Goal: Communication & Community: Ask a question

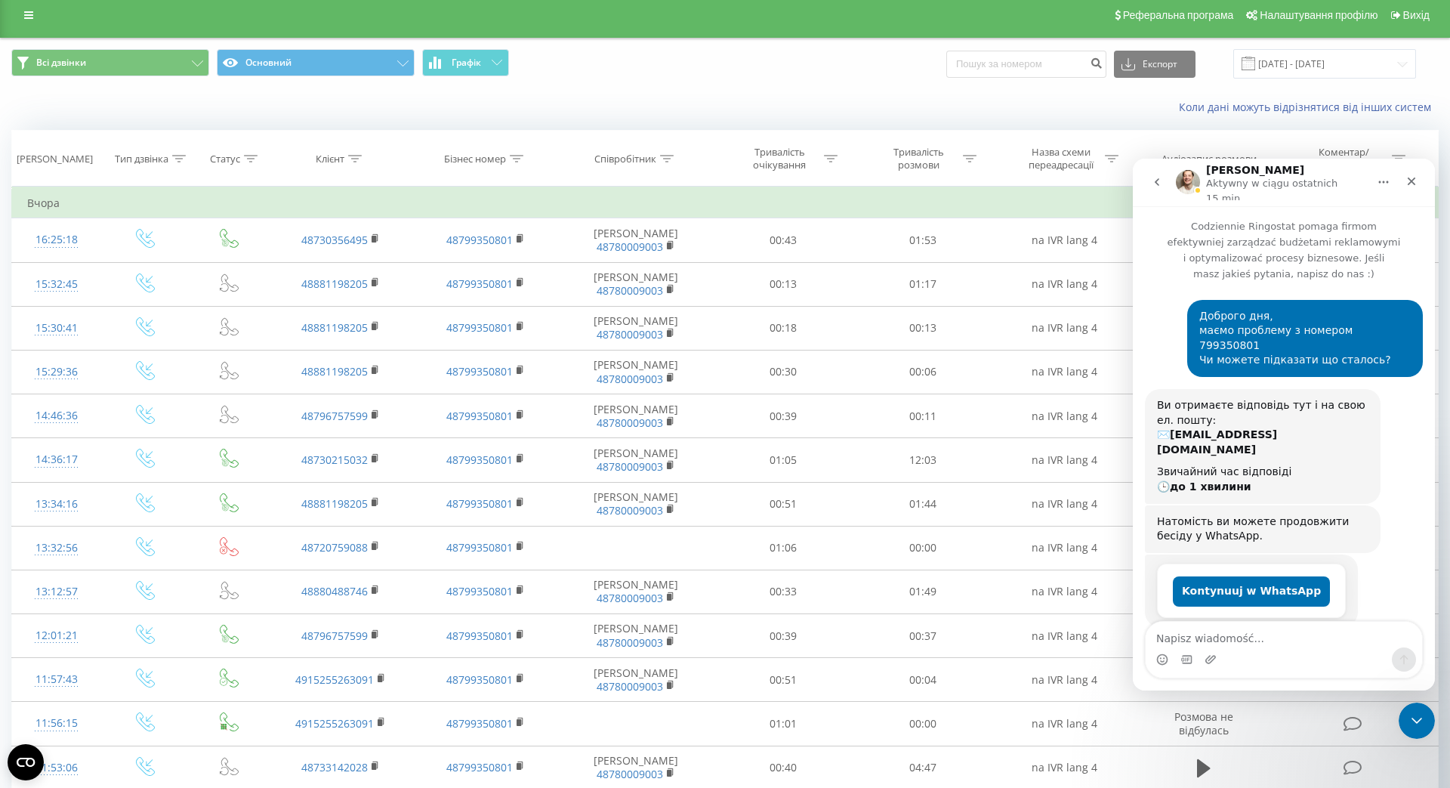
scroll to position [1477, 0]
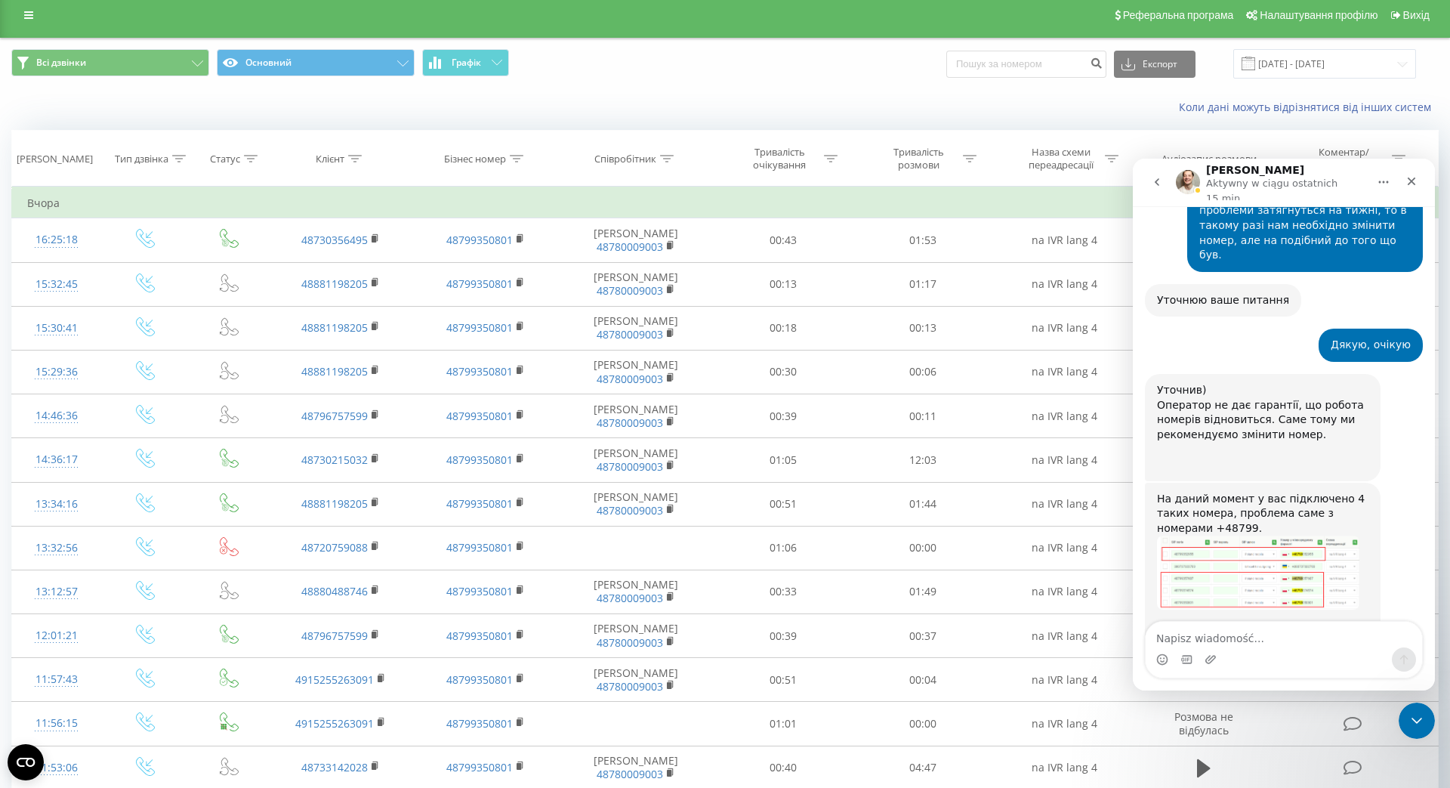
click at [1260, 535] on img "Vladyslav mówi…" at bounding box center [1258, 572] width 202 height 74
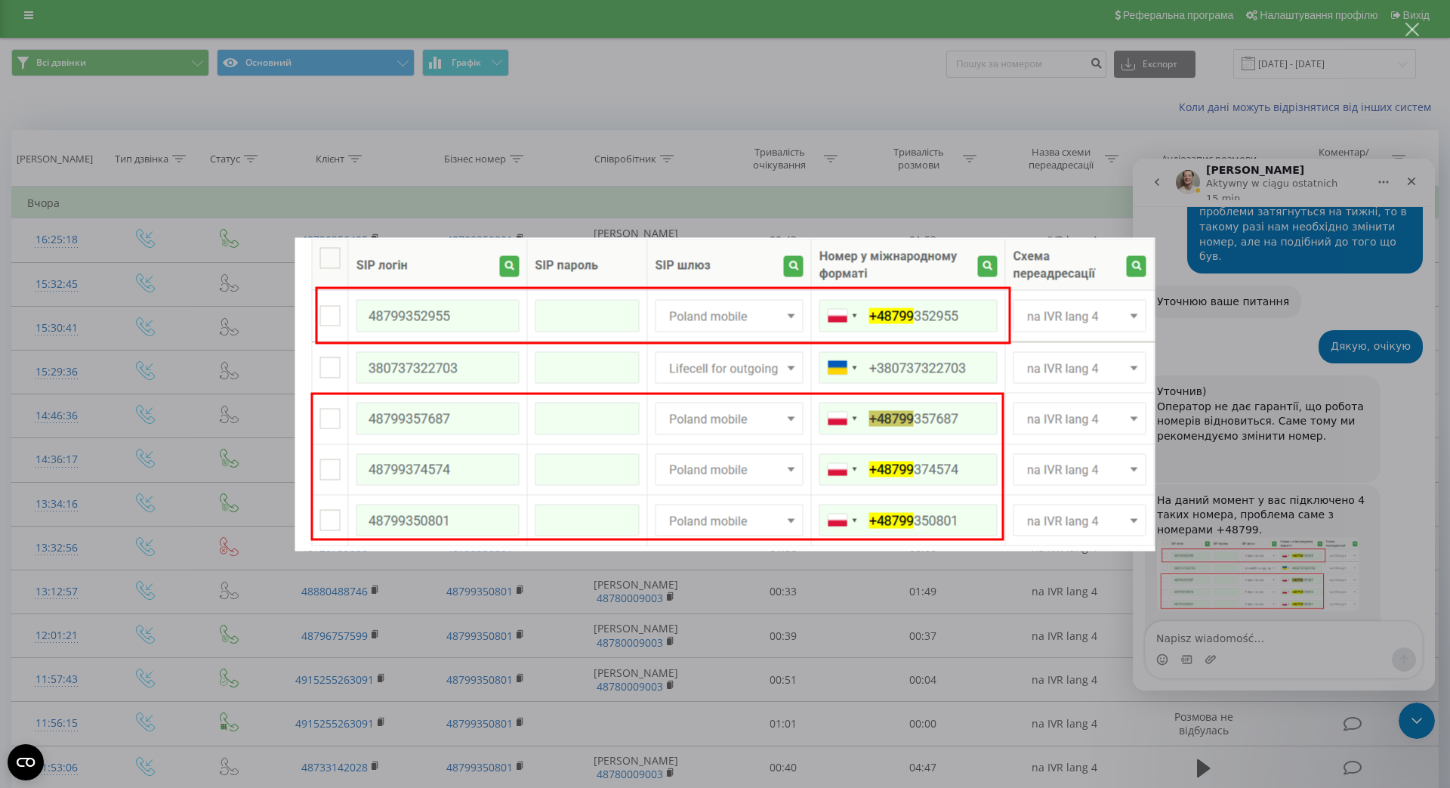
scroll to position [0, 0]
click at [1260, 477] on div "Komunikator Intercom" at bounding box center [725, 394] width 1450 height 788
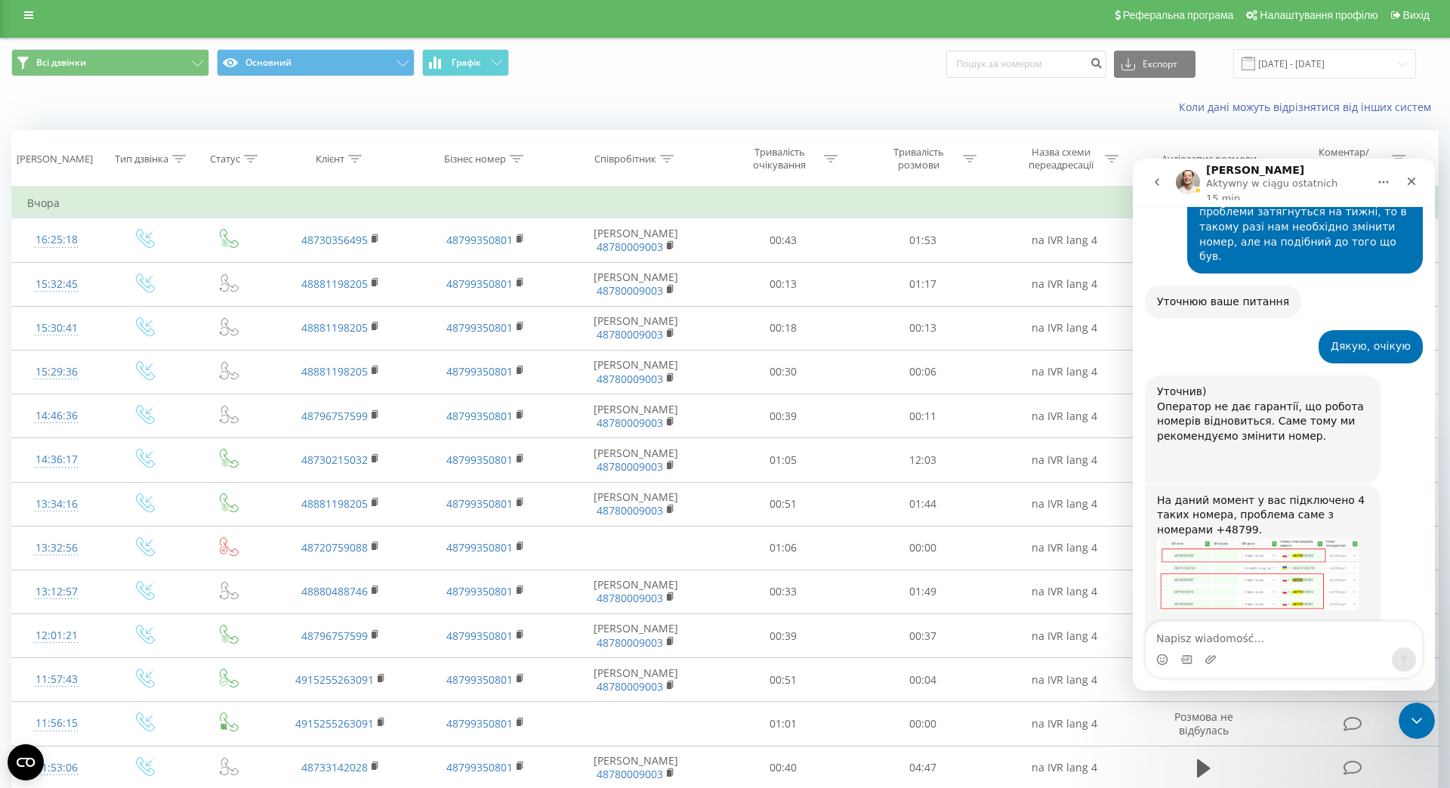
click at [1268, 651] on div "Komunikator Intercom" at bounding box center [1284, 659] width 276 height 24
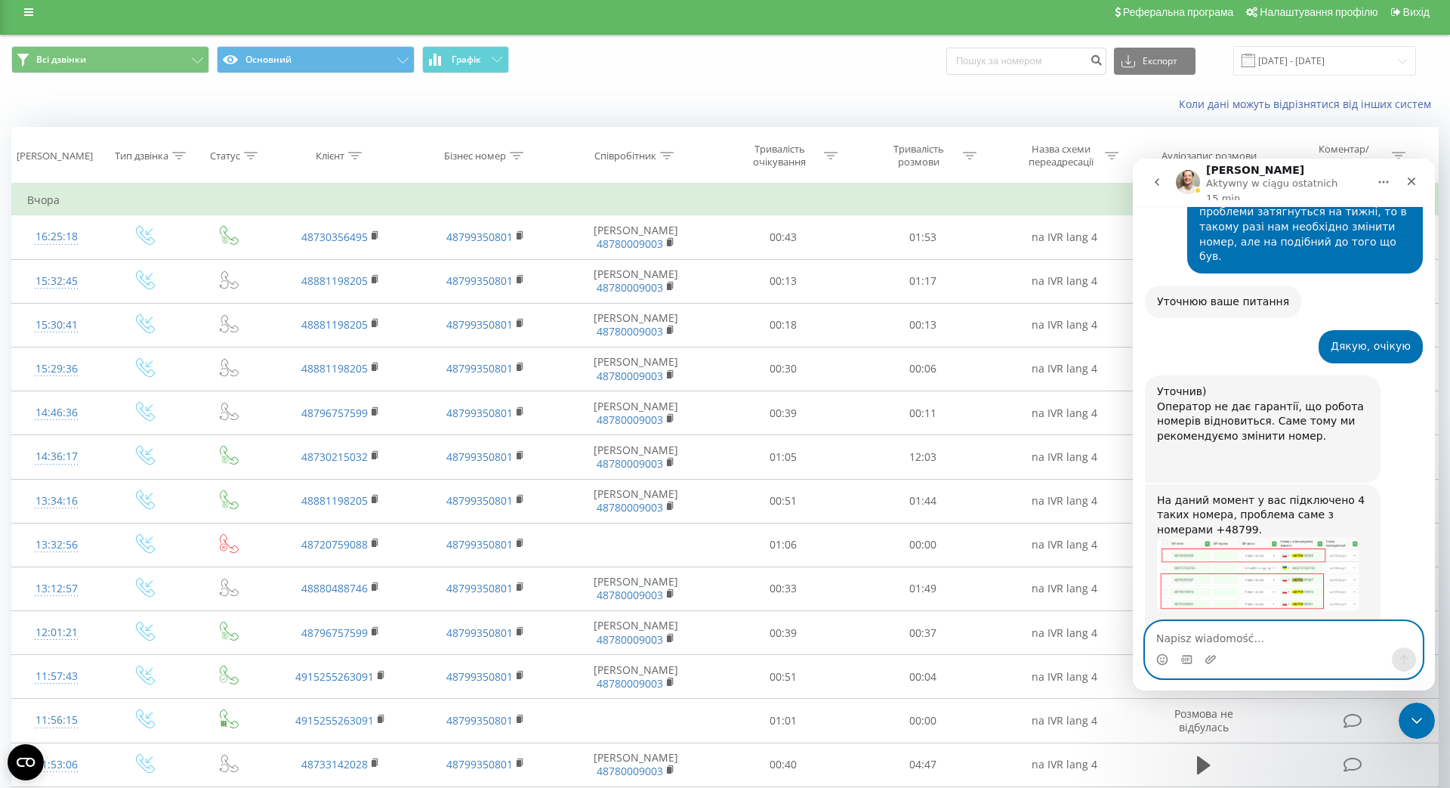
click at [1268, 632] on textarea "Napisz wiadomość..." at bounding box center [1284, 635] width 276 height 26
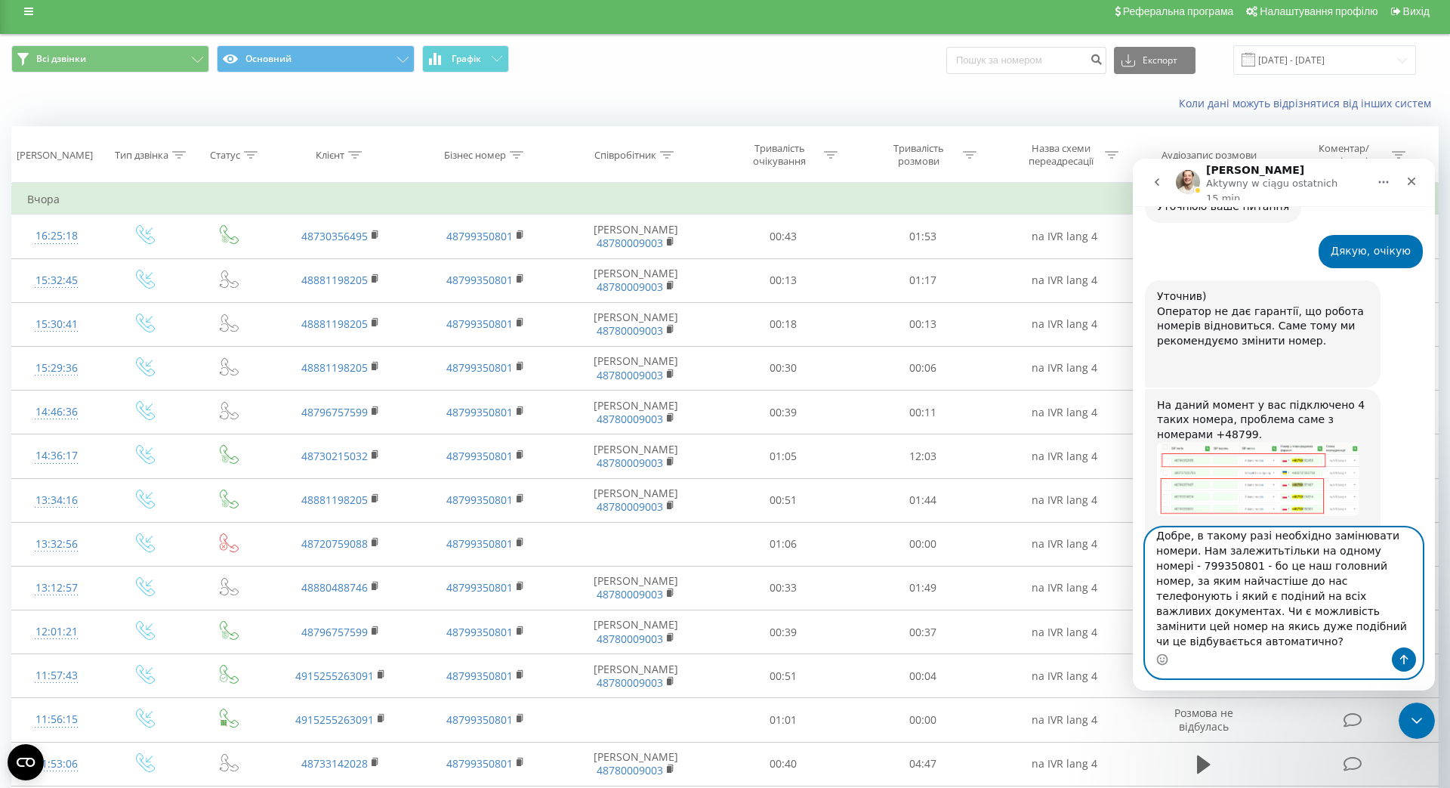
scroll to position [24, 0]
click at [1276, 537] on textarea "Добре, в такому разі необхідно замінювати номери. Нам залежитьтільки на одному …" at bounding box center [1284, 587] width 276 height 119
click at [1394, 566] on textarea "Добре, в такому разі необхідно замінювати номери. Нам залежить тільки на одному…" at bounding box center [1284, 587] width 276 height 119
type textarea "Добре, в такому разі необхідно замінювати номери. Нам залежить тільки на одному…"
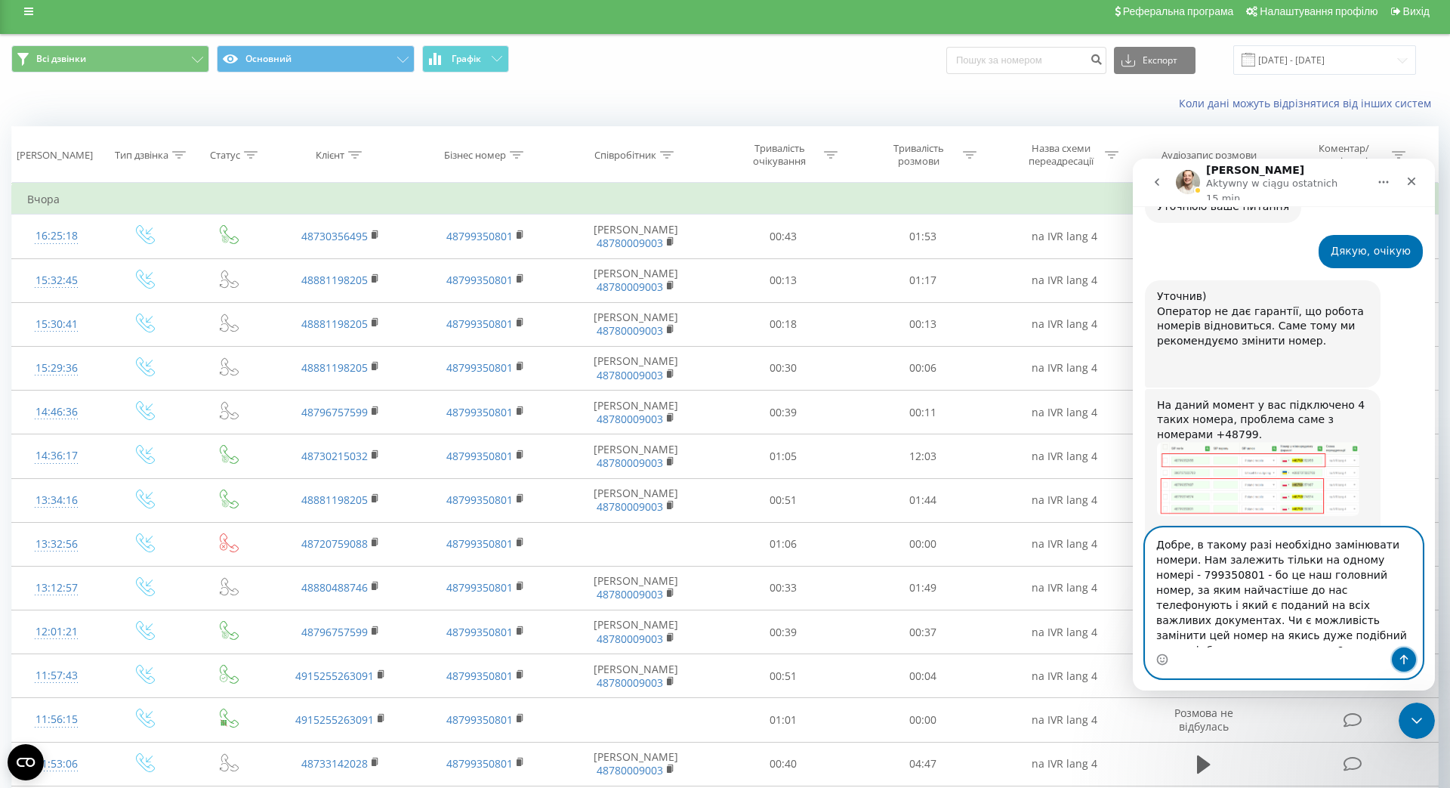
click at [1398, 660] on icon "Wyślij wiadomość…" at bounding box center [1404, 659] width 12 height 12
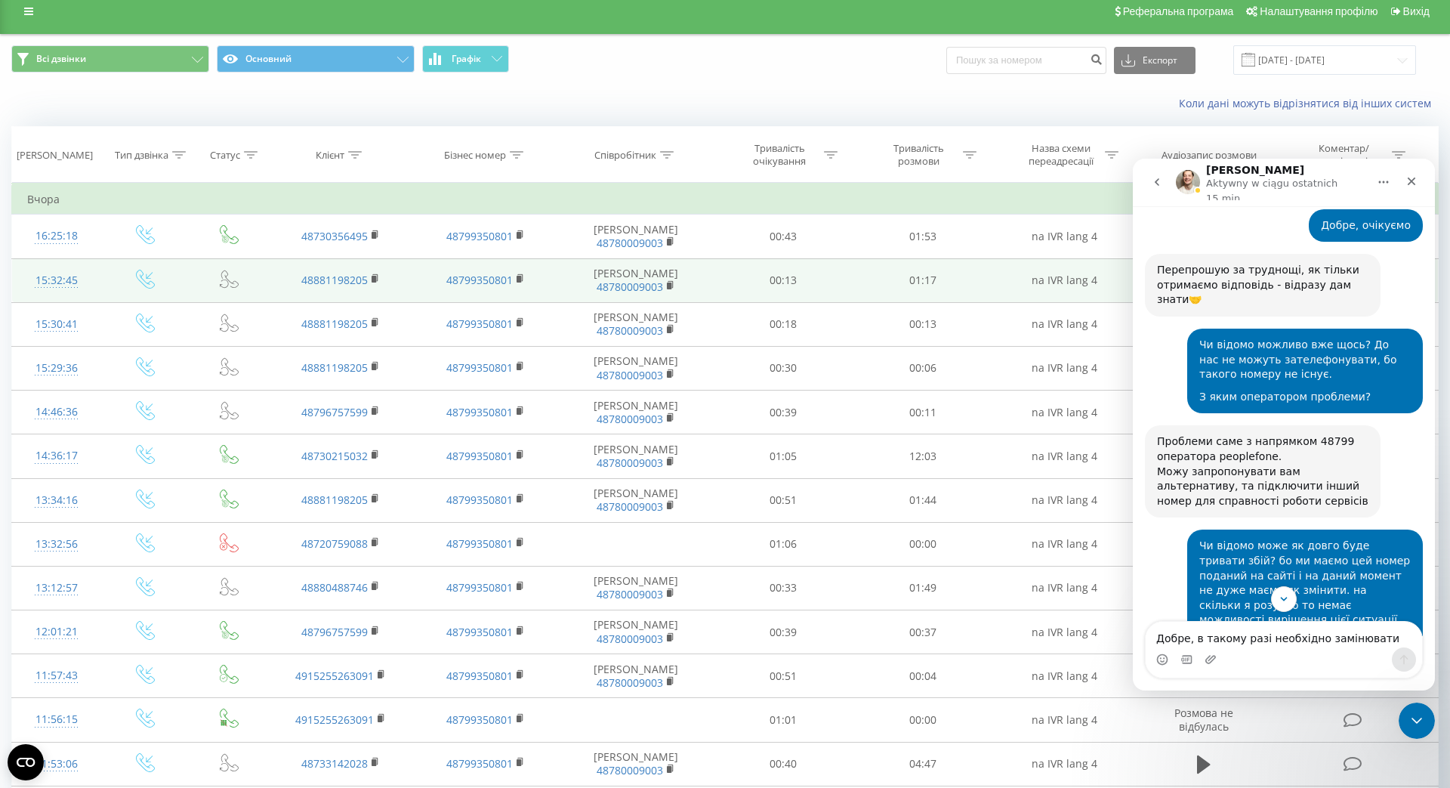
scroll to position [690, 0]
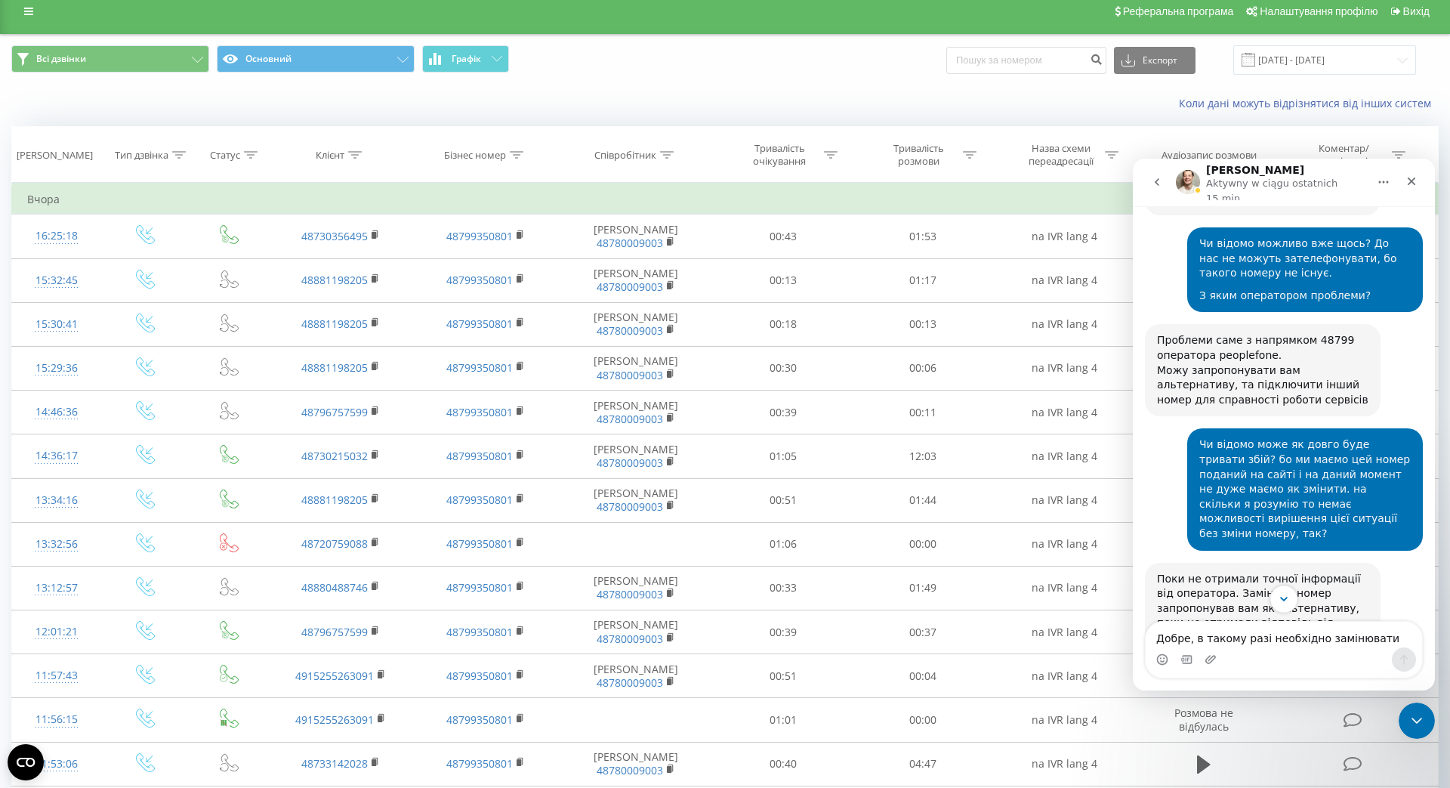
click at [1288, 594] on icon "Scroll to bottom" at bounding box center [1284, 599] width 14 height 14
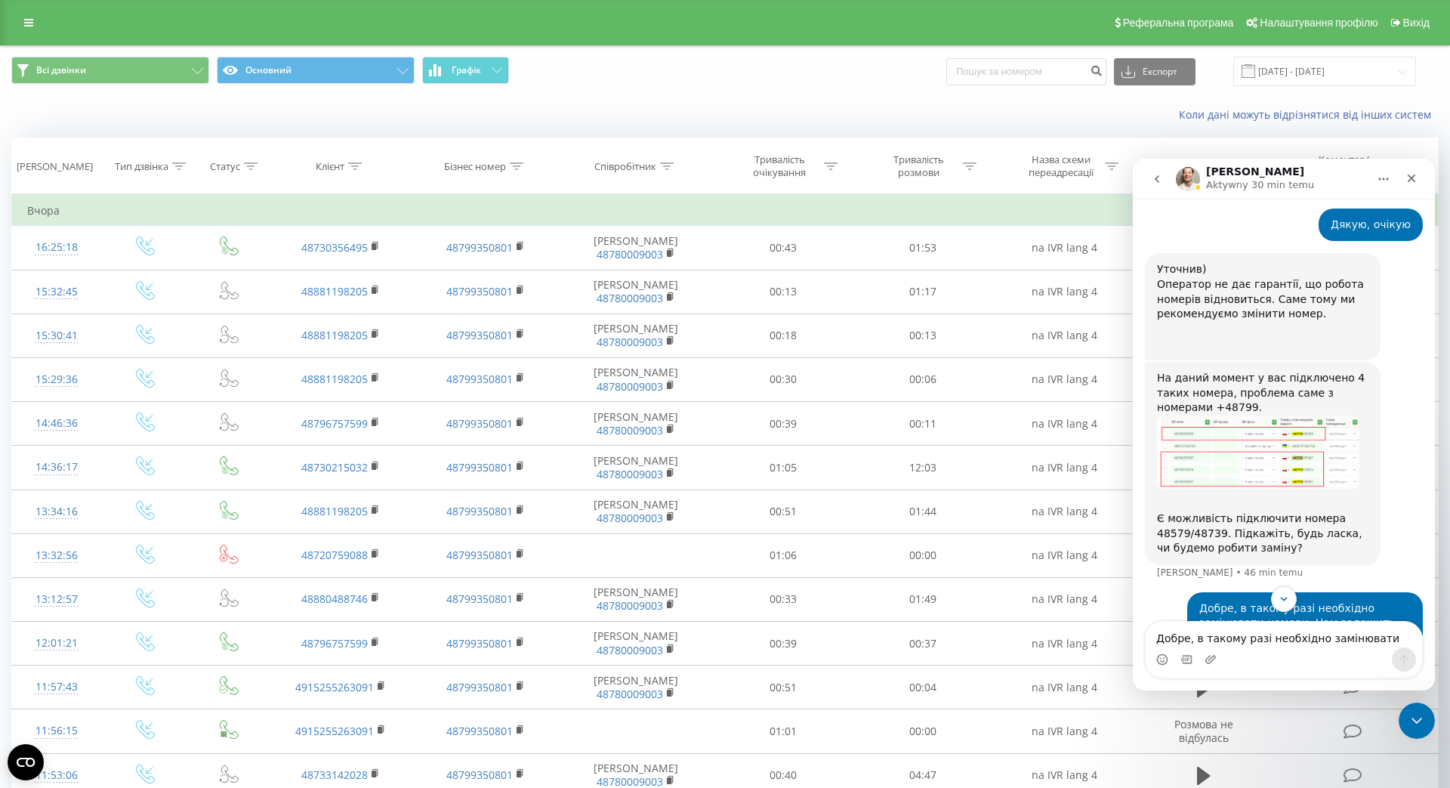
scroll to position [1671, 0]
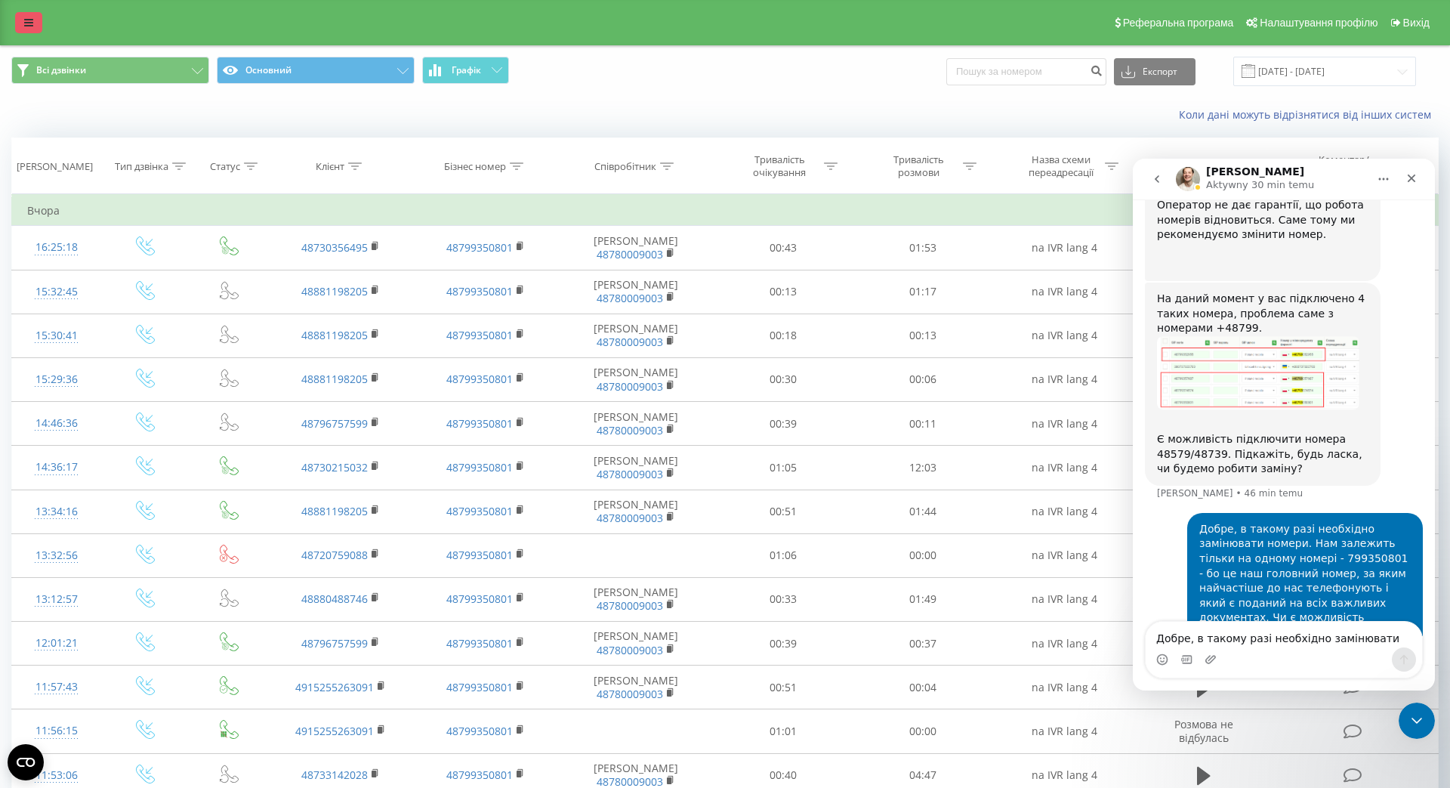
click at [21, 20] on link at bounding box center [28, 22] width 27 height 21
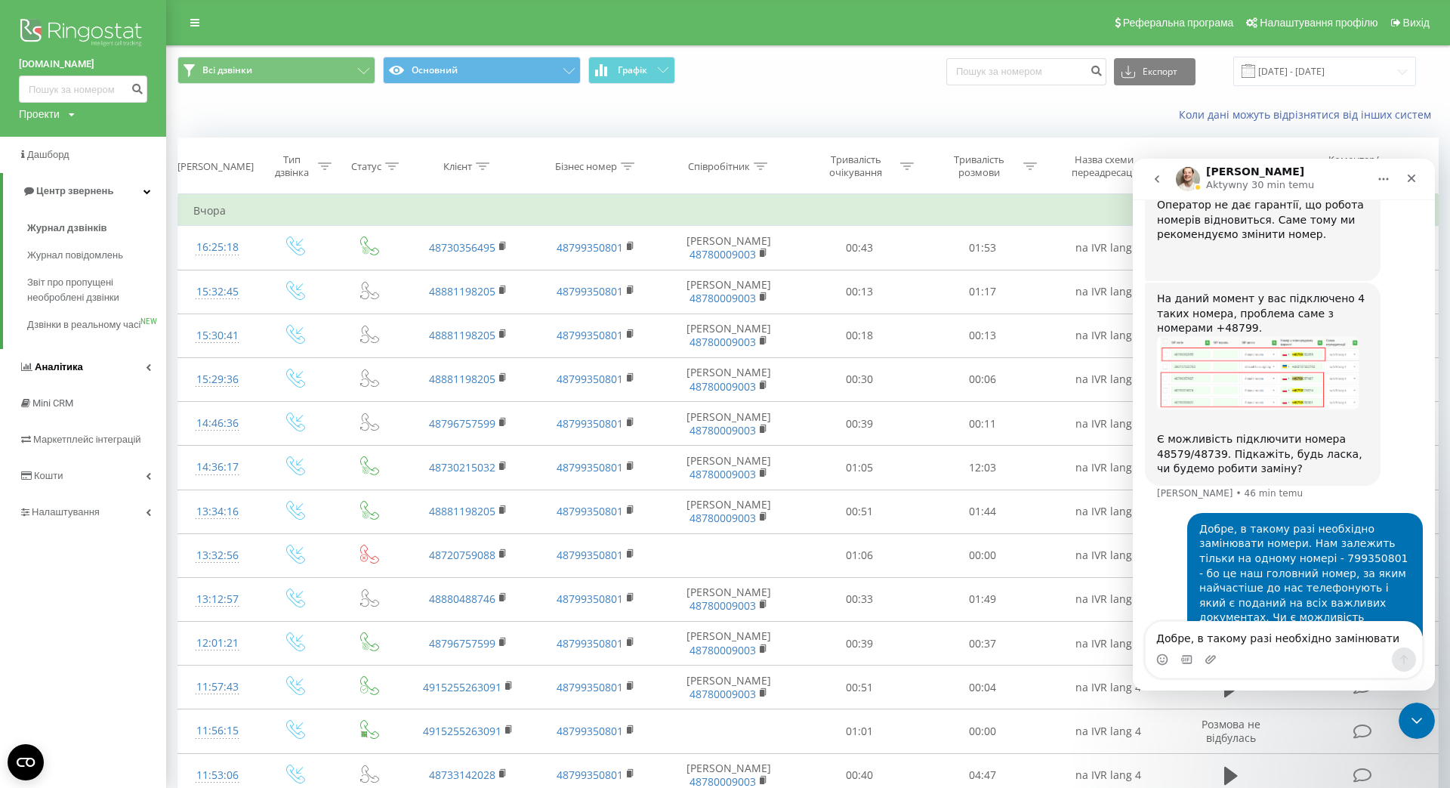
click at [113, 384] on link "Аналiтика" at bounding box center [83, 367] width 166 height 36
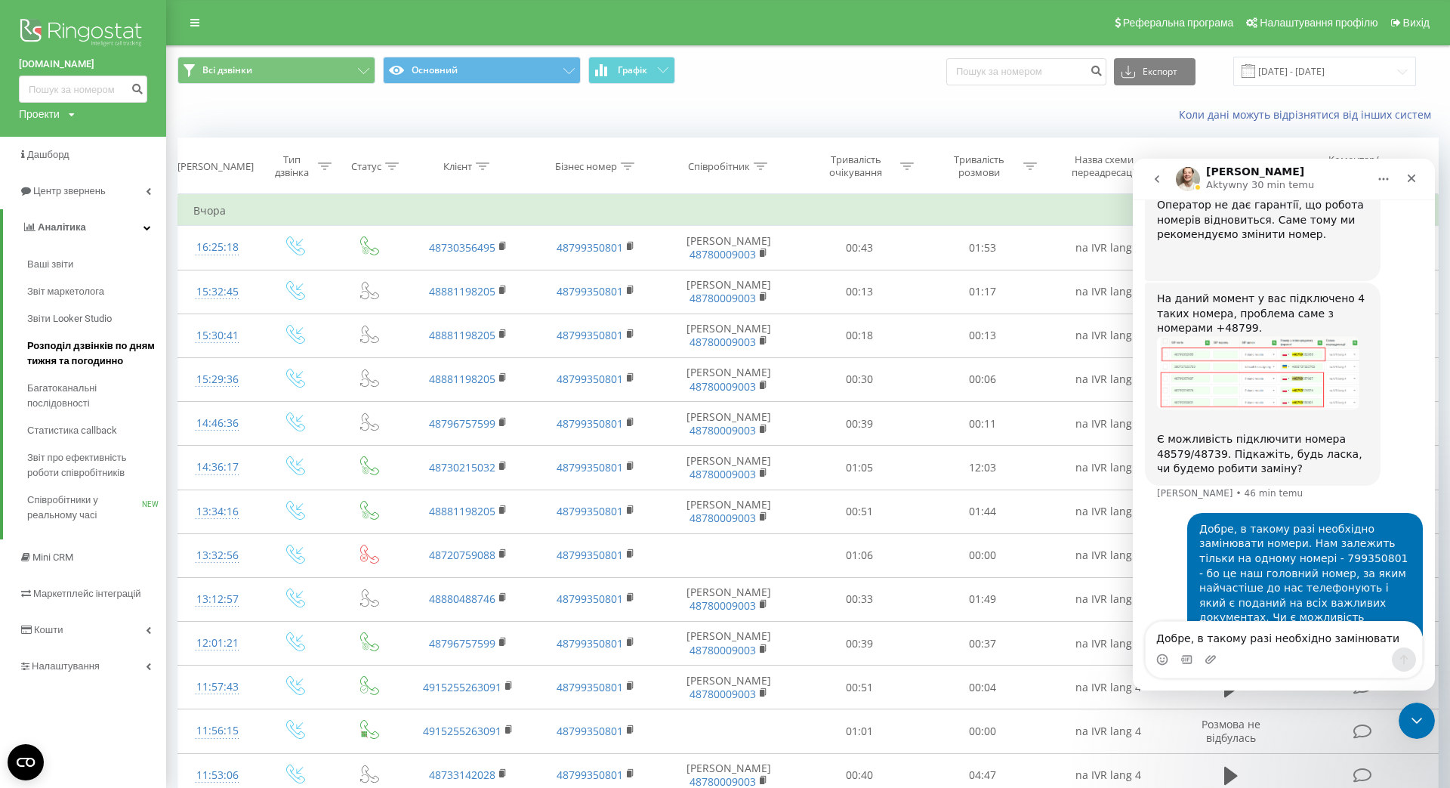
click at [105, 353] on span "Розподіл дзвінків по дням тижня та погодинно" at bounding box center [92, 353] width 131 height 30
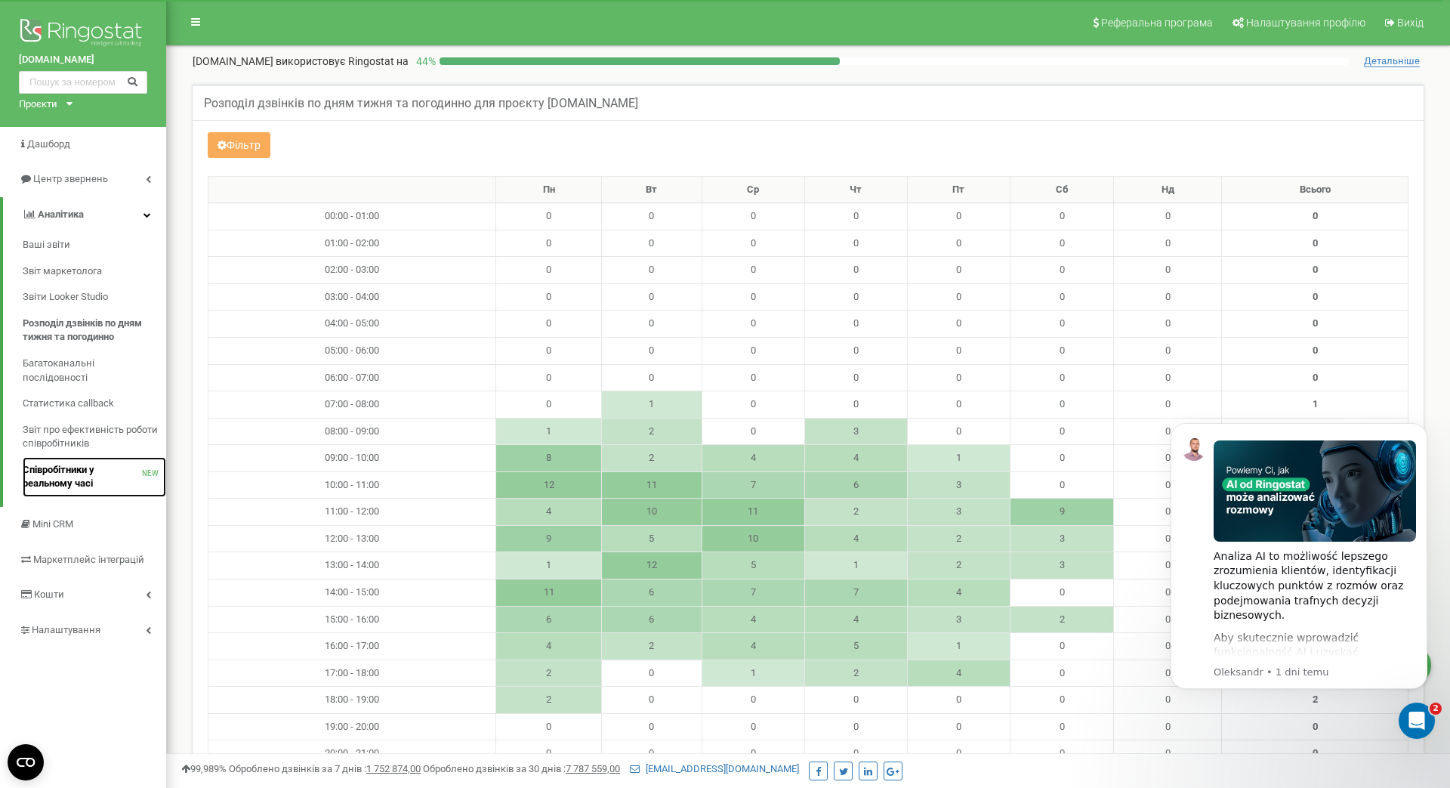
click at [89, 474] on span "Співробітники у реальному часі" at bounding box center [82, 477] width 119 height 28
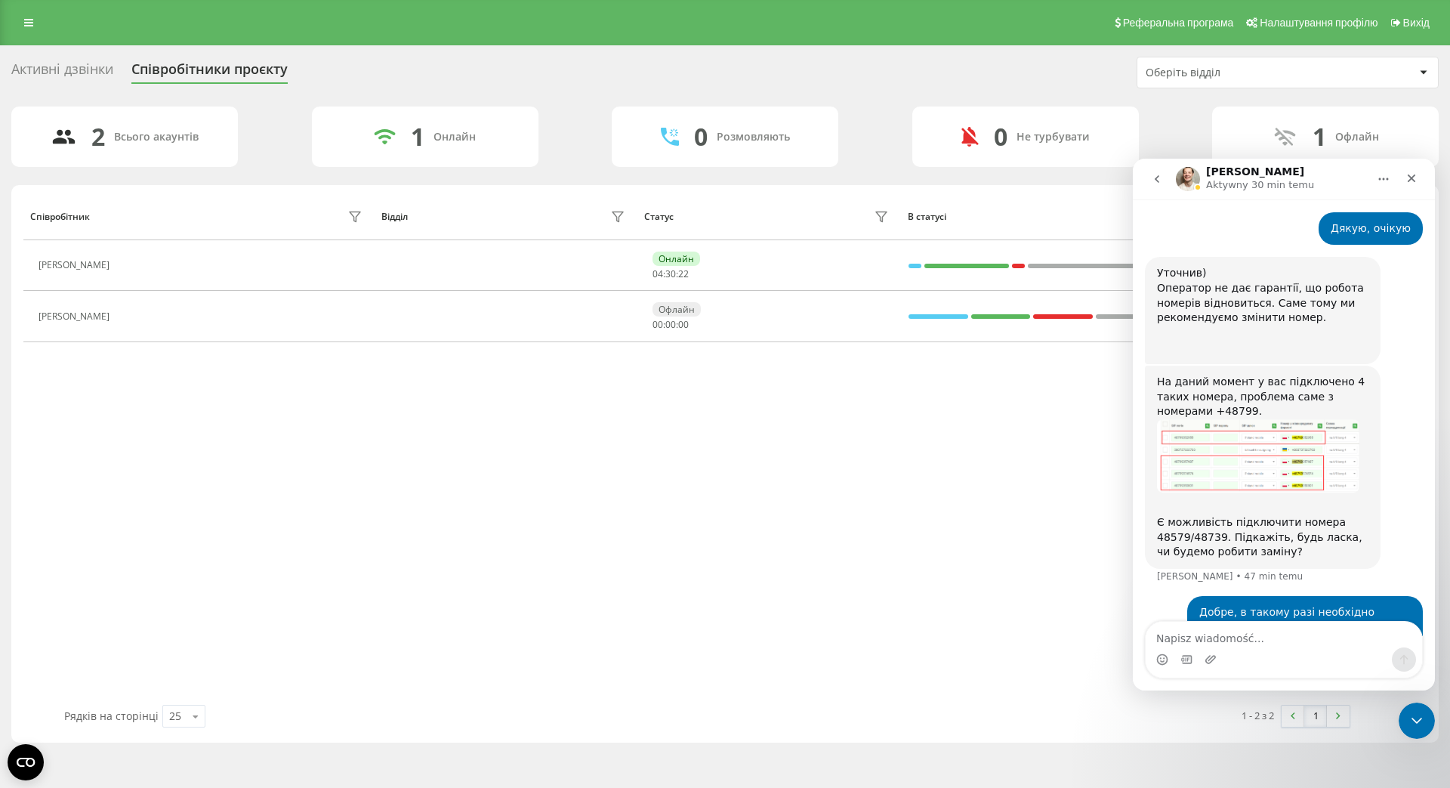
scroll to position [1671, 0]
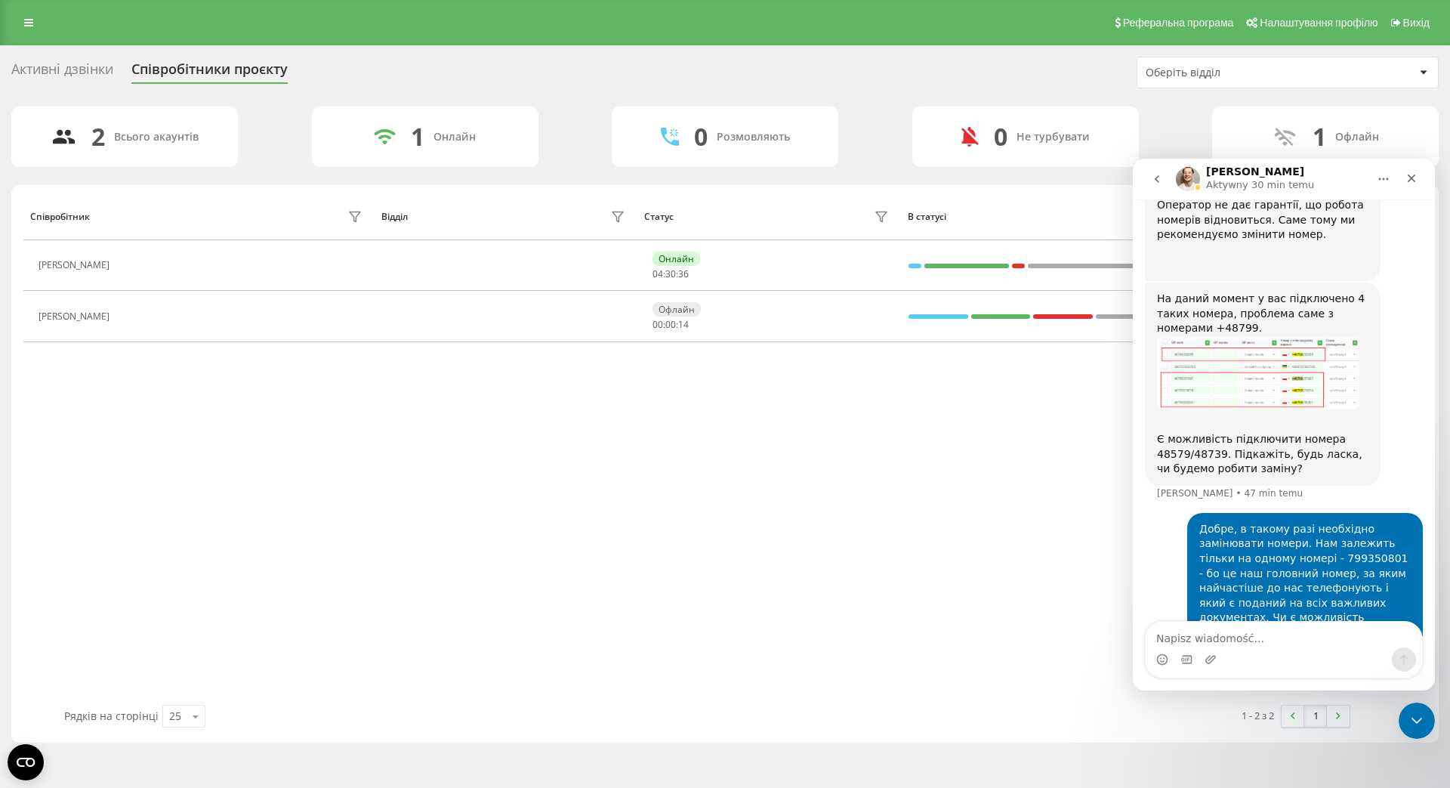
click at [1177, 125] on div "2 Всього акаунтів 1 Онлайн 0 Розмовляють 0 Не турбувати 1 Офлайн" at bounding box center [724, 136] width 1427 height 60
click at [1427, 714] on div "Zamknij komunikator Intercom" at bounding box center [1414, 718] width 36 height 36
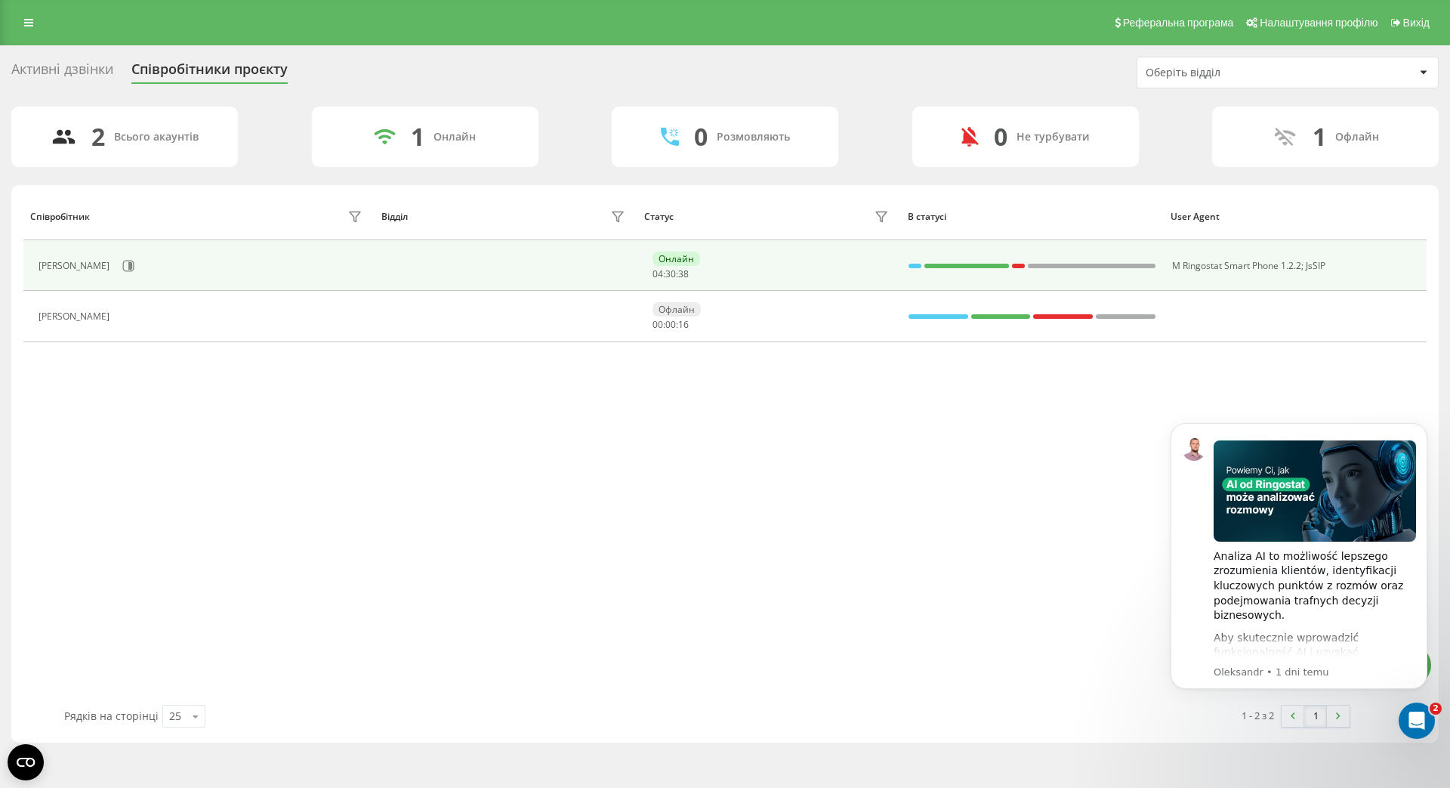
scroll to position [0, 0]
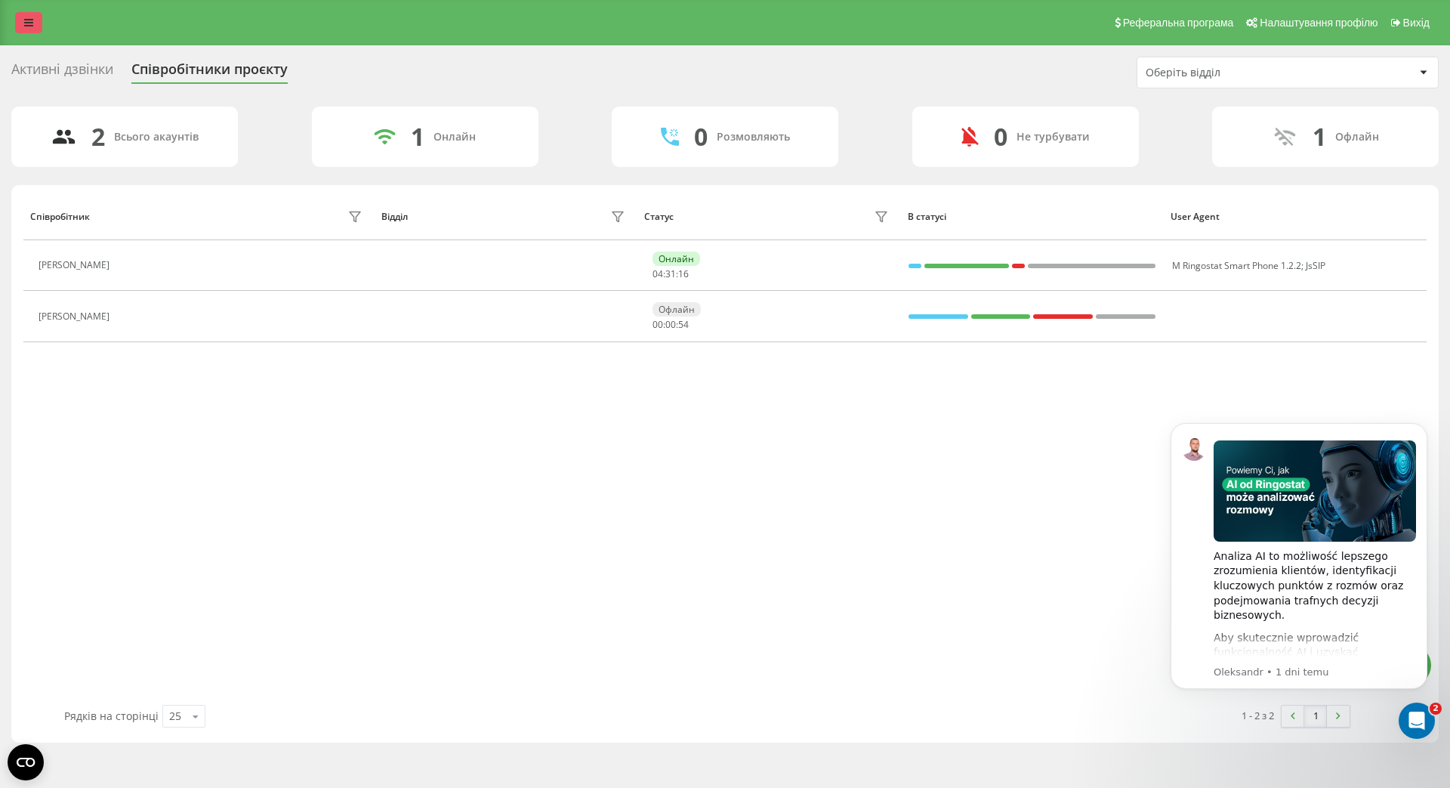
click at [34, 29] on link at bounding box center [28, 22] width 27 height 21
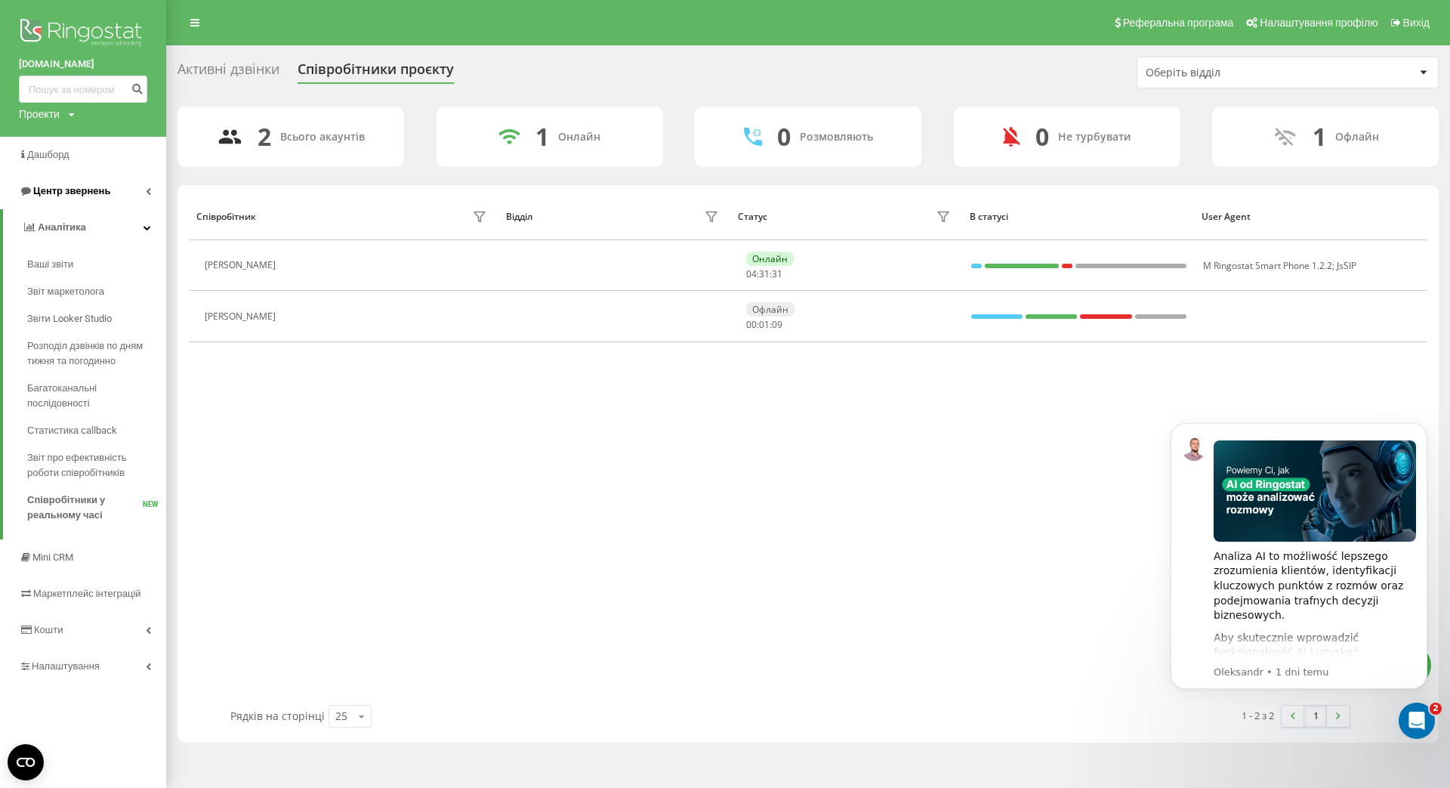
click at [124, 191] on link "Центр звернень" at bounding box center [83, 191] width 166 height 36
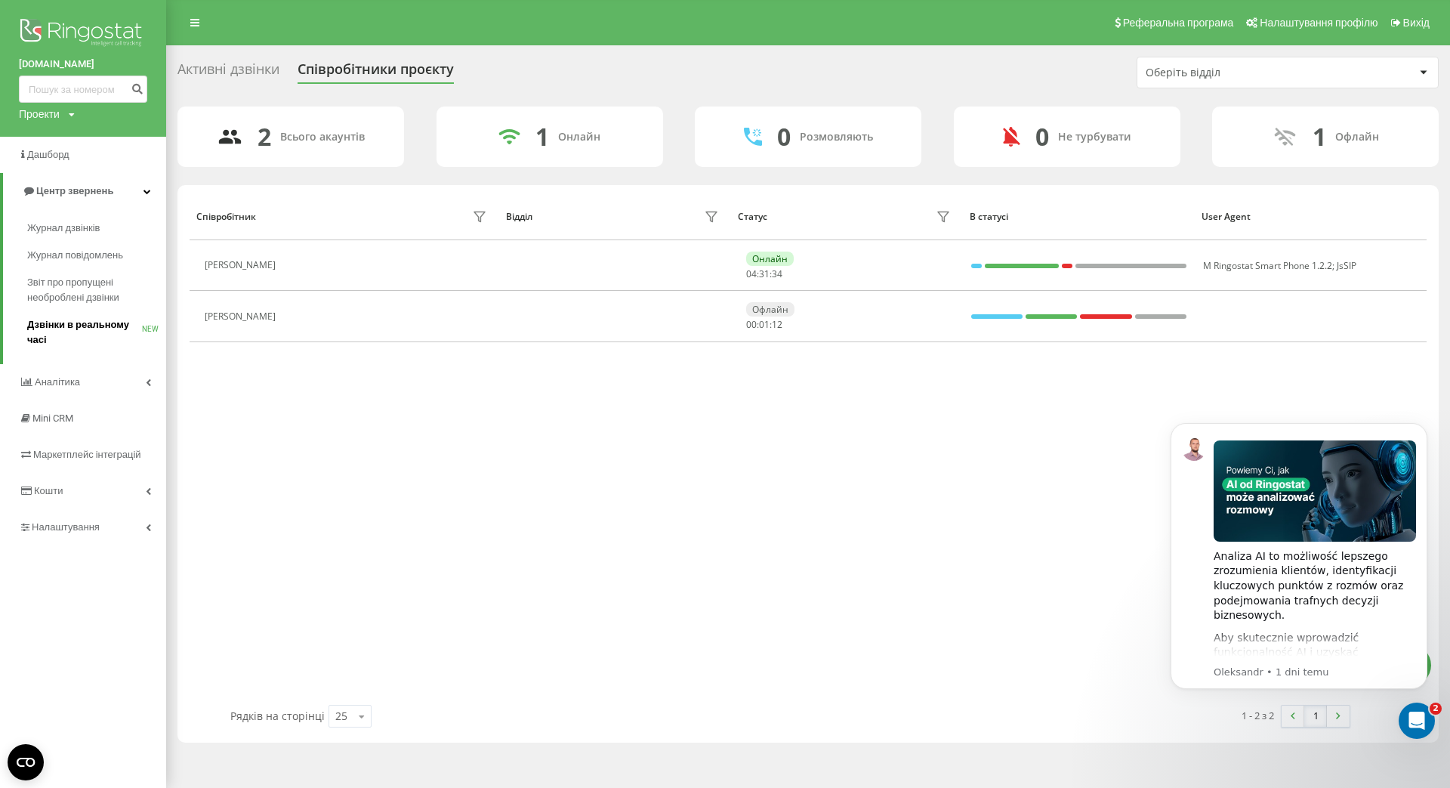
click at [125, 323] on span "Дзвінки в реальному часі" at bounding box center [84, 332] width 115 height 30
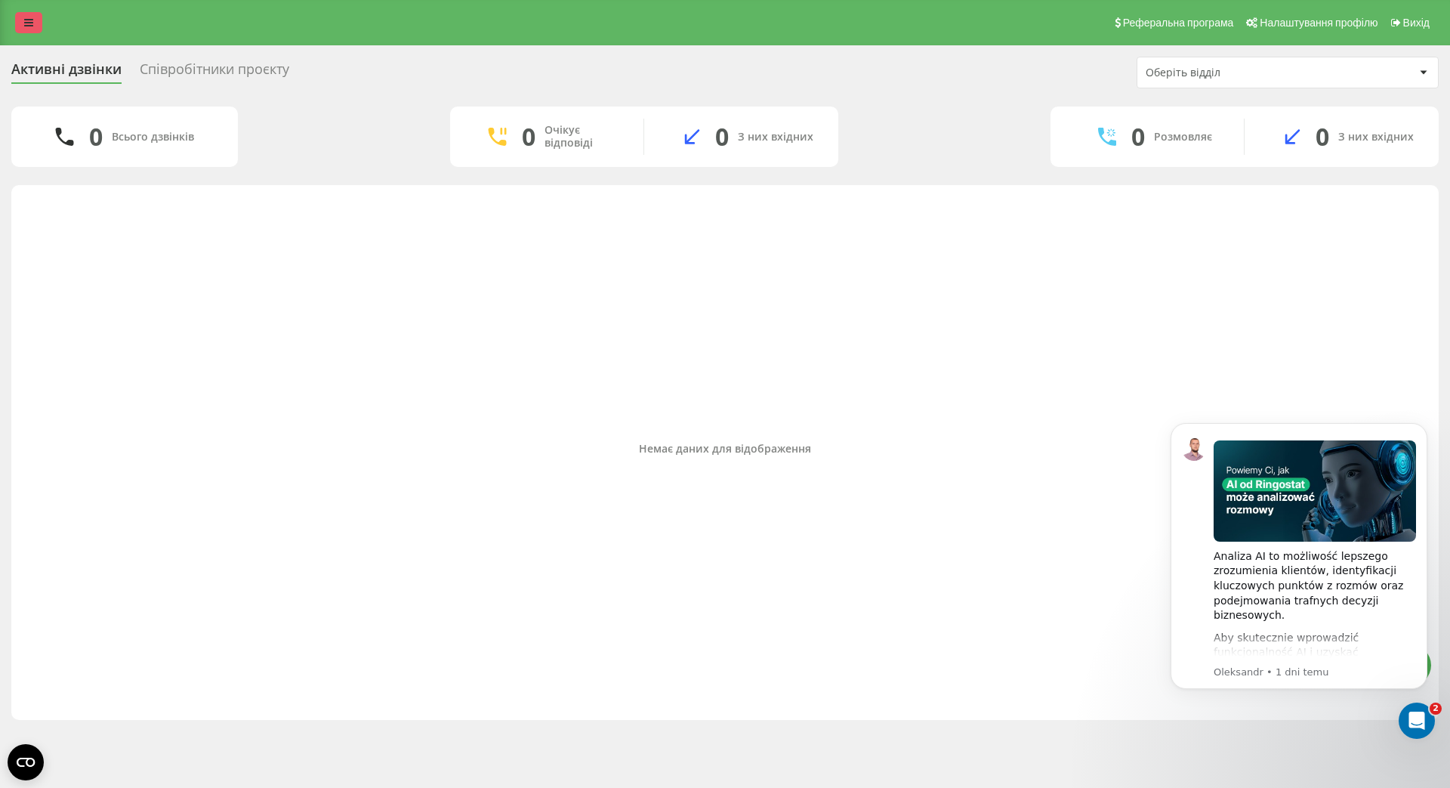
click at [32, 14] on link at bounding box center [28, 22] width 27 height 21
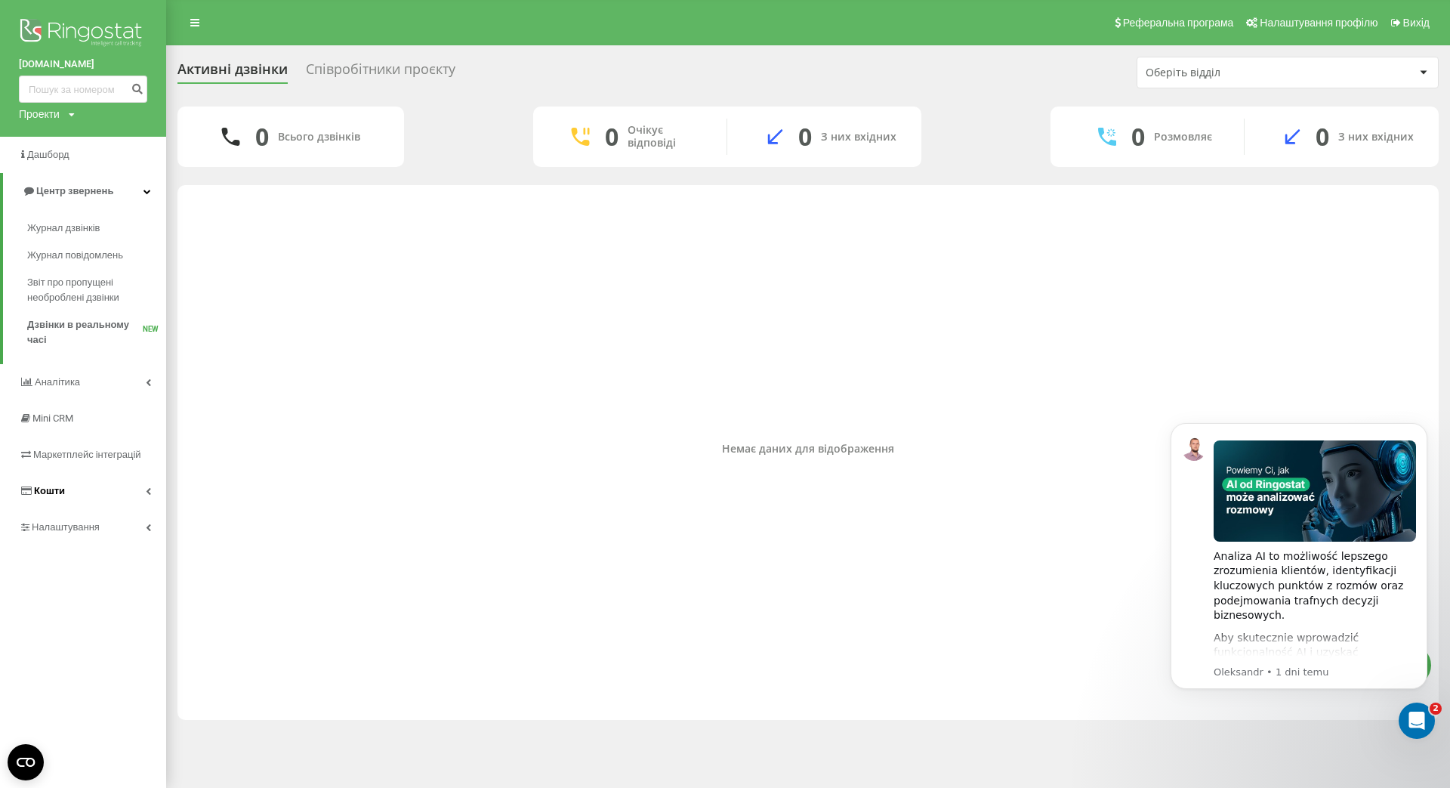
click at [106, 492] on link "Кошти" at bounding box center [83, 491] width 166 height 36
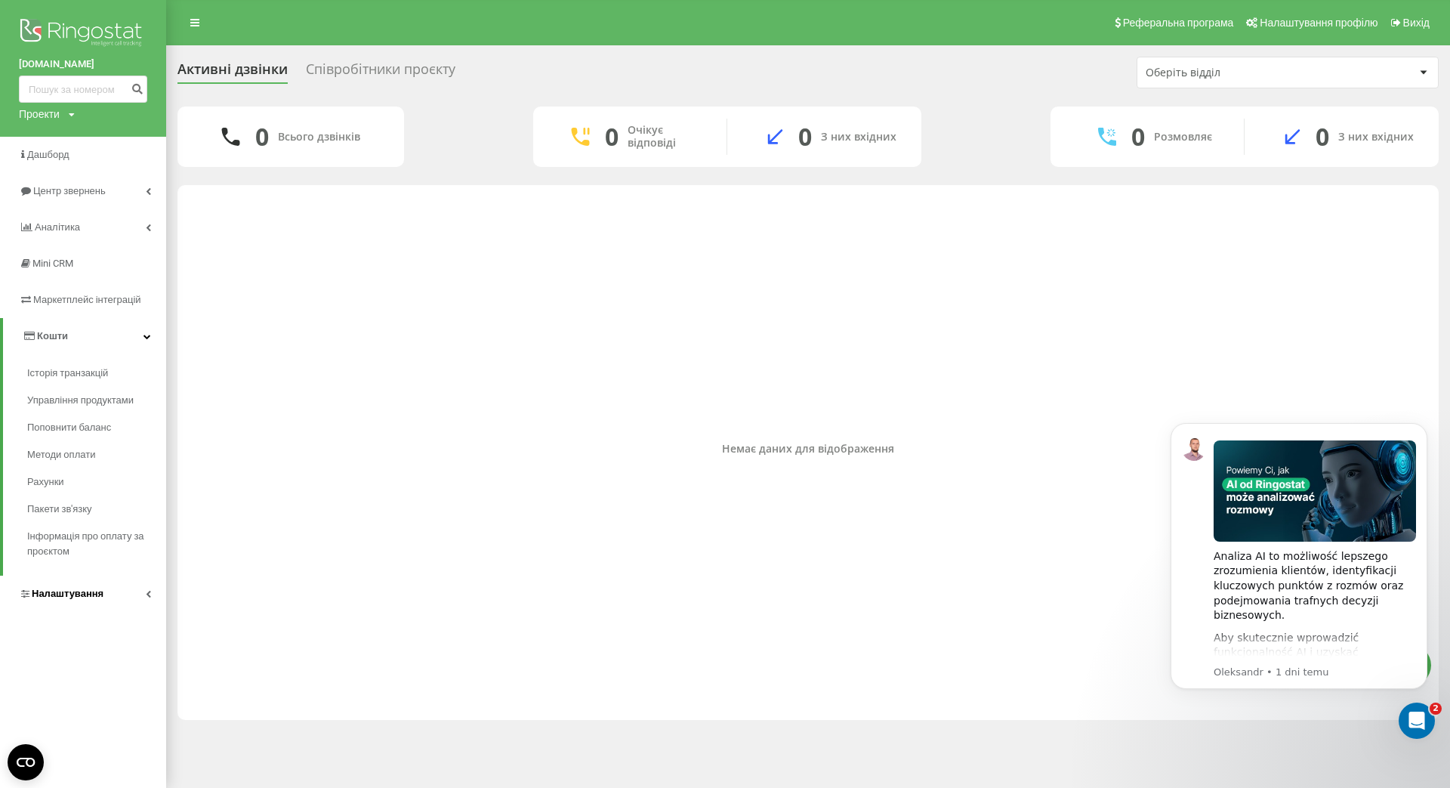
click at [131, 588] on link "Налаштування" at bounding box center [83, 594] width 166 height 36
click at [100, 406] on link "Загальні налаштування" at bounding box center [96, 419] width 139 height 47
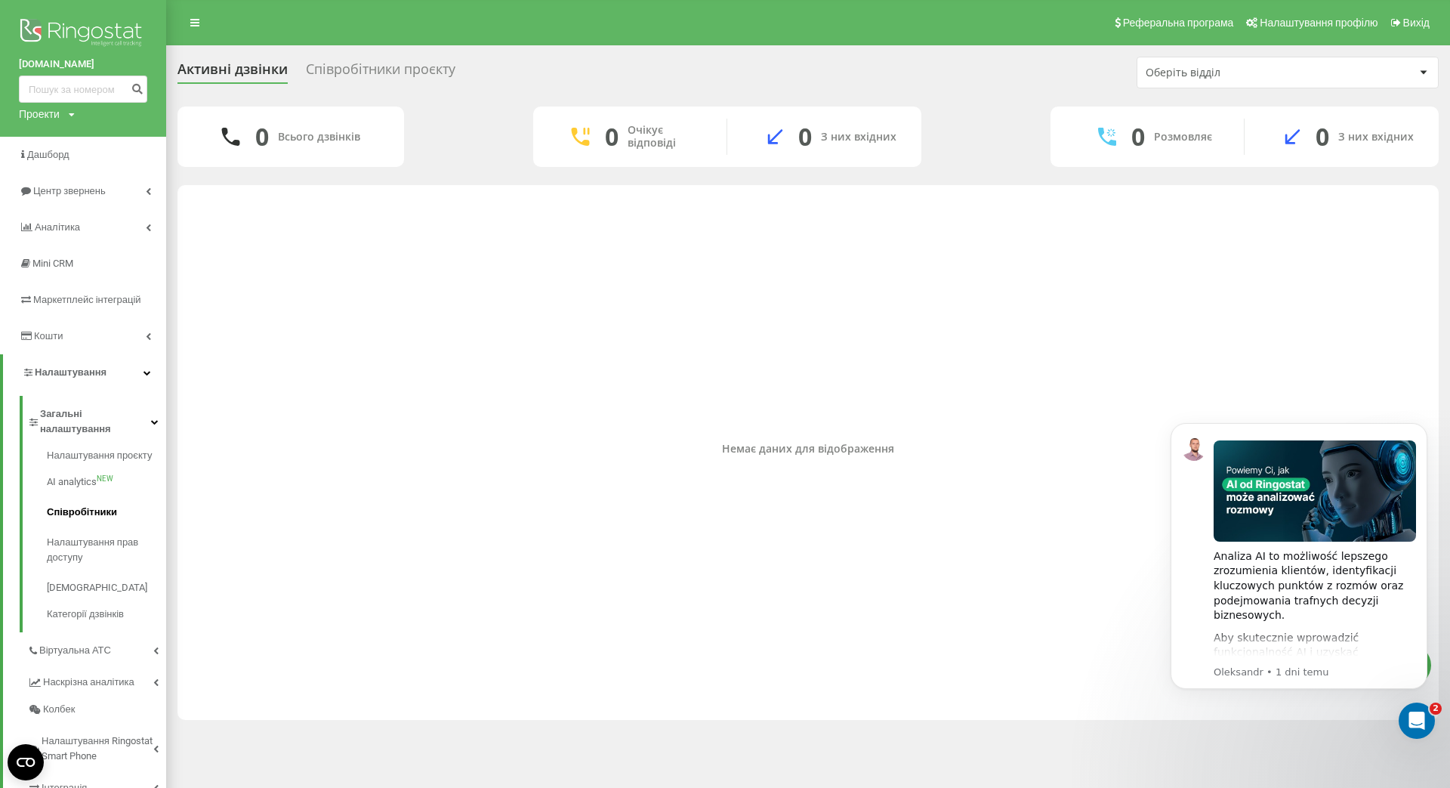
click at [81, 505] on span "Співробітники" at bounding box center [82, 512] width 70 height 15
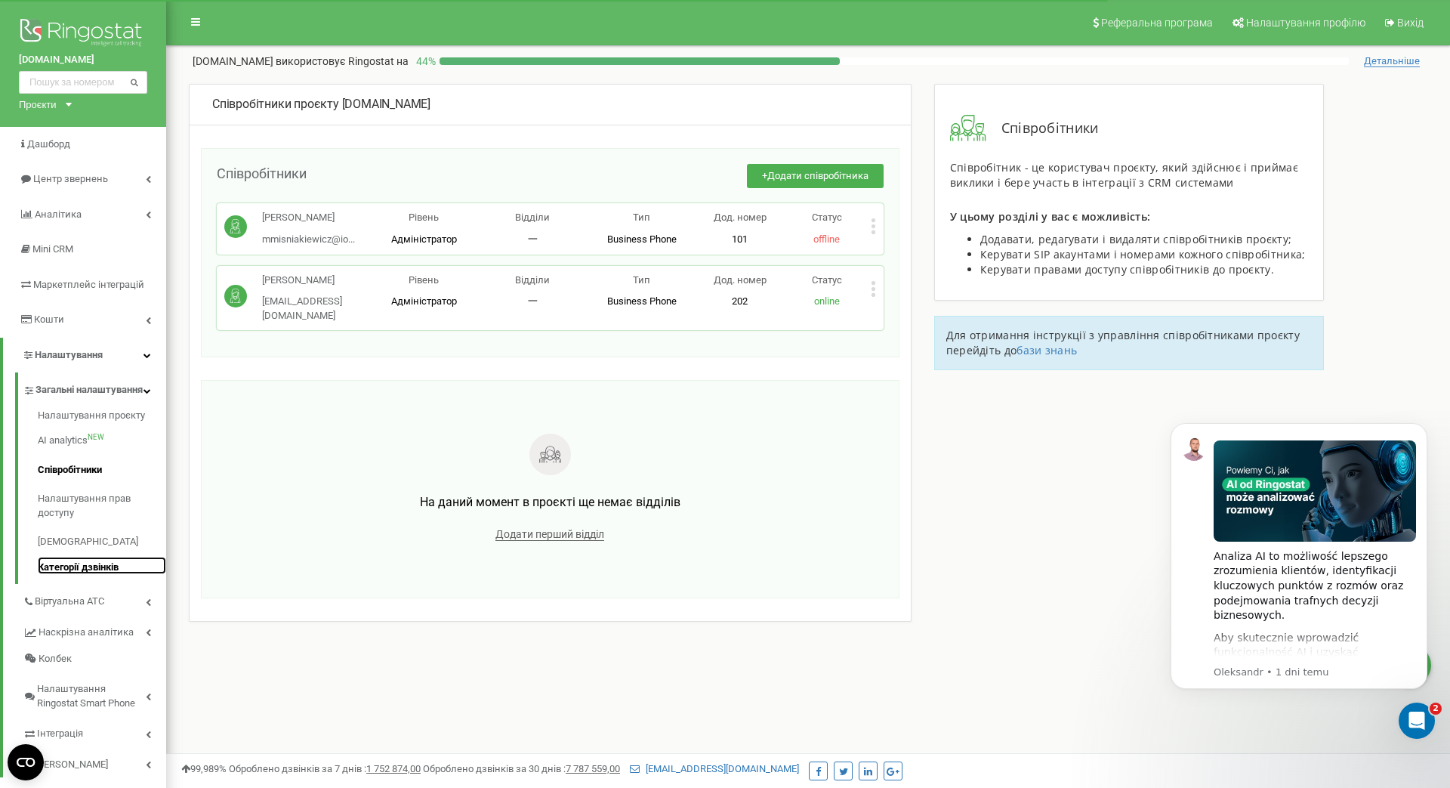
click at [92, 575] on link "Категорії дзвінків" at bounding box center [102, 566] width 128 height 18
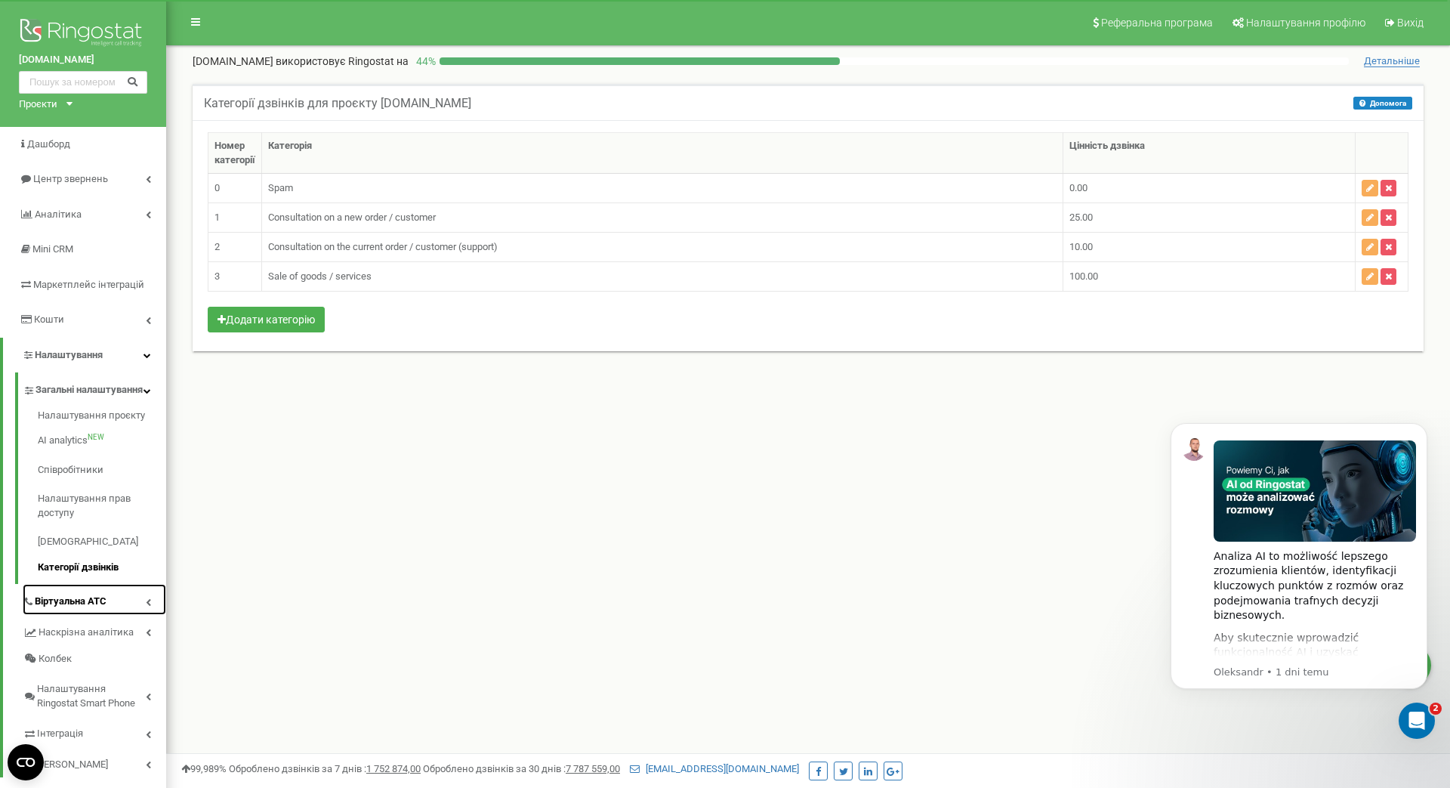
click at [85, 609] on span "Віртуальна АТС" at bounding box center [71, 601] width 72 height 14
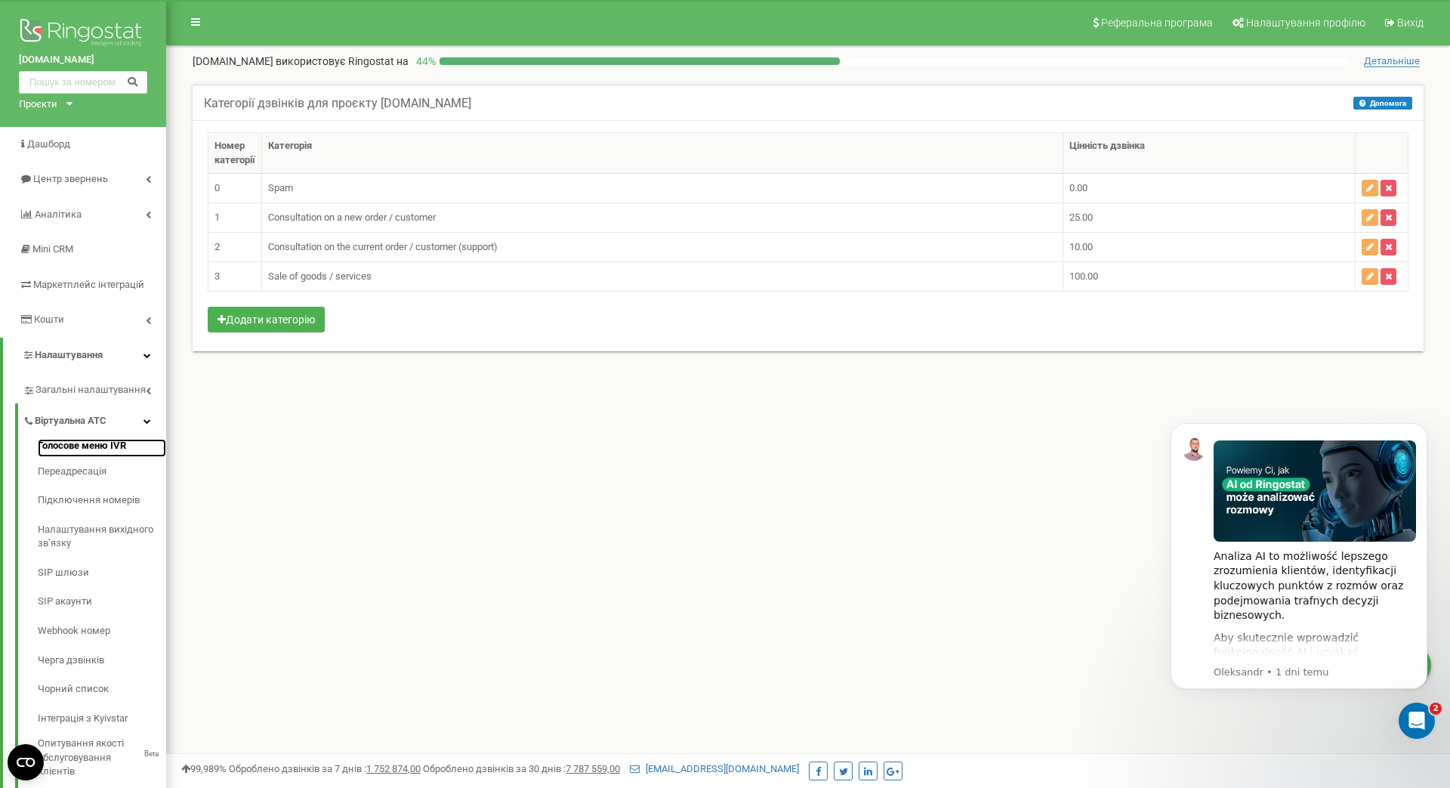
click at [99, 449] on link "Голосове меню IVR" at bounding box center [102, 448] width 128 height 18
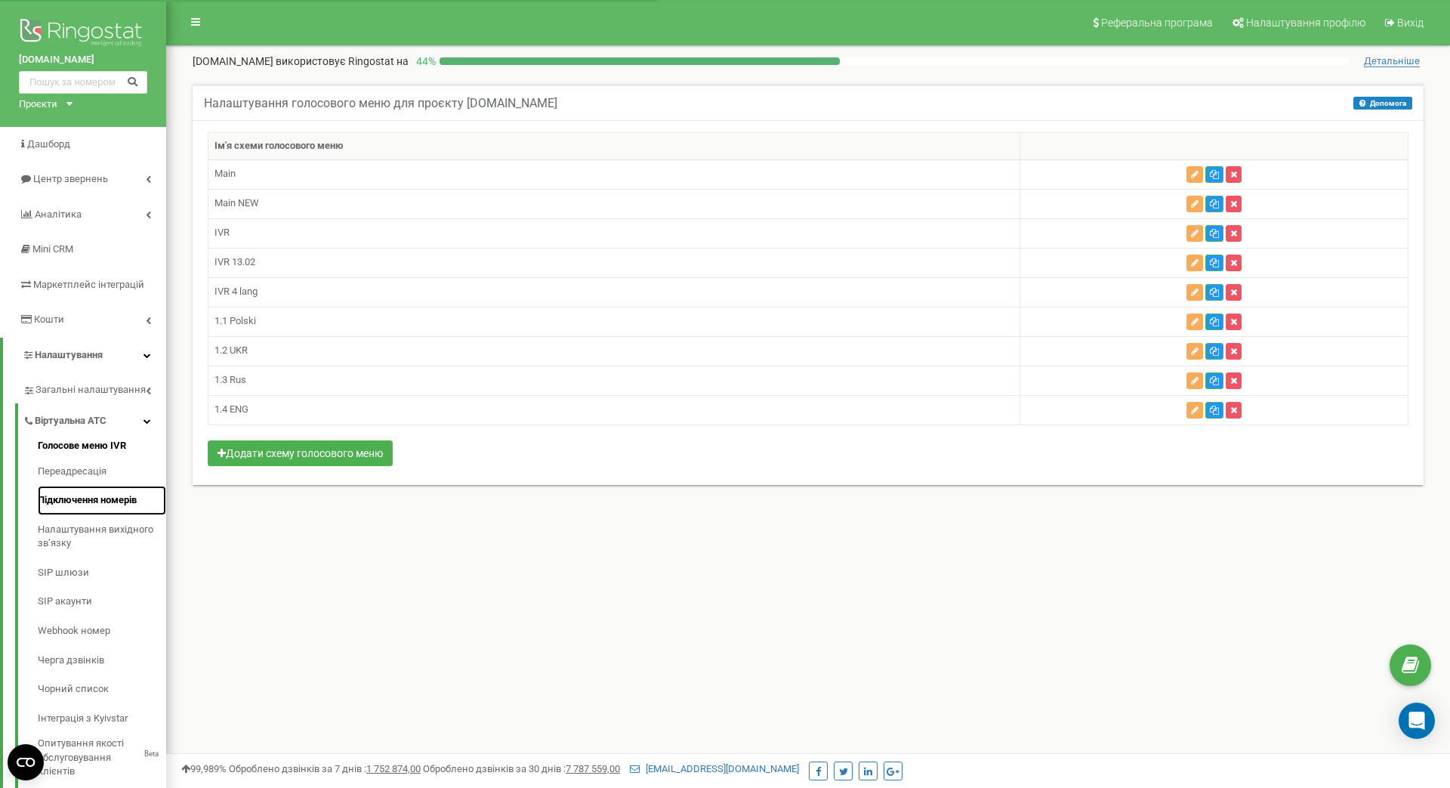
click at [104, 504] on link "Підключення номерів" at bounding box center [102, 500] width 128 height 29
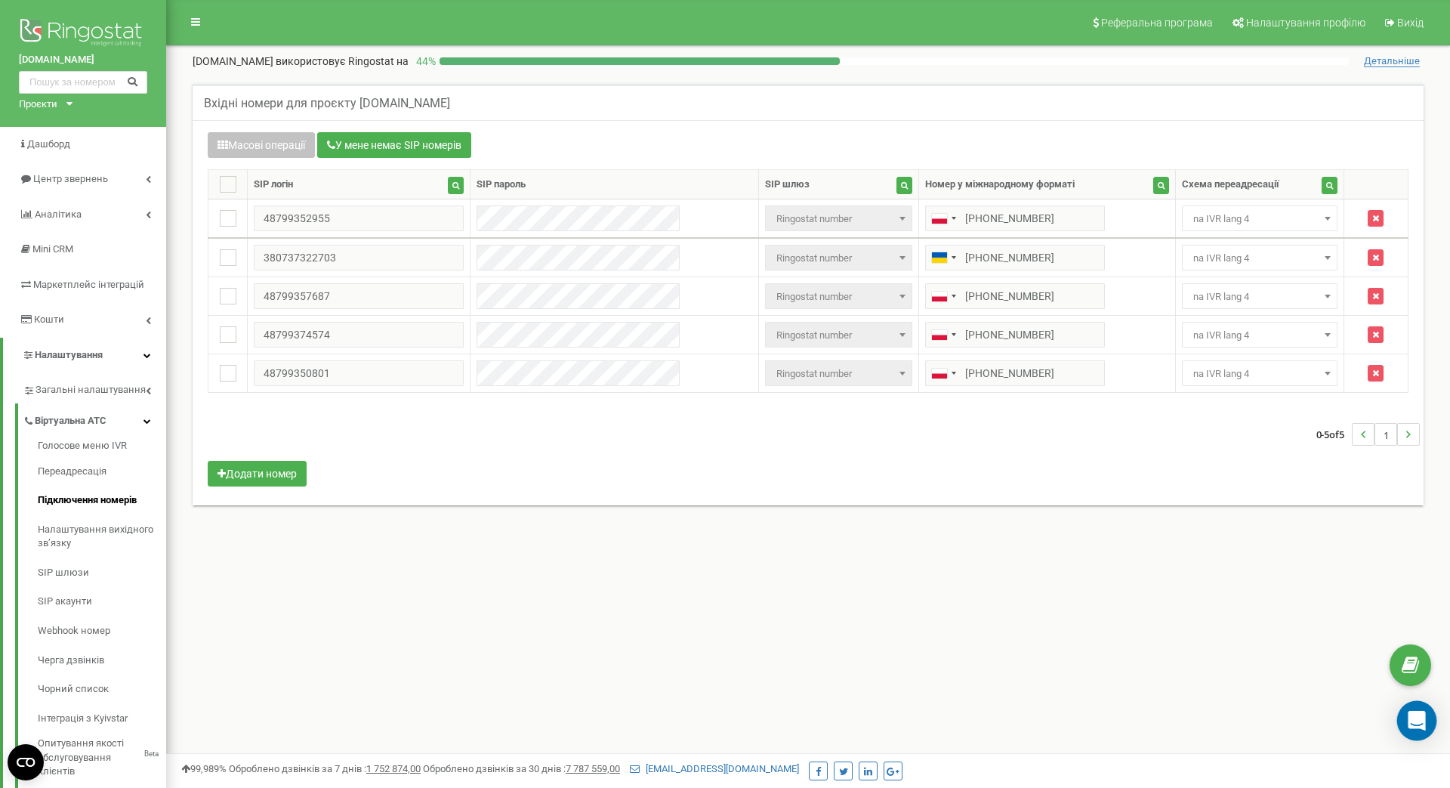
click at [1422, 728] on div "Open Intercom Messenger" at bounding box center [1417, 721] width 40 height 40
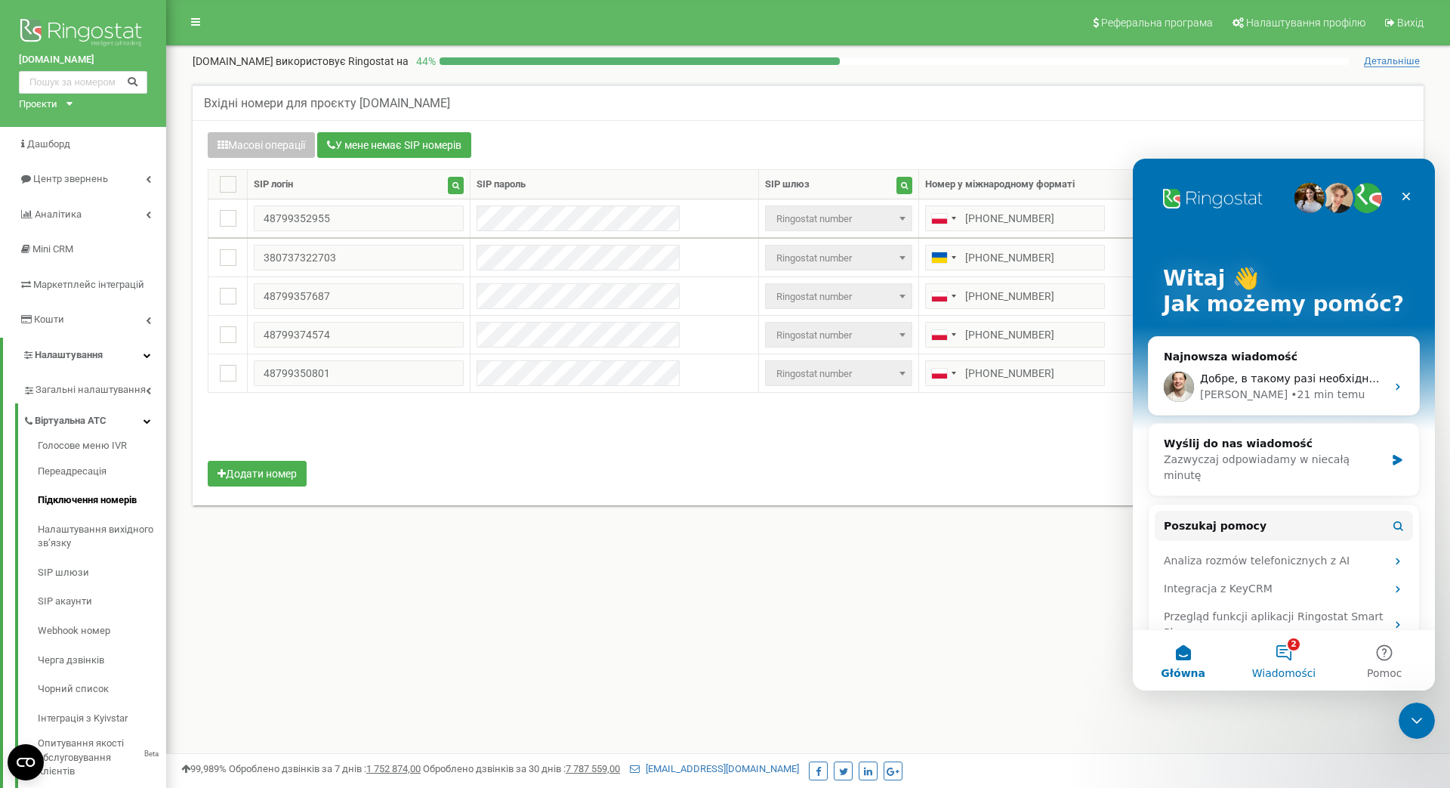
click at [1285, 662] on button "2 Wiadomości" at bounding box center [1283, 660] width 100 height 60
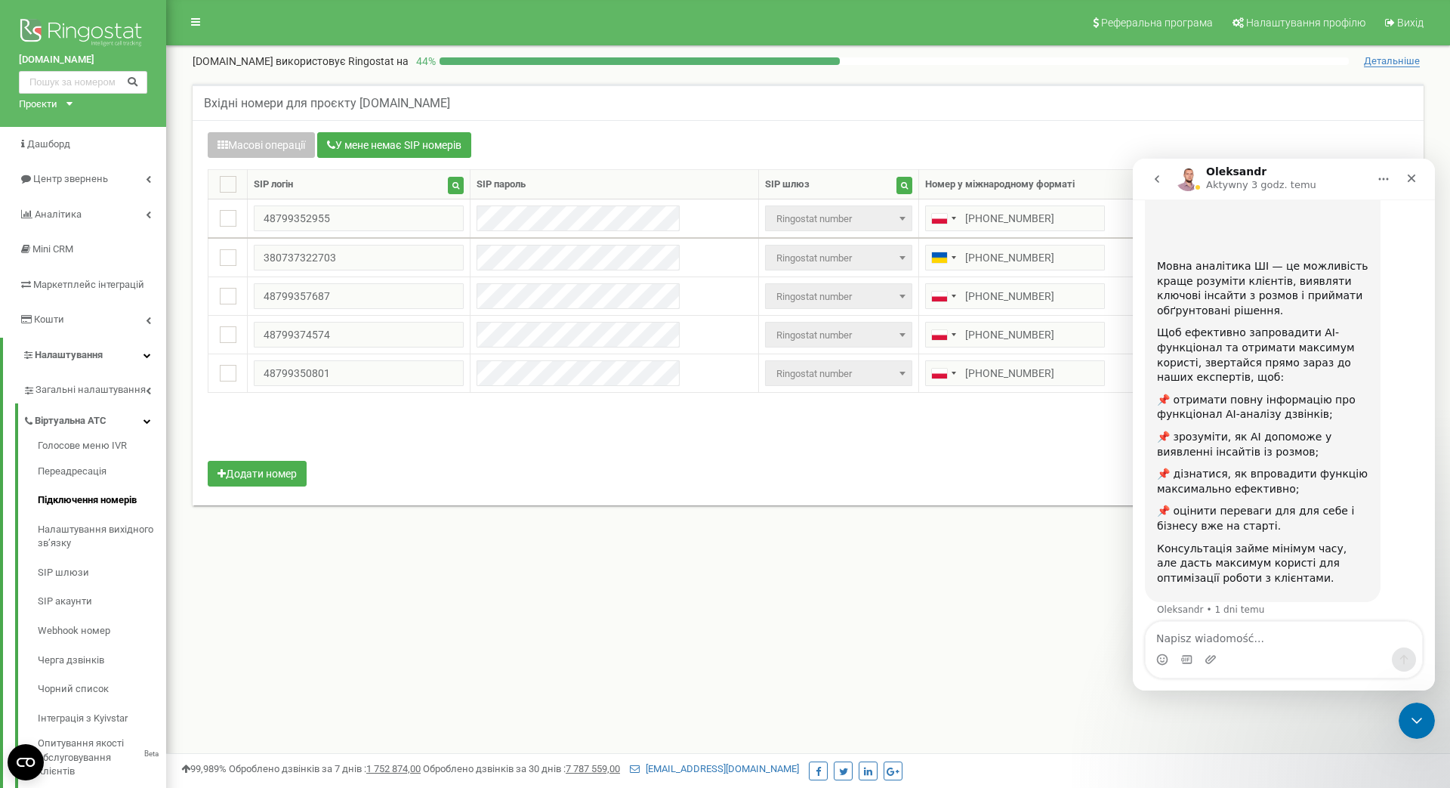
scroll to position [164, 0]
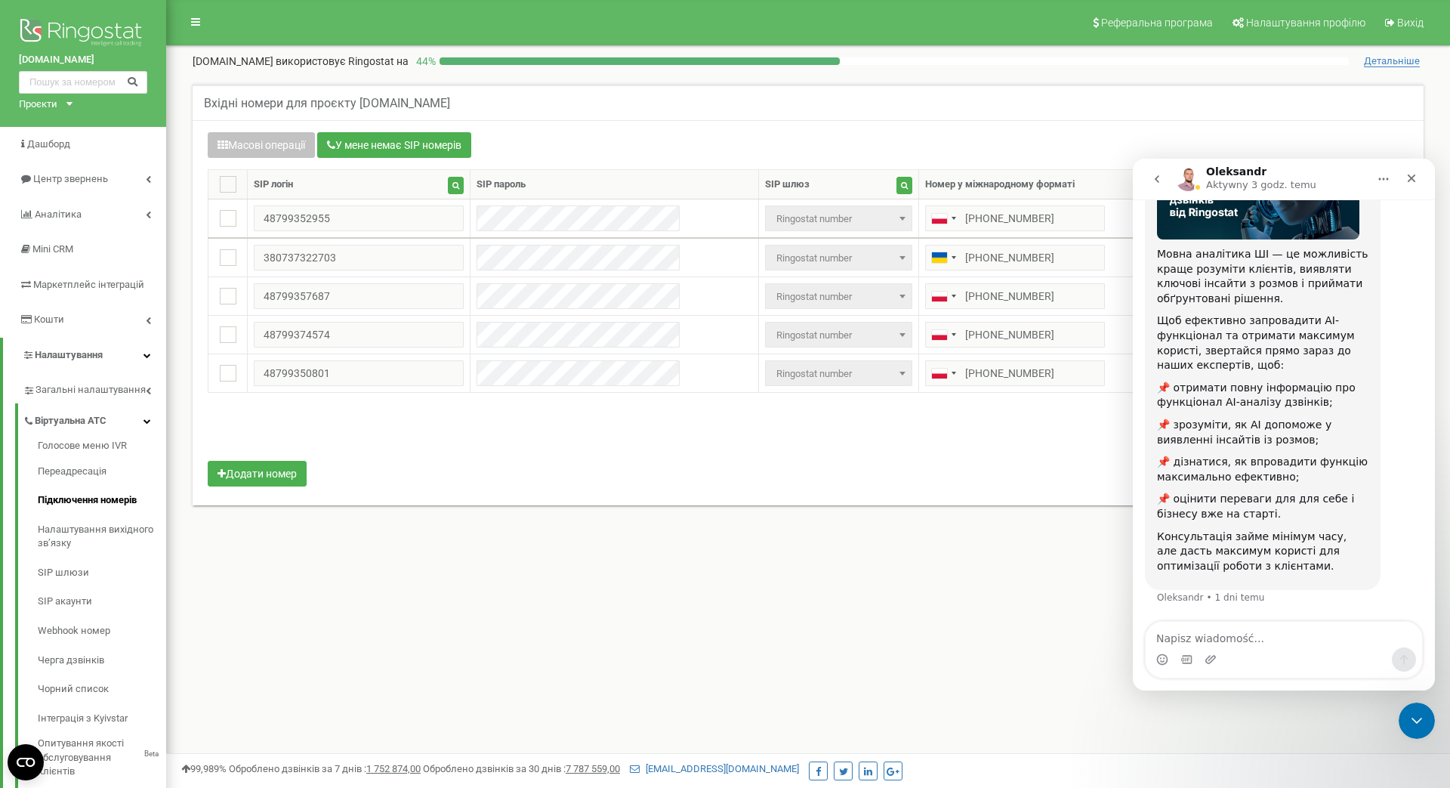
click at [1151, 181] on icon "go back" at bounding box center [1157, 179] width 12 height 12
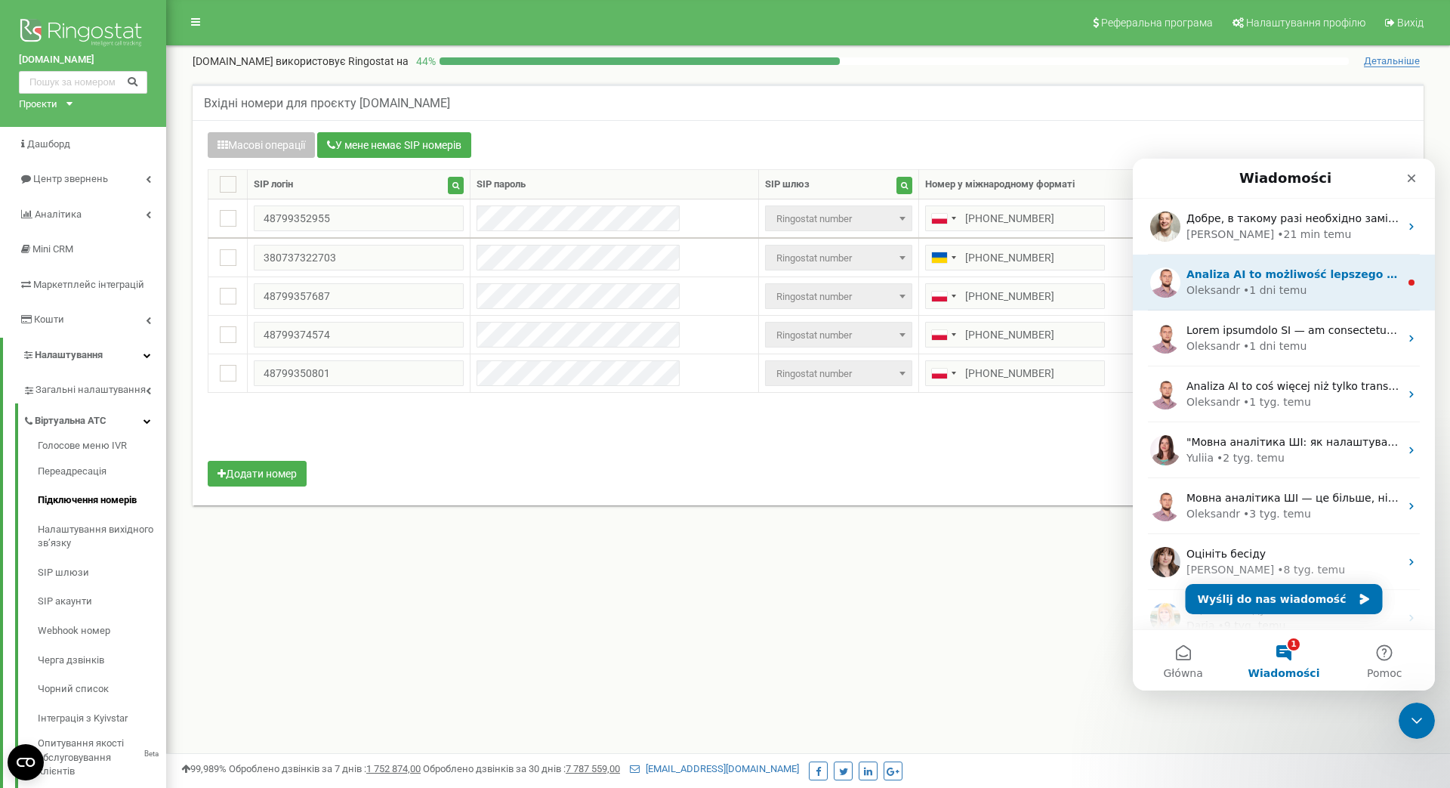
click at [1316, 289] on div "Oleksandr • 1 dni temu" at bounding box center [1293, 290] width 213 height 16
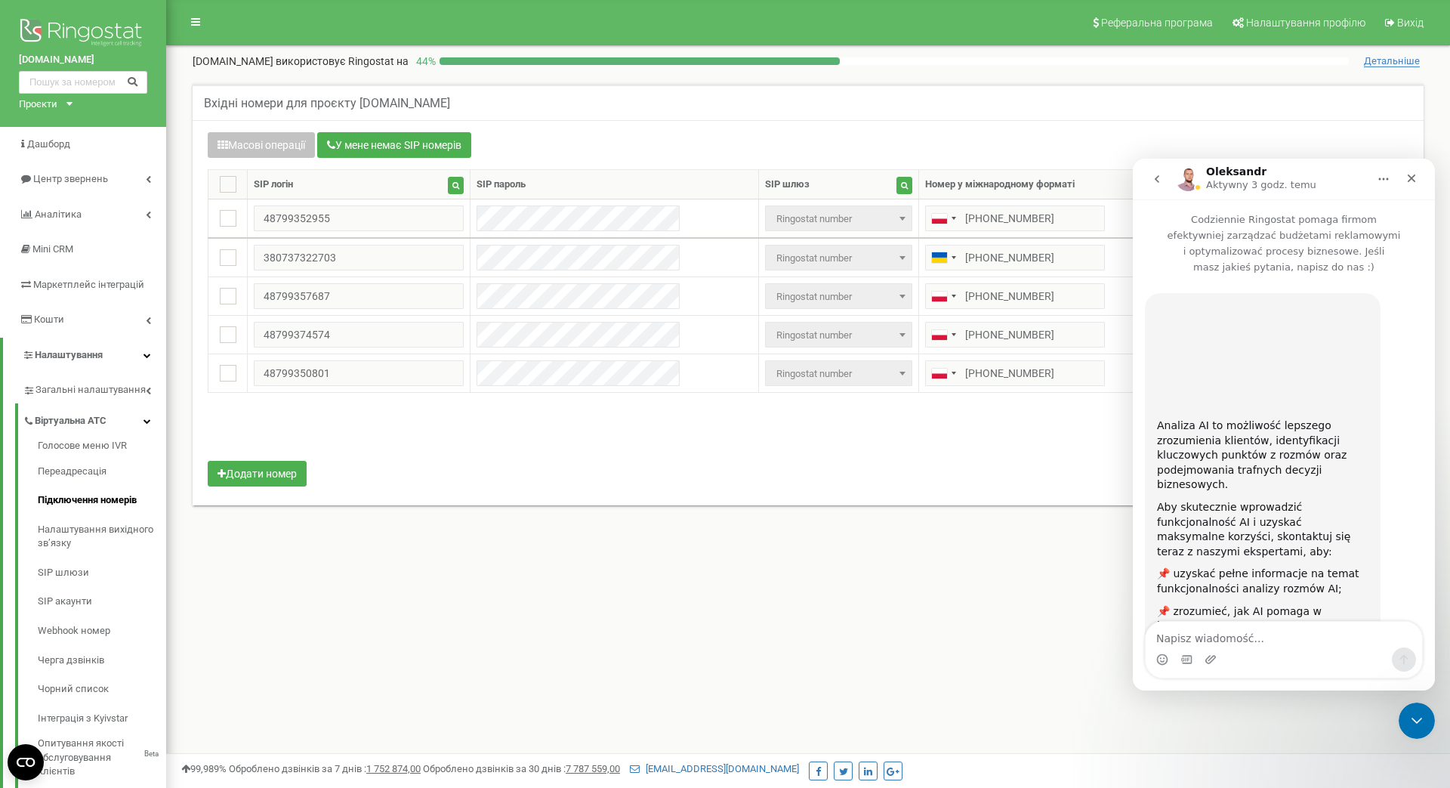
scroll to position [201, 0]
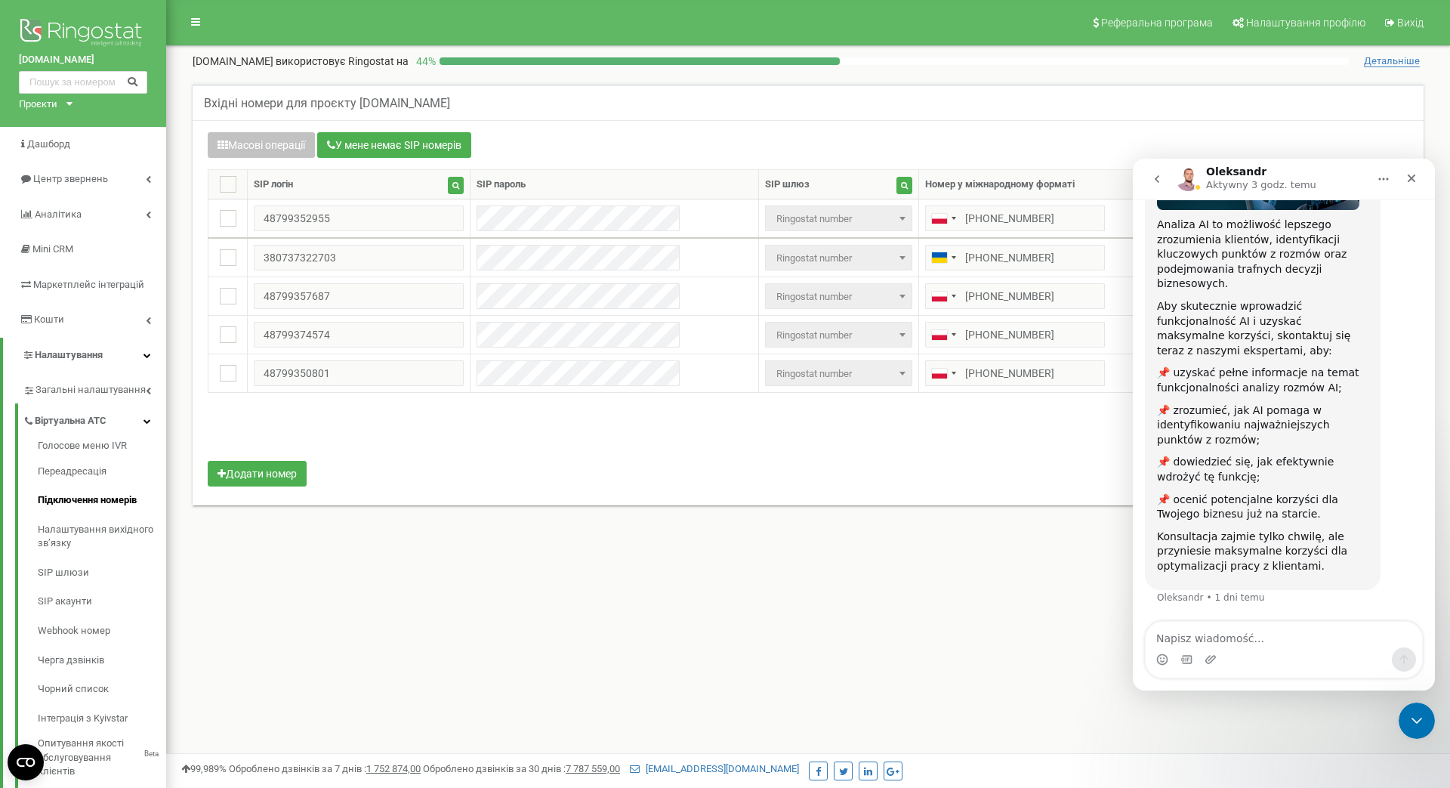
click at [1159, 181] on icon "go back" at bounding box center [1157, 179] width 12 height 12
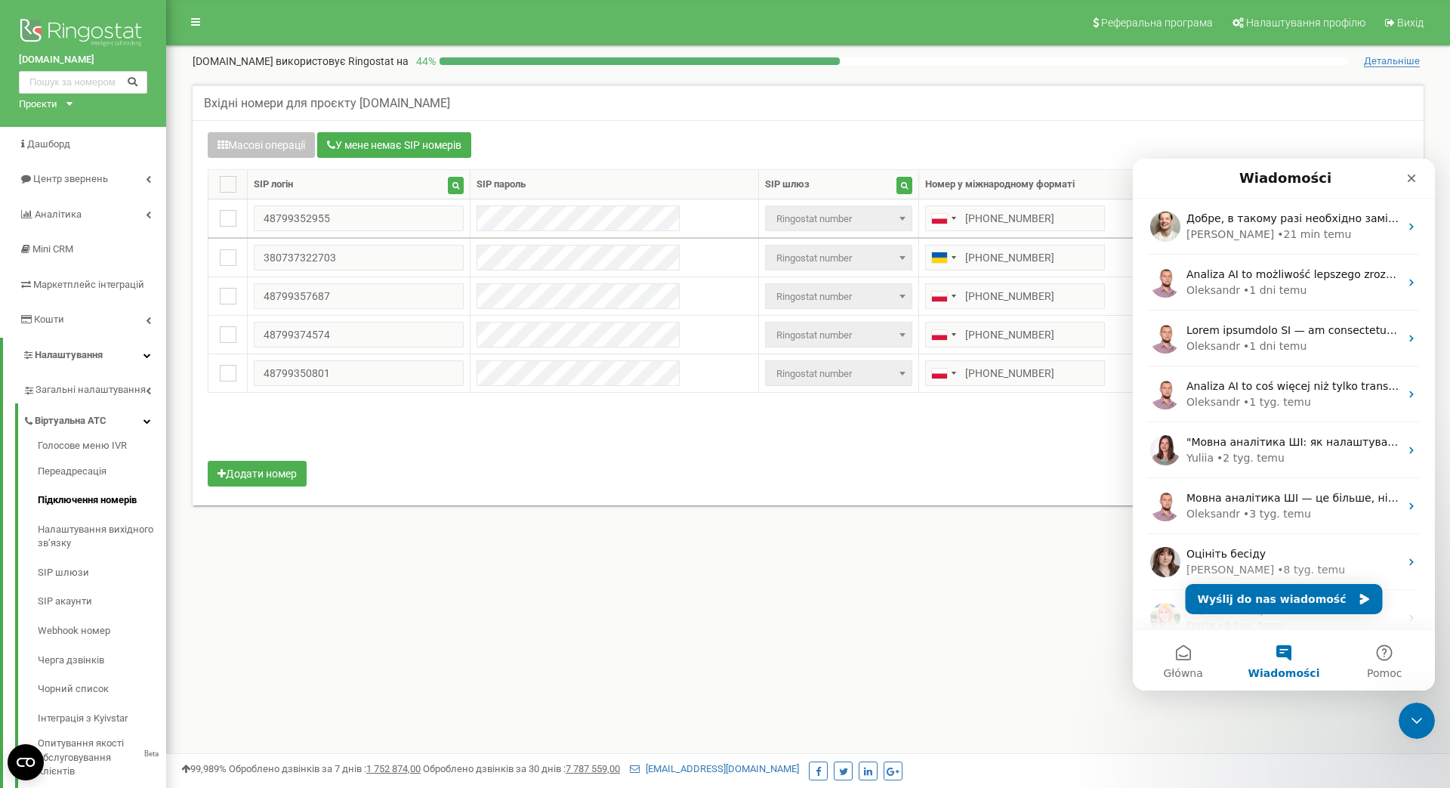
click at [893, 551] on div "Вхідні номери для проєкту [DOMAIN_NAME] Масові операції У мене немає SIP номері…" at bounding box center [807, 312] width 1261 height 486
click at [1407, 183] on icon "Zamknij" at bounding box center [1412, 178] width 12 height 12
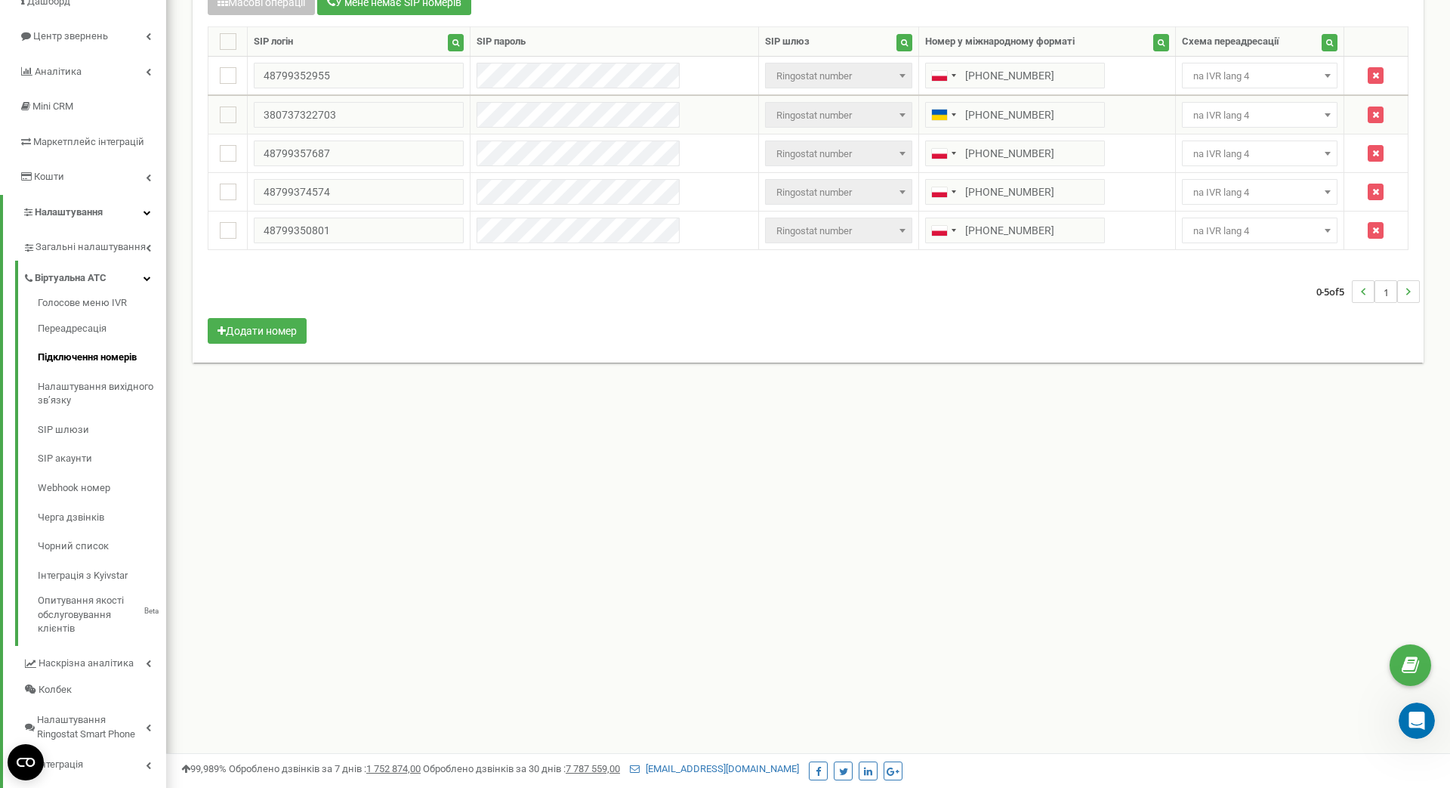
scroll to position [201, 0]
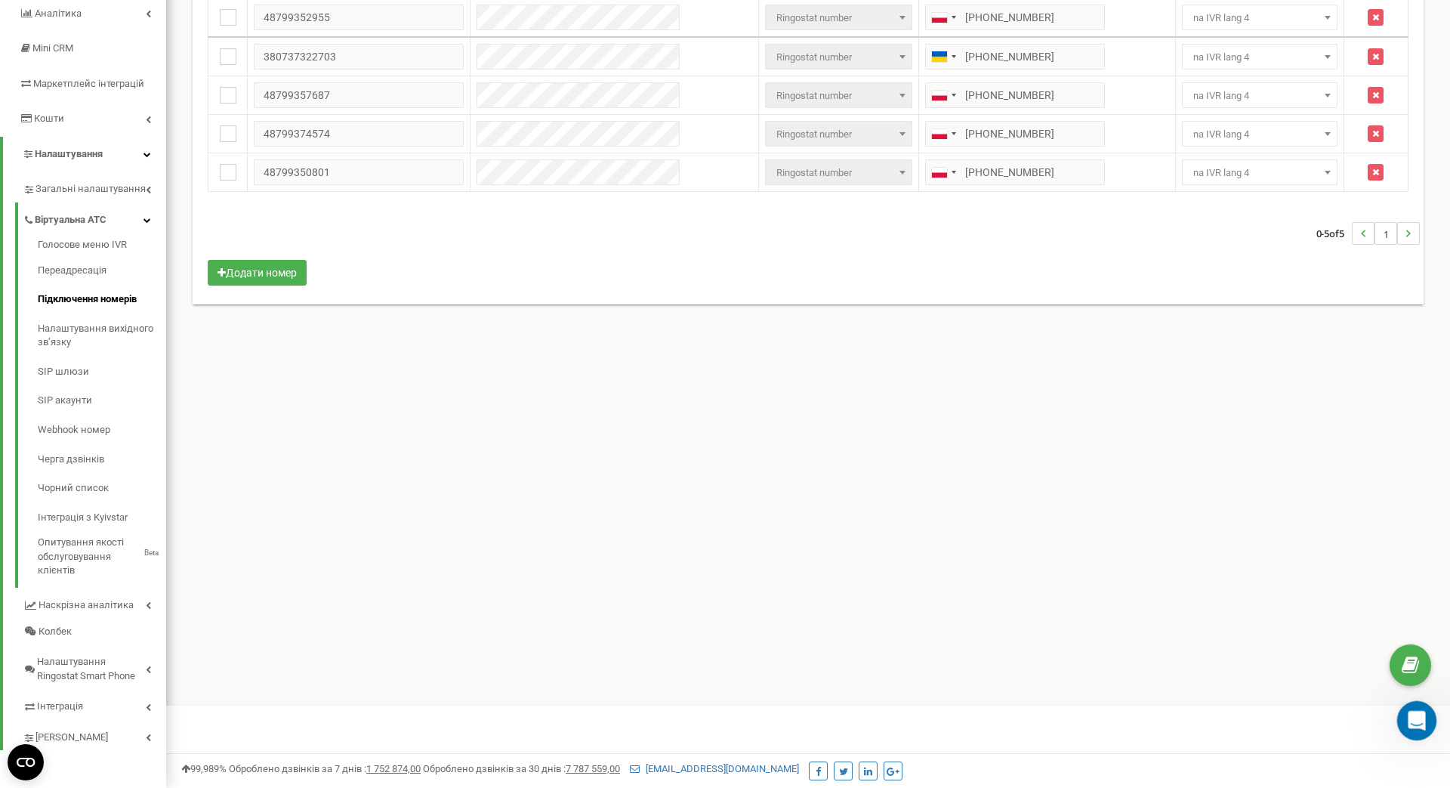
click html
click at [1415, 724] on icon "Otwórz komunikator Intercom" at bounding box center [1415, 718] width 25 height 25
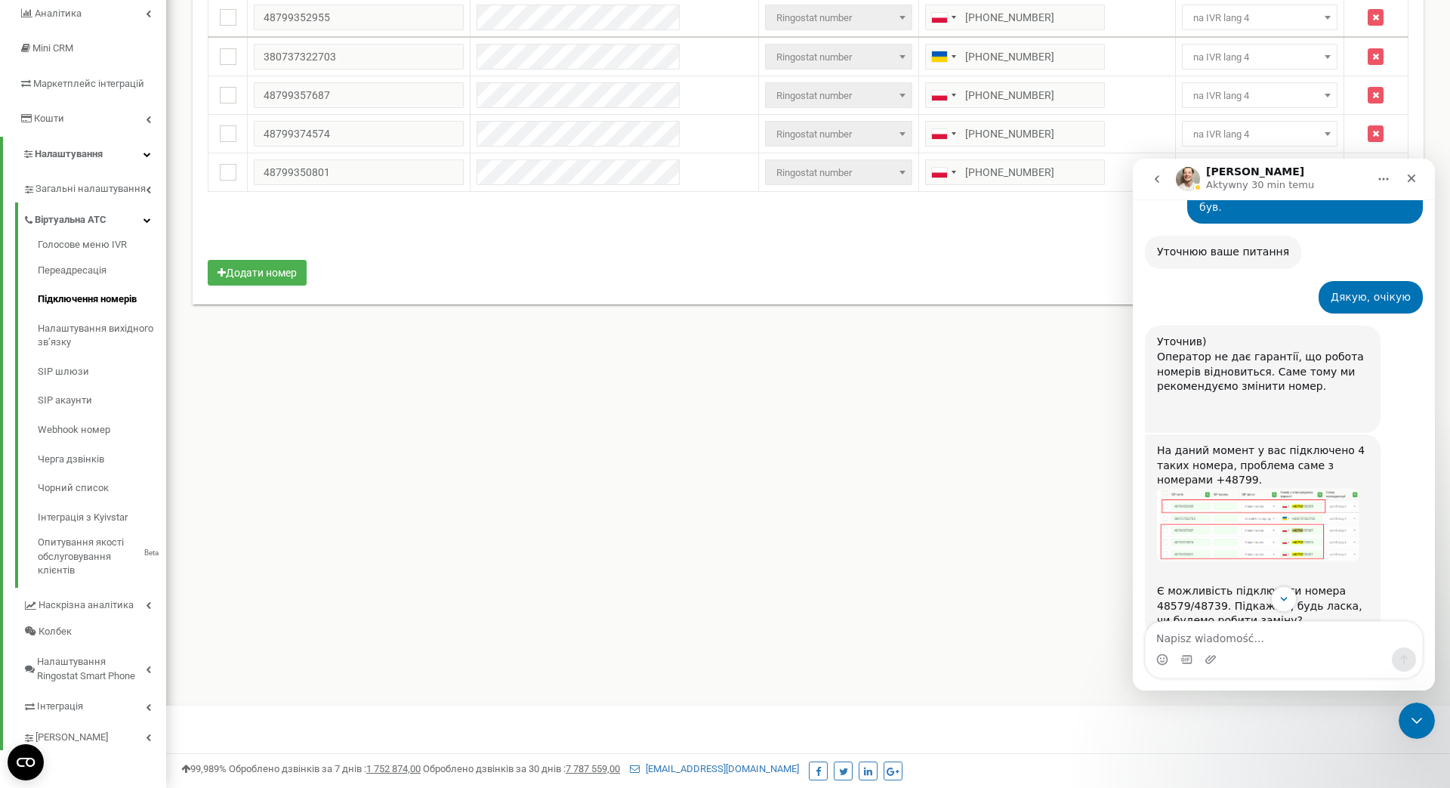
scroll to position [1517, 0]
click at [1284, 603] on icon "Scroll to bottom" at bounding box center [1284, 599] width 14 height 14
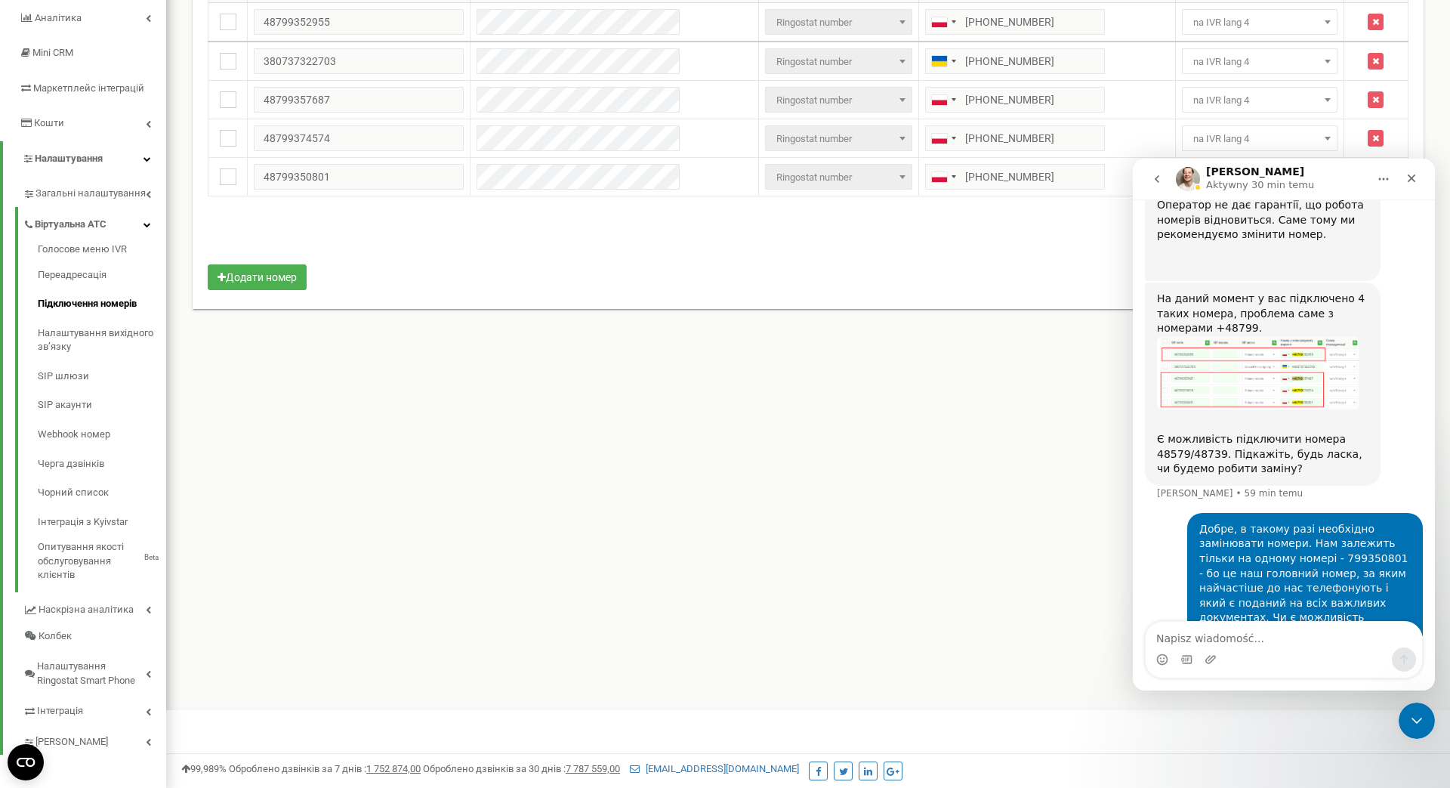
scroll to position [195, 0]
click at [1288, 638] on textarea "Napisz wiadomość..." at bounding box center [1284, 635] width 276 height 26
type textarea "І"
drag, startPoint x: 1304, startPoint y: 639, endPoint x: 1319, endPoint y: 641, distance: 14.5
click at [1319, 641] on textarea "Розмовляла з шефом у спра" at bounding box center [1284, 635] width 276 height 26
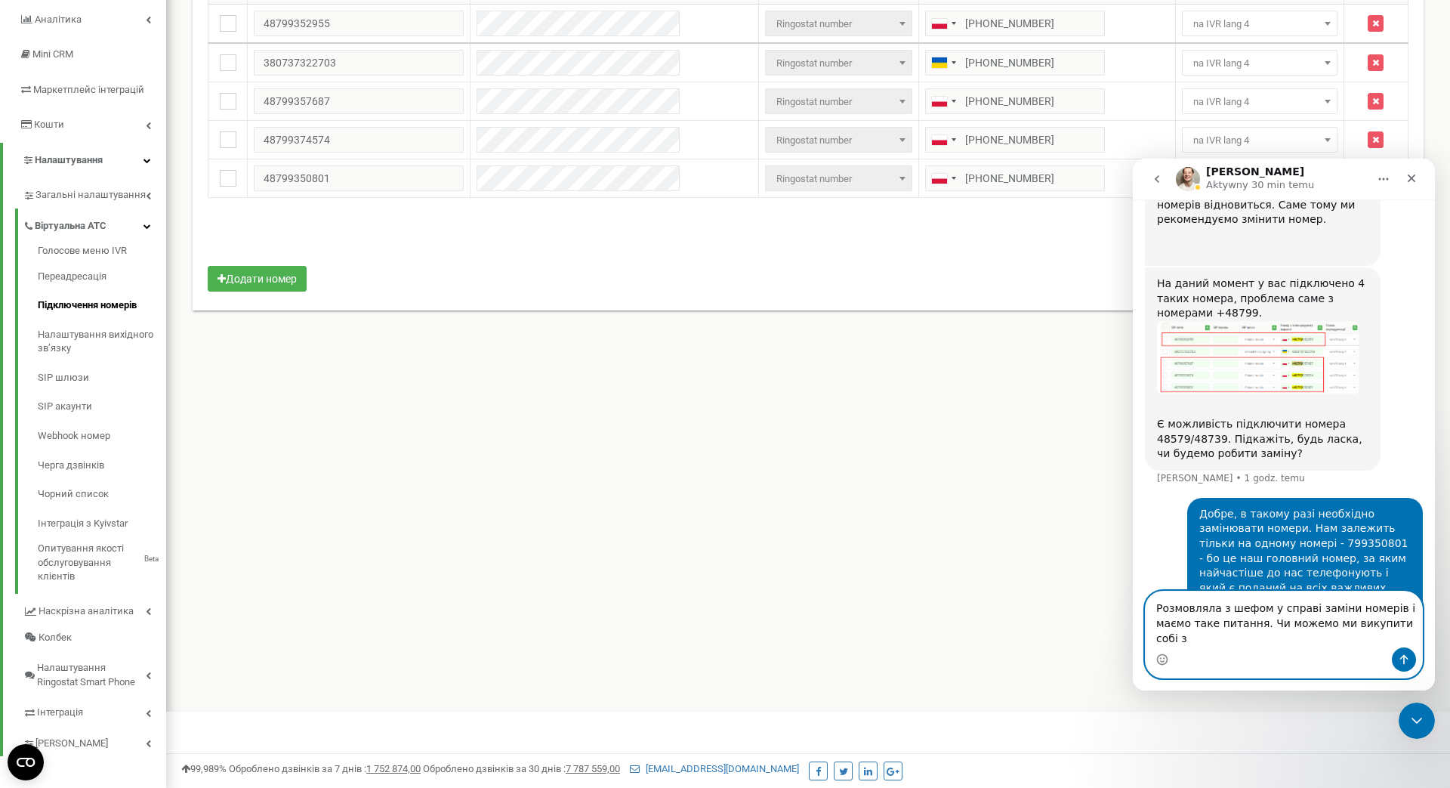
scroll to position [1701, 0]
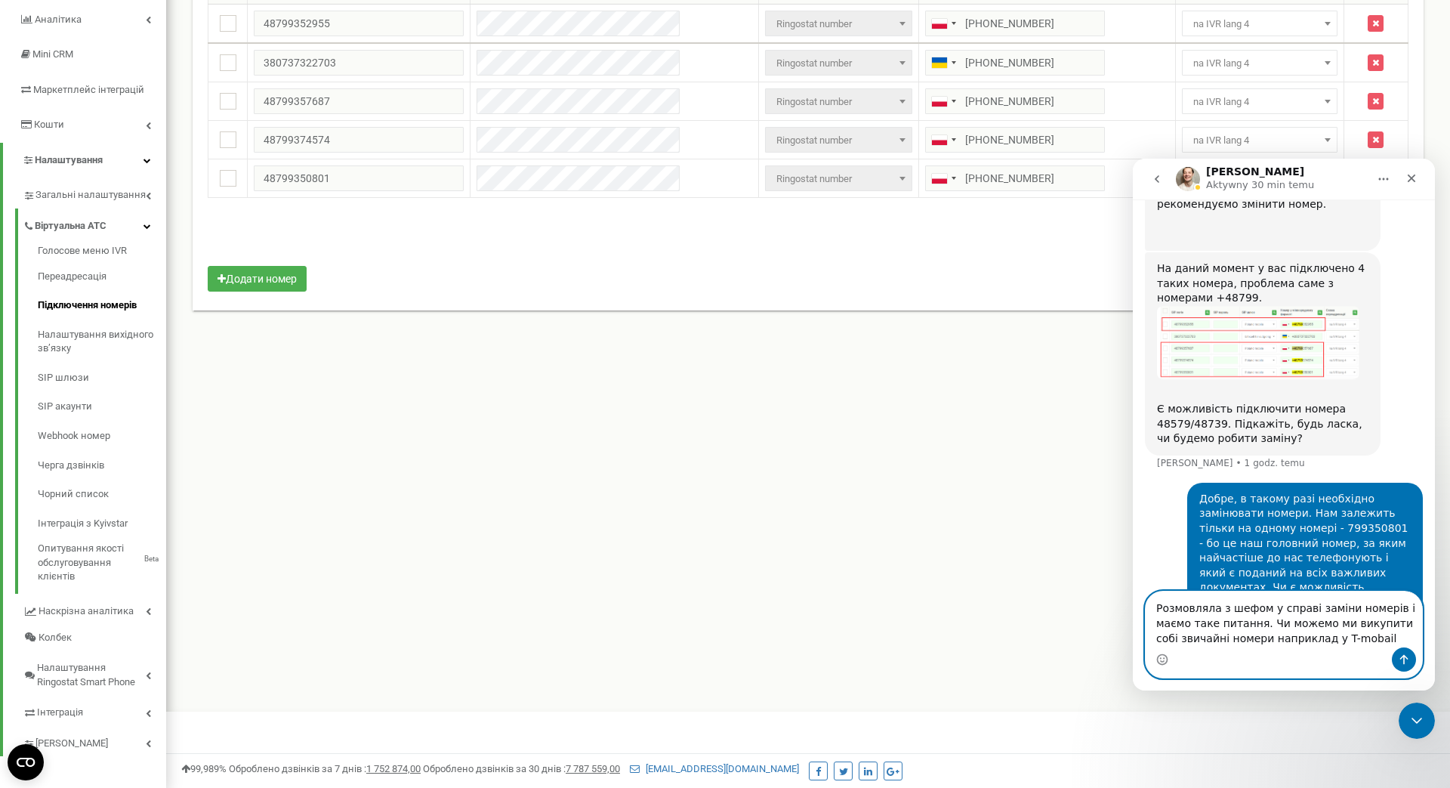
drag, startPoint x: 1313, startPoint y: 637, endPoint x: 1354, endPoint y: 643, distance: 41.9
click at [1354, 643] on textarea "Розмовляла з шефом у справі заміни номерів і маємо таке питання. Чи можемо ми в…" at bounding box center [1284, 619] width 276 height 56
paste textarea "Orange, Play, Plus, T-Mobile"
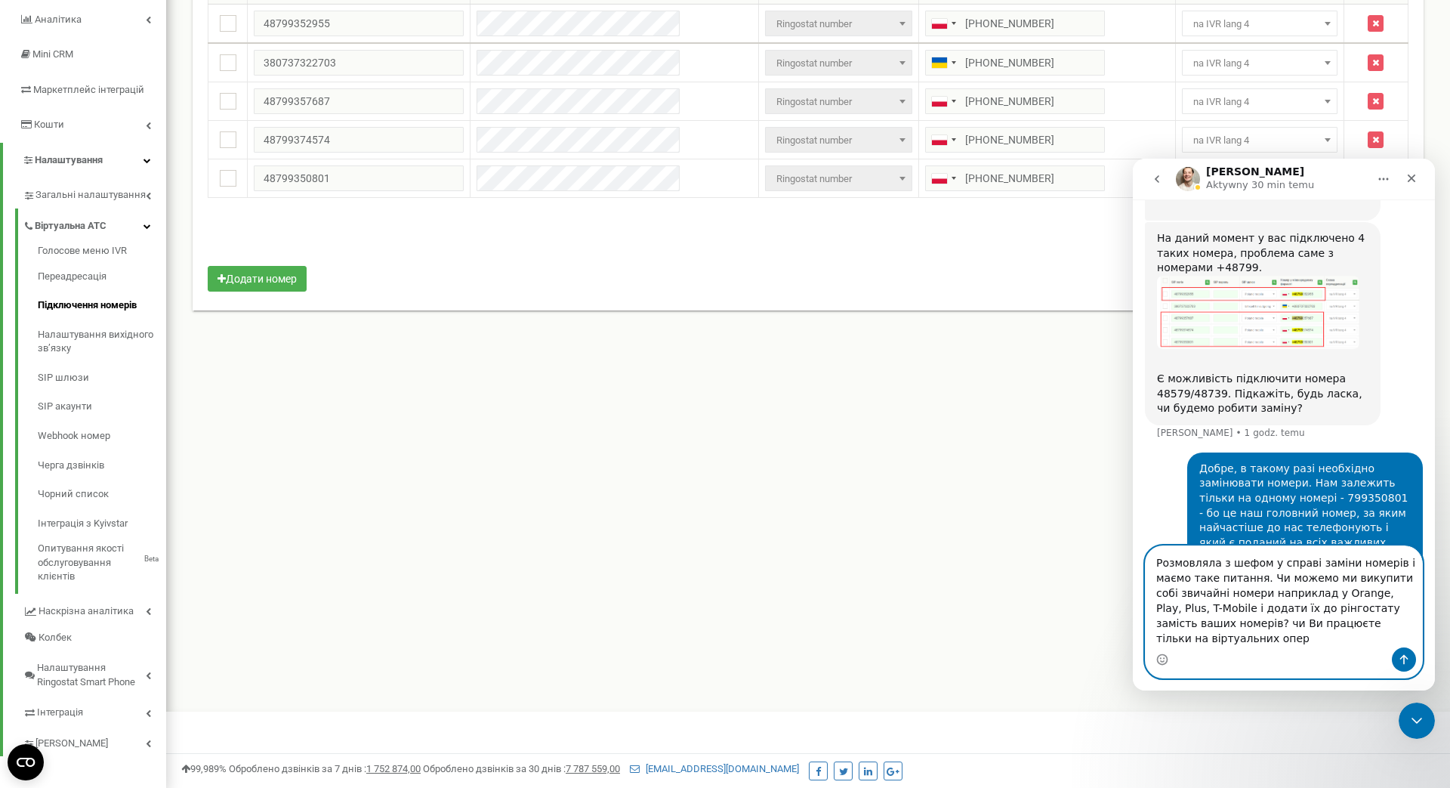
scroll to position [1746, 0]
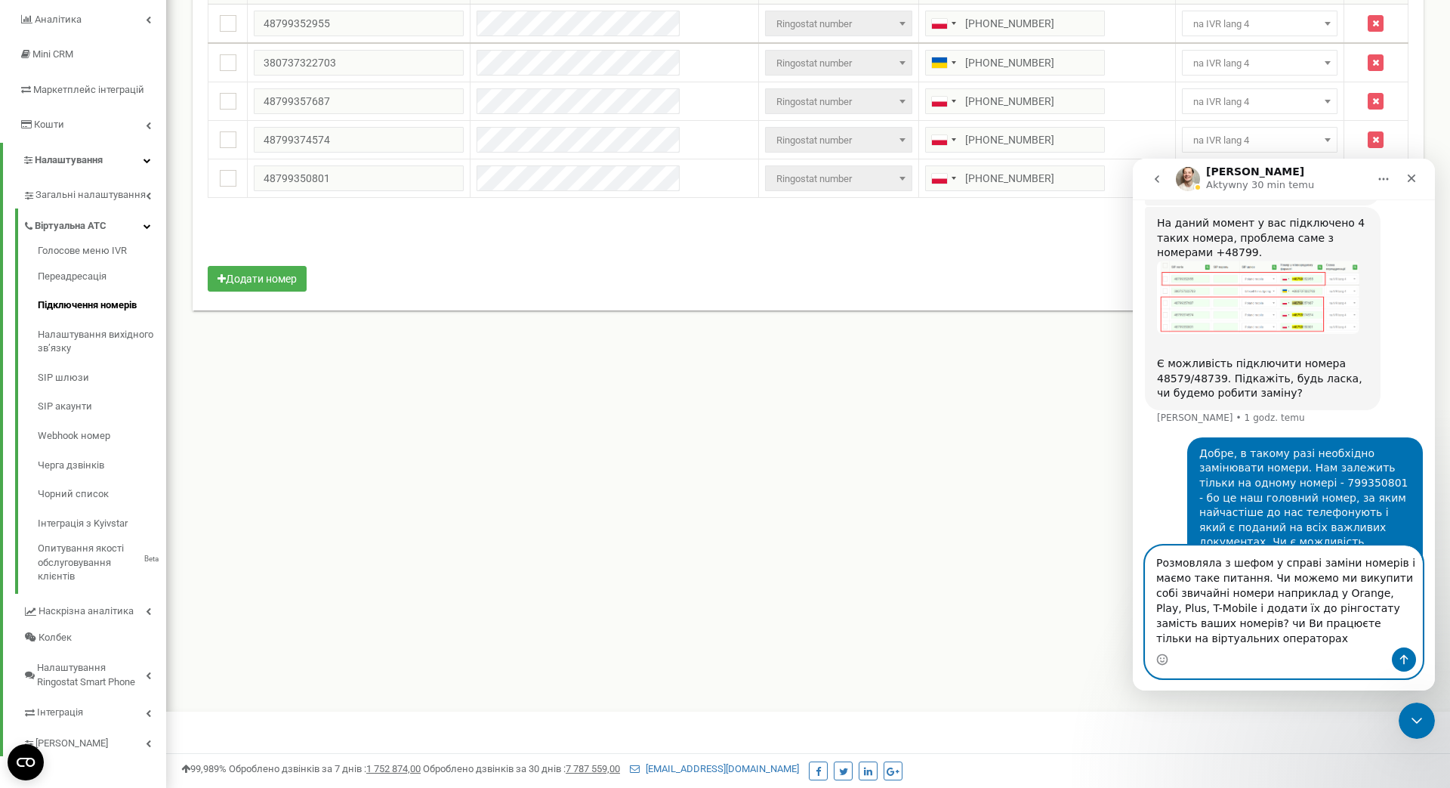
type textarea "Розмовляла з шефом у справі заміни номерів і маємо таке питання. Чи можемо ми в…"
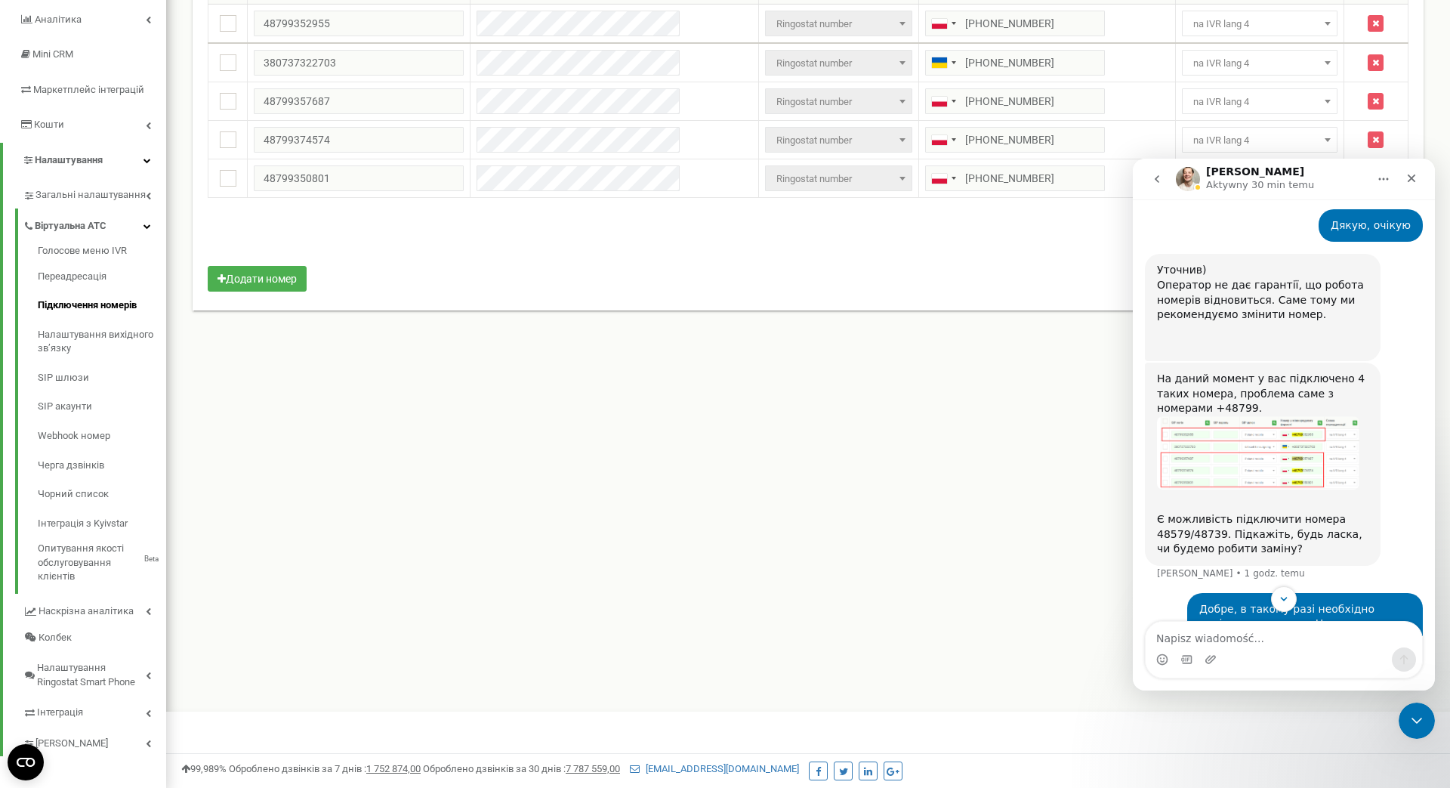
scroll to position [1794, 0]
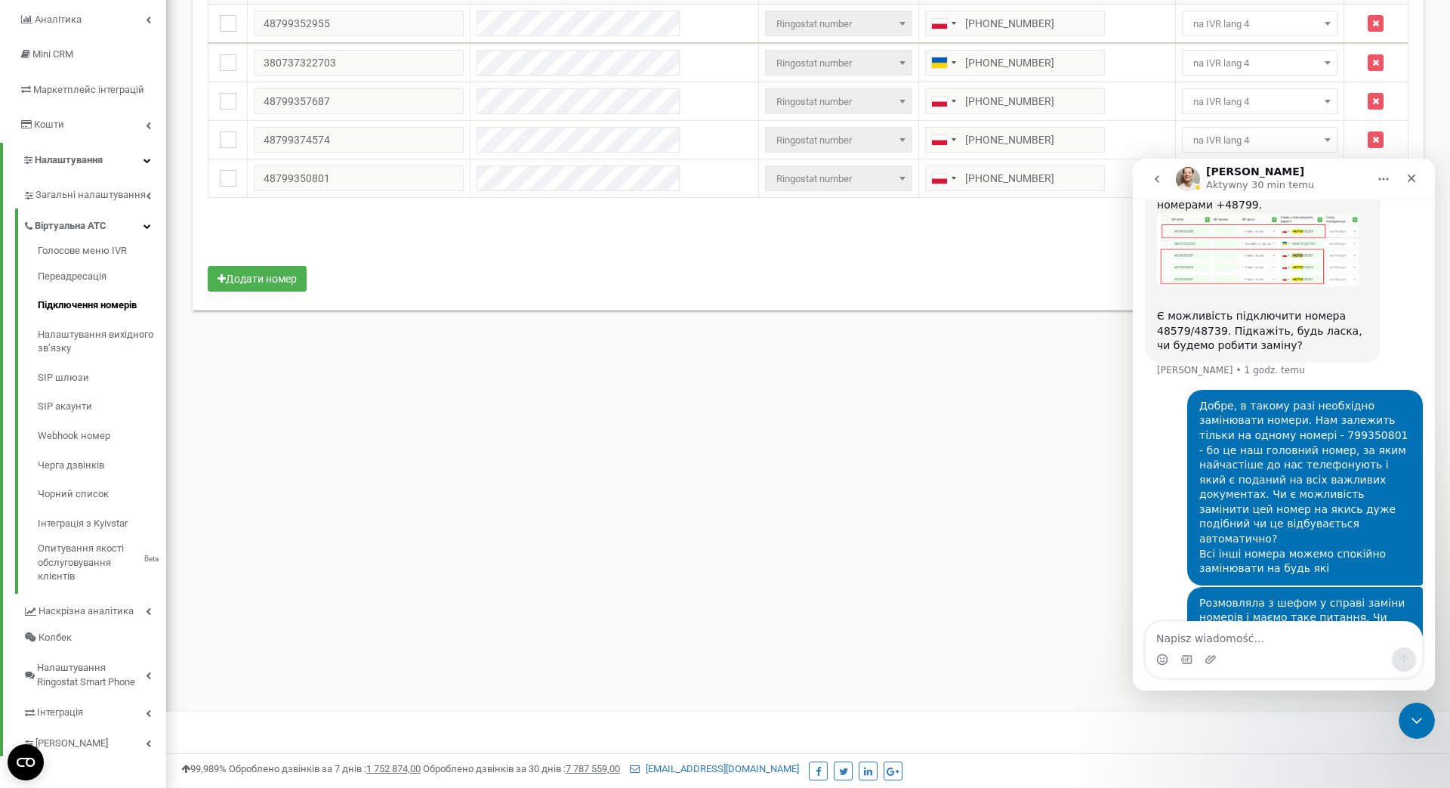
click at [1159, 181] on icon "go back" at bounding box center [1157, 179] width 12 height 12
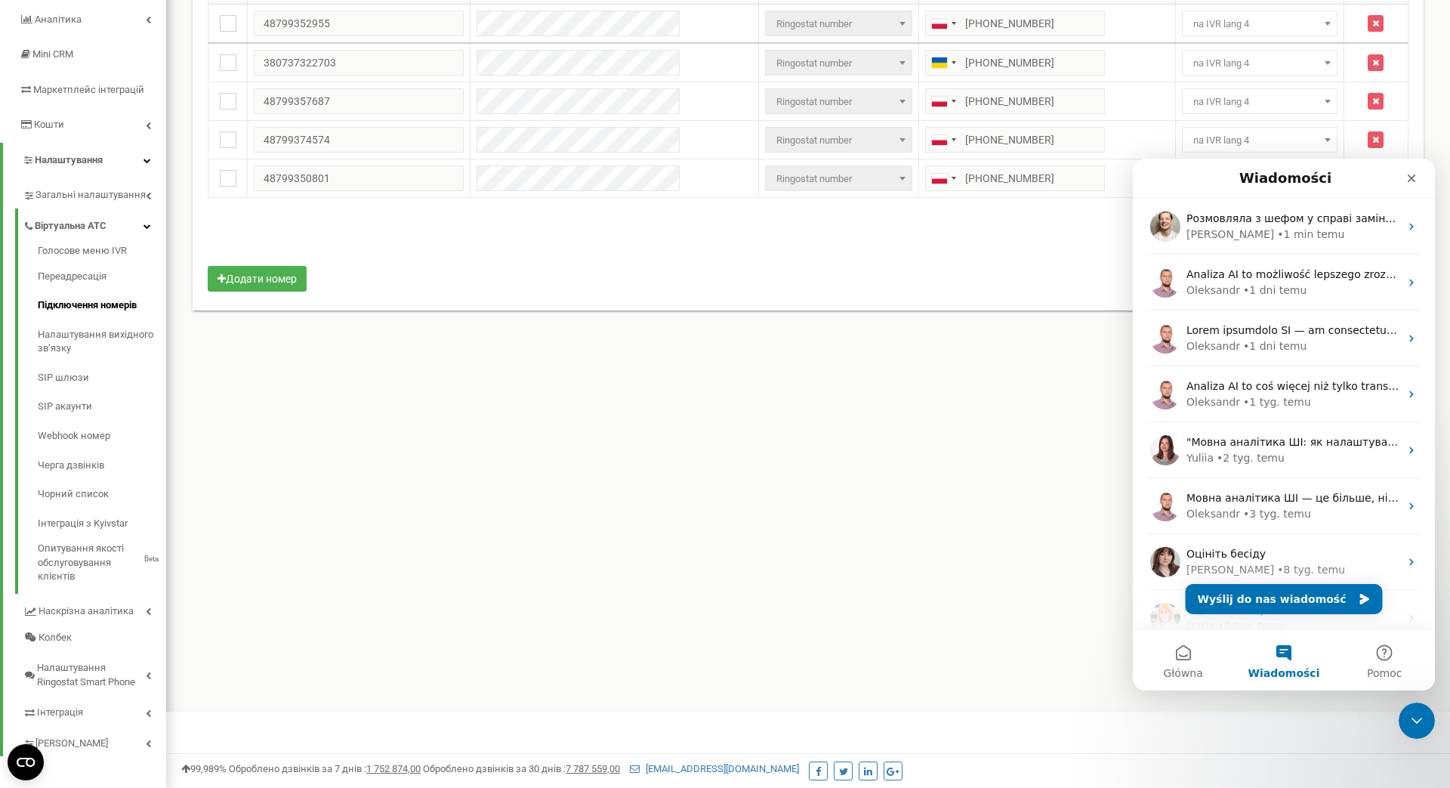
scroll to position [0, 0]
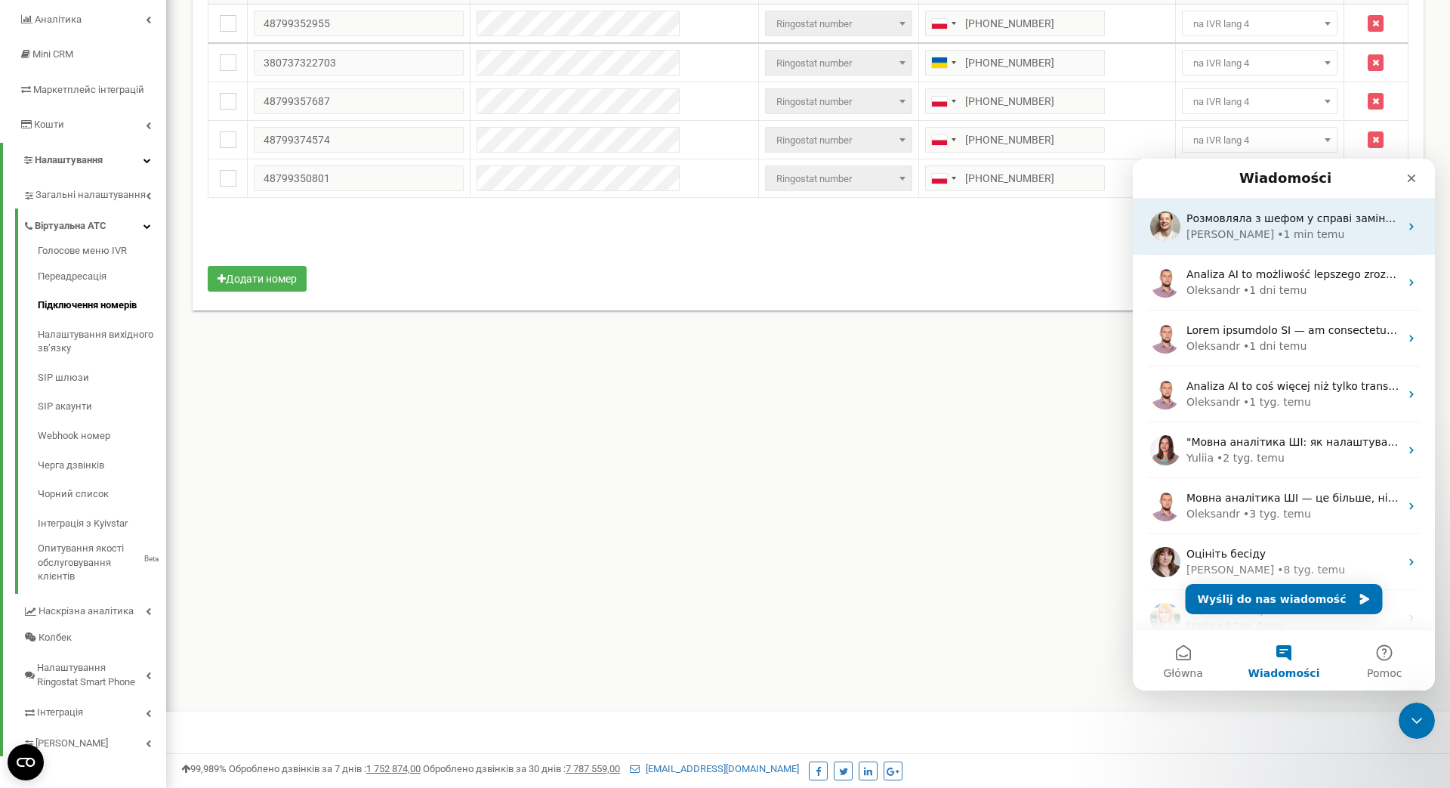
click at [1322, 236] on div "[PERSON_NAME] • 1 min temu" at bounding box center [1293, 235] width 213 height 16
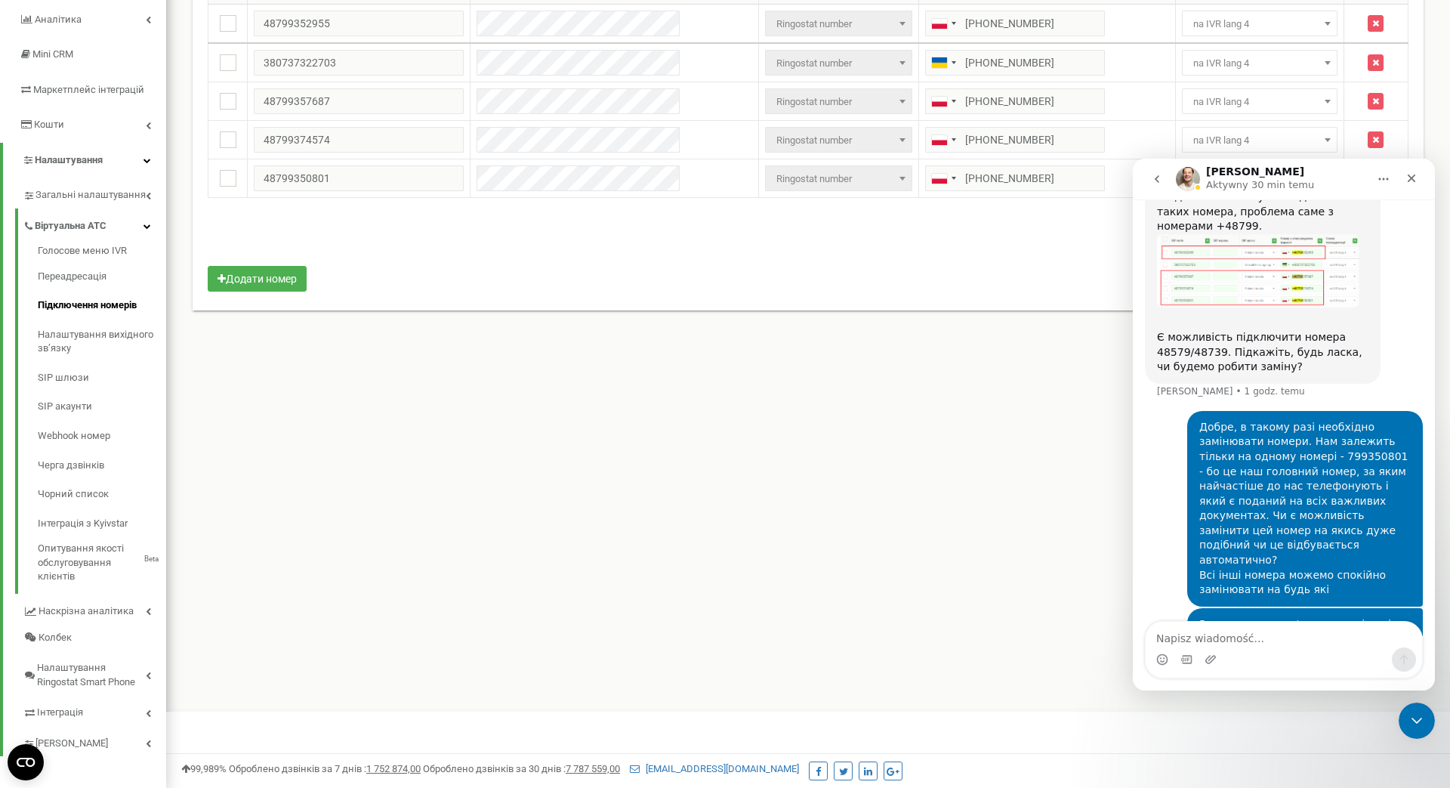
scroll to position [1794, 0]
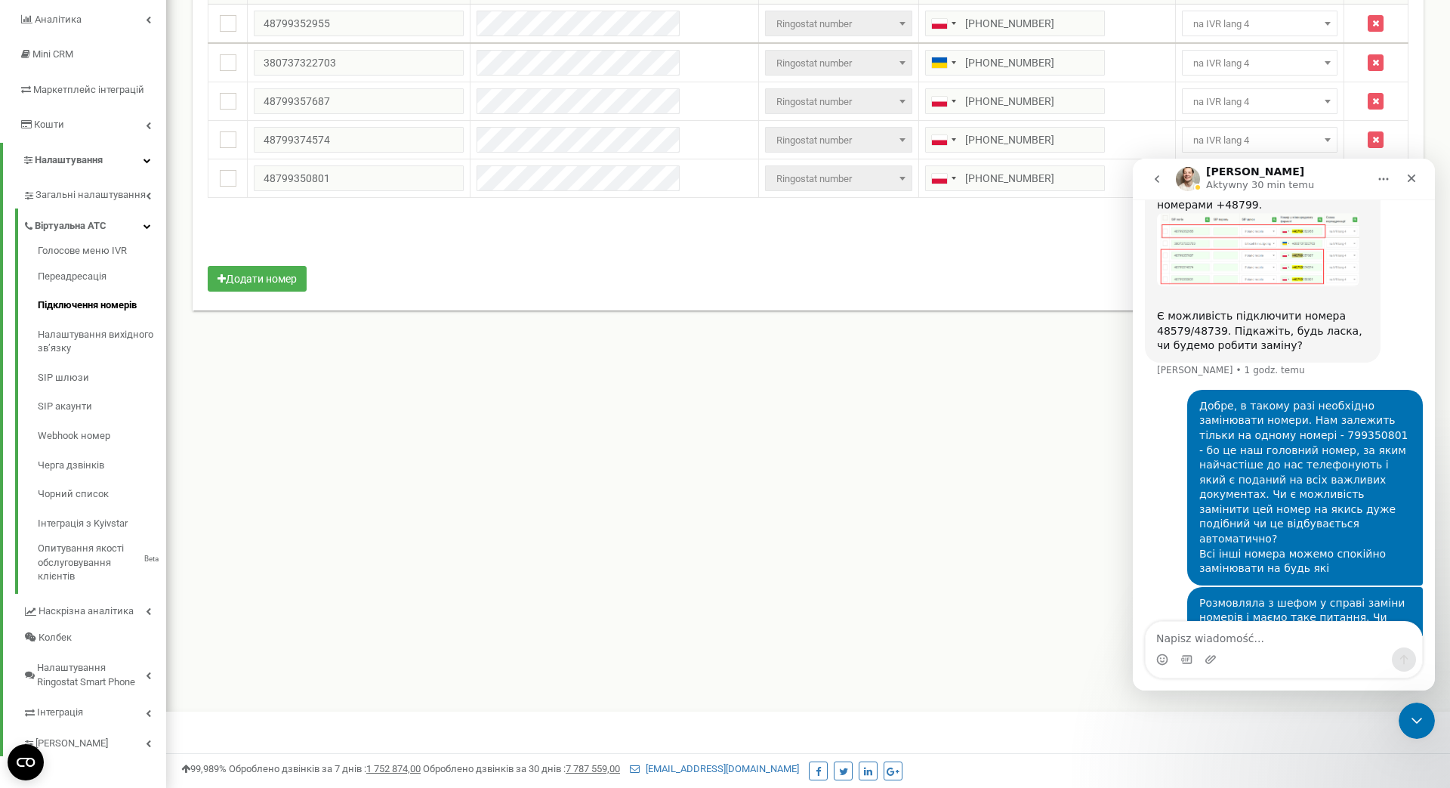
click at [1161, 177] on icon "go back" at bounding box center [1157, 179] width 12 height 12
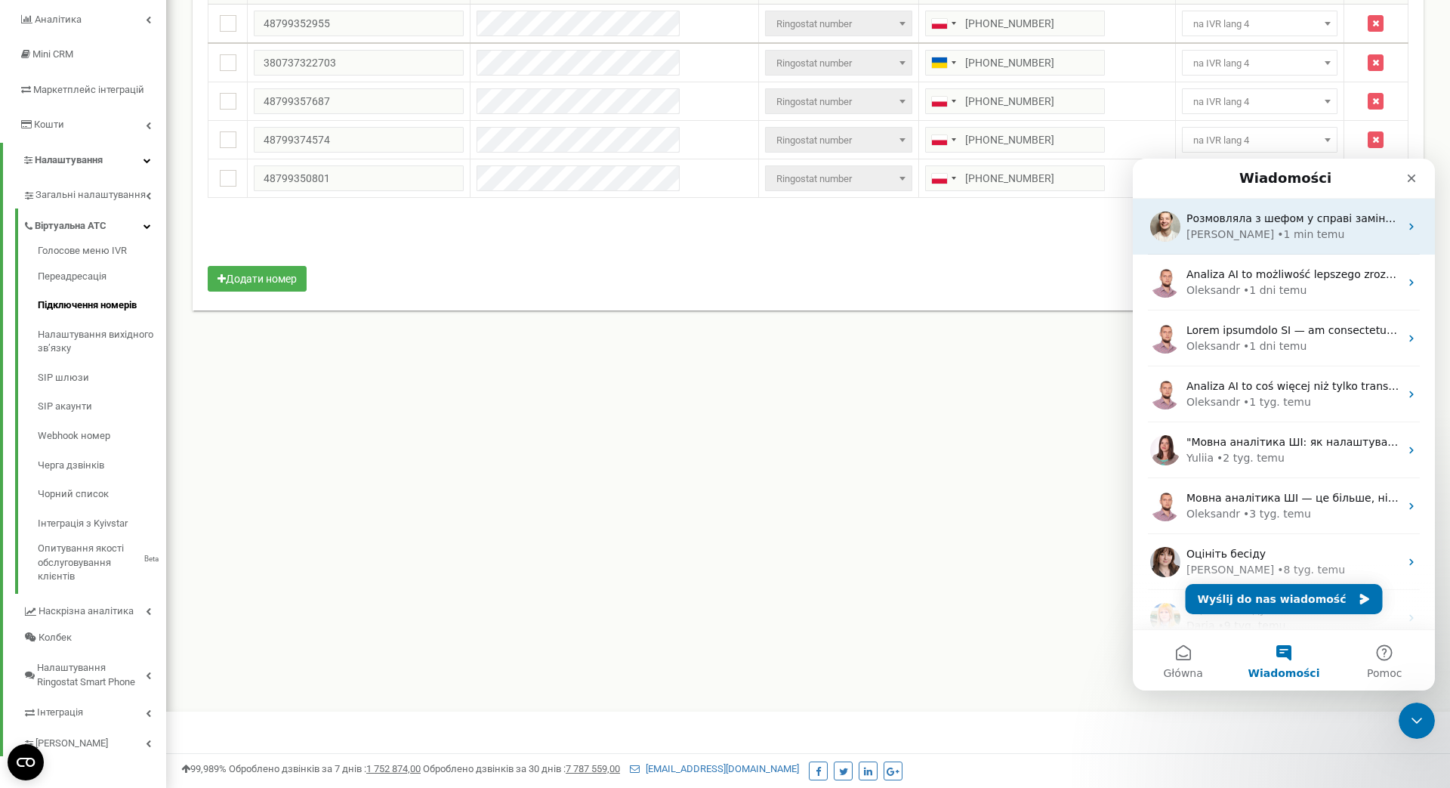
scroll to position [0, 0]
click at [1288, 228] on div "• 1 min temu" at bounding box center [1310, 235] width 67 height 16
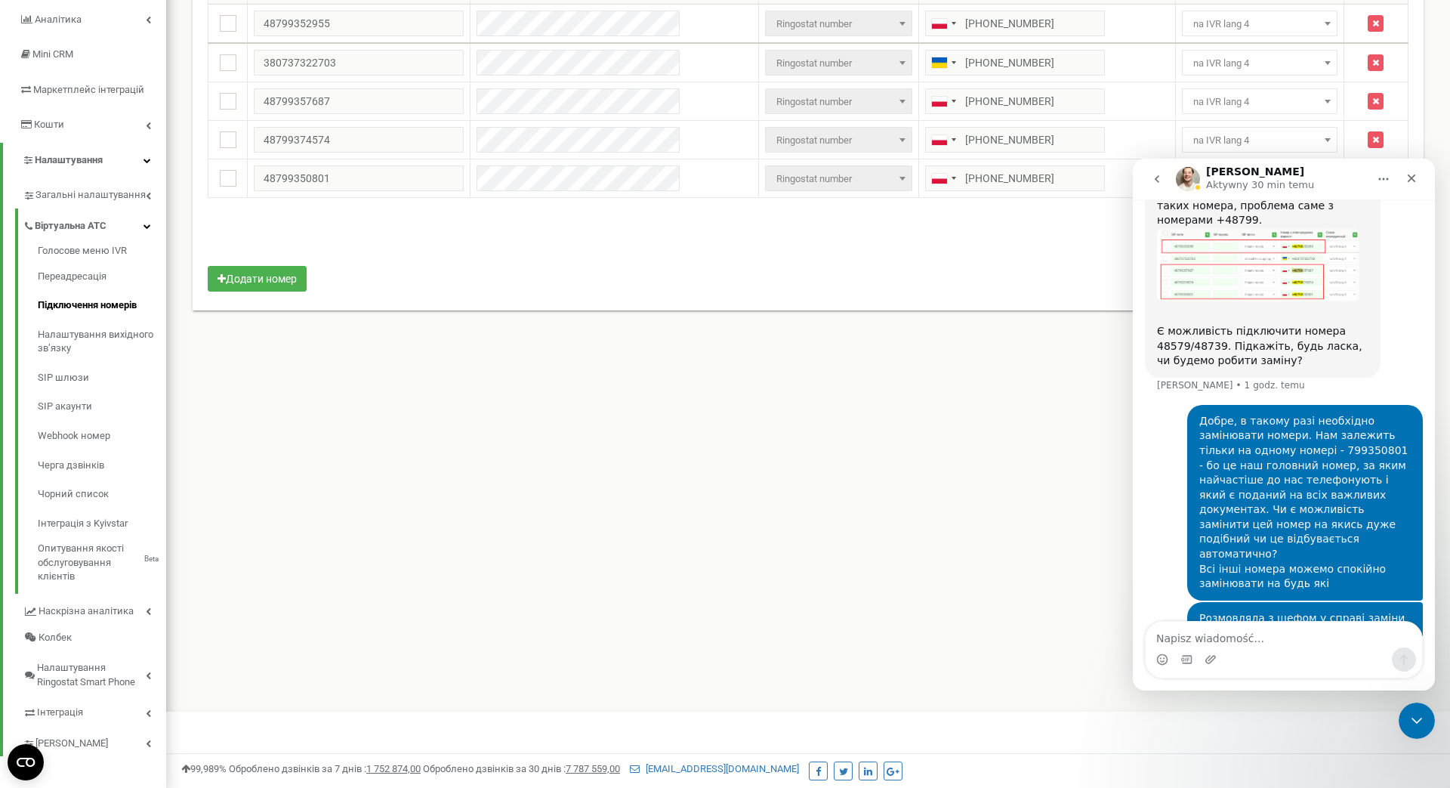
scroll to position [1794, 0]
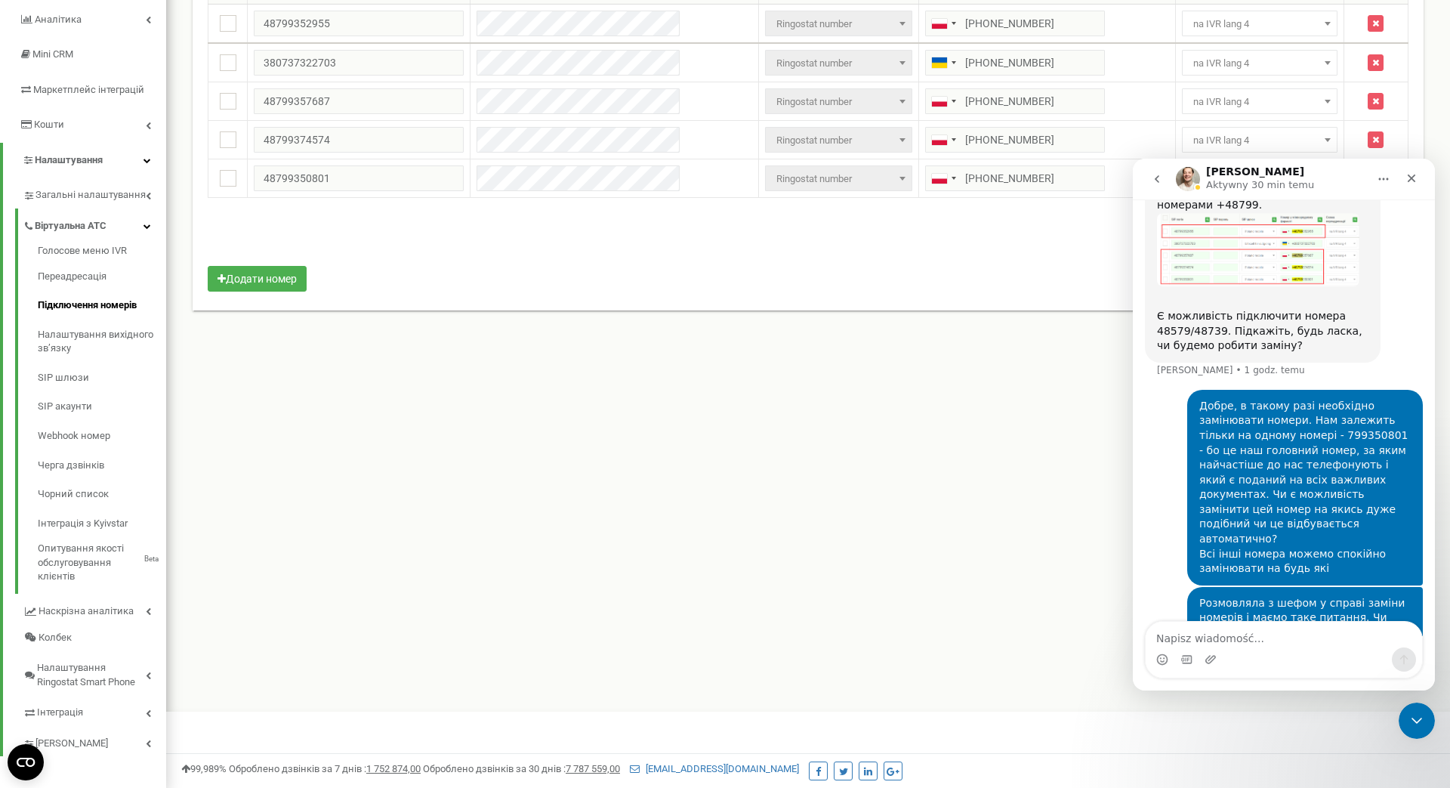
click at [1155, 179] on icon "go back" at bounding box center [1157, 179] width 12 height 12
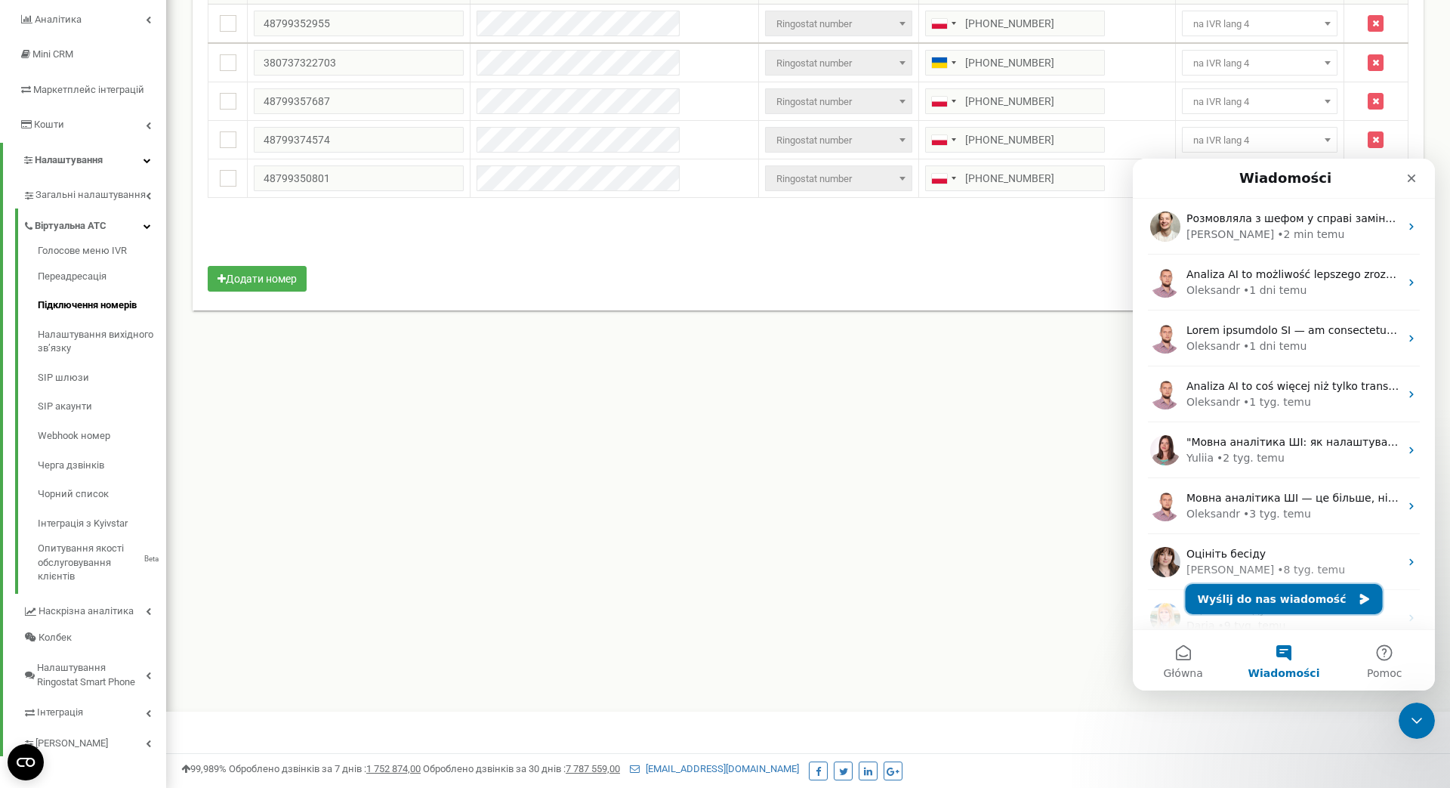
click at [1309, 597] on button "Wyślij do nas wiadomość" at bounding box center [1284, 599] width 197 height 30
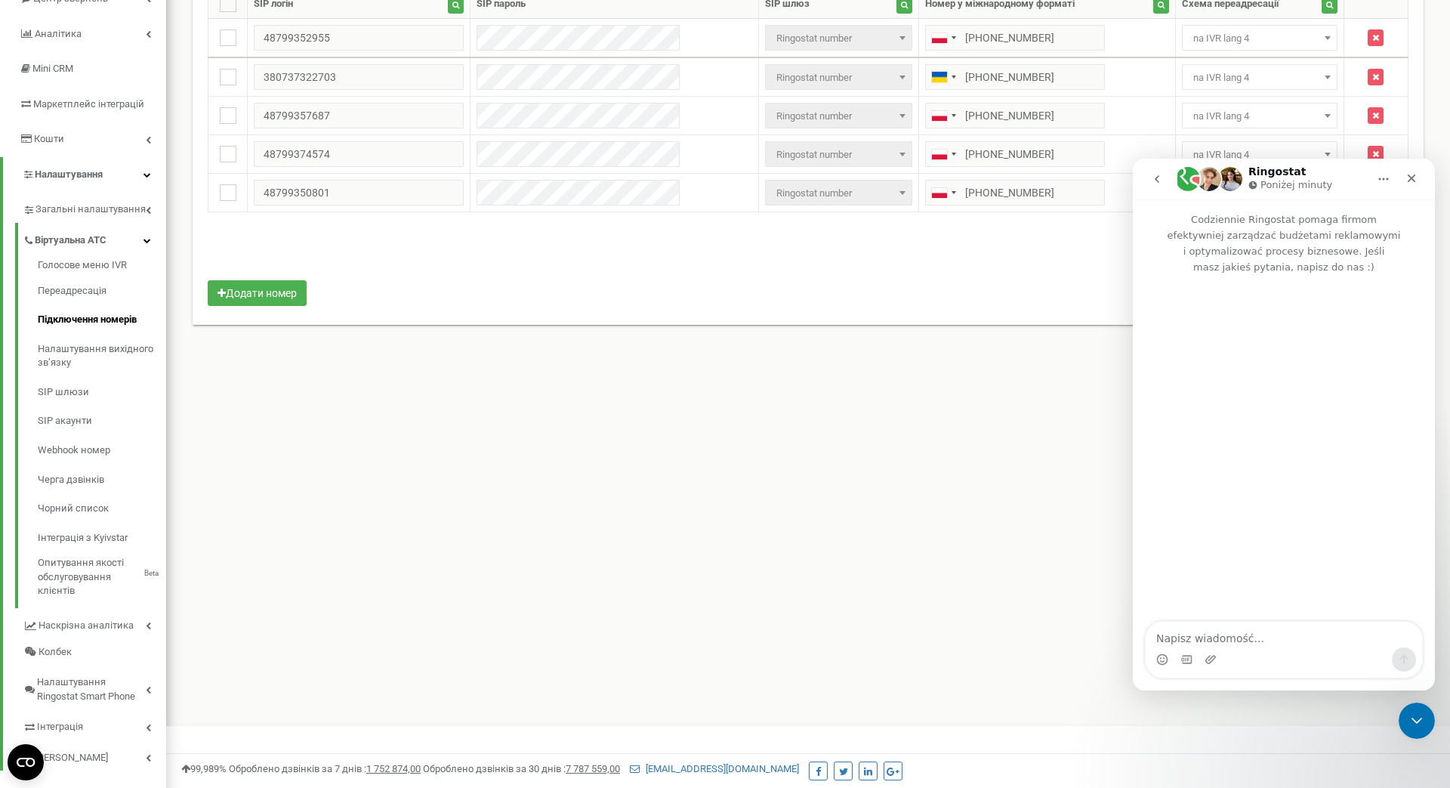
scroll to position [187, 0]
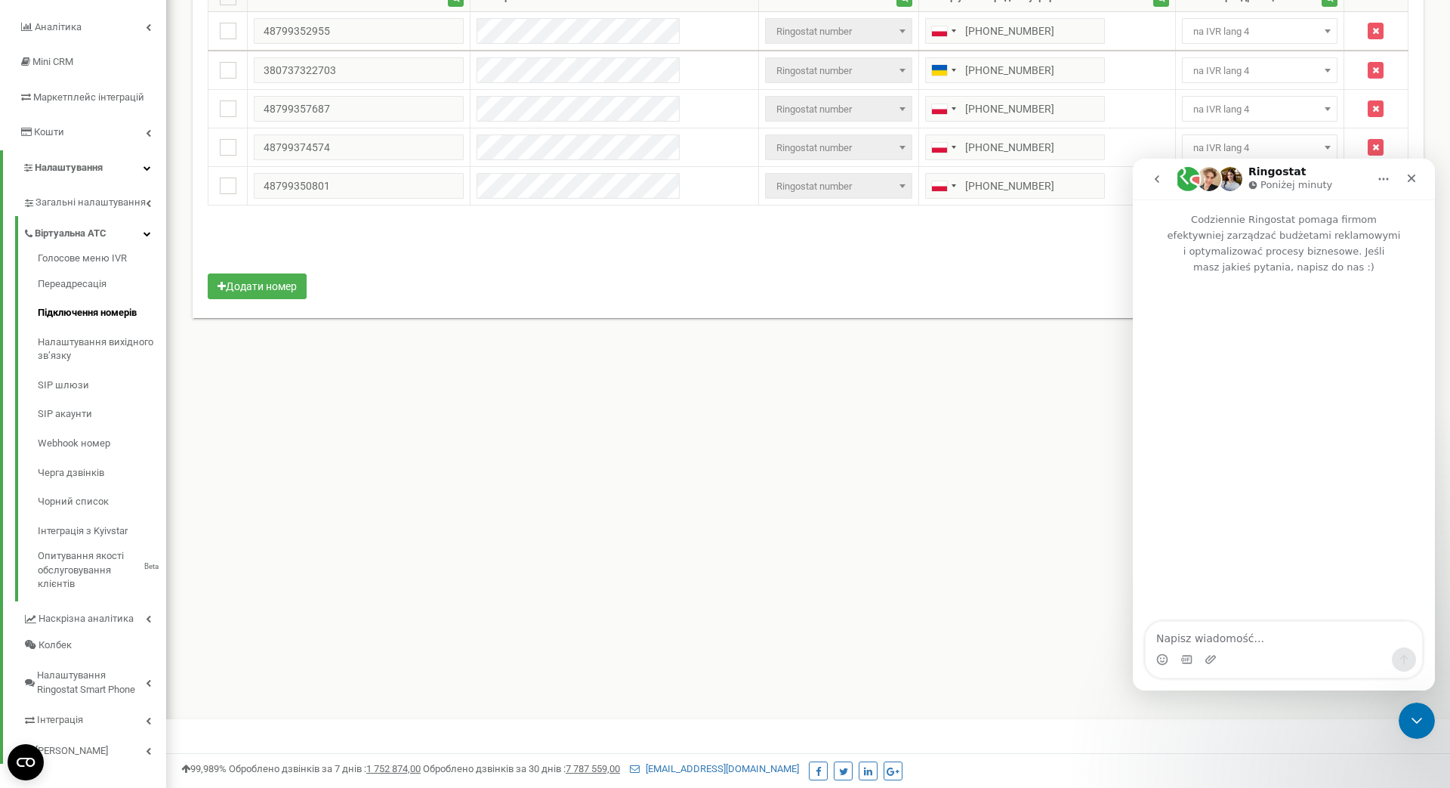
click at [1261, 641] on textarea "Napisz wiadomość..." at bounding box center [1284, 635] width 276 height 26
type textarea "Доброго дня, маю декілька запитань в справі заміни номерів"
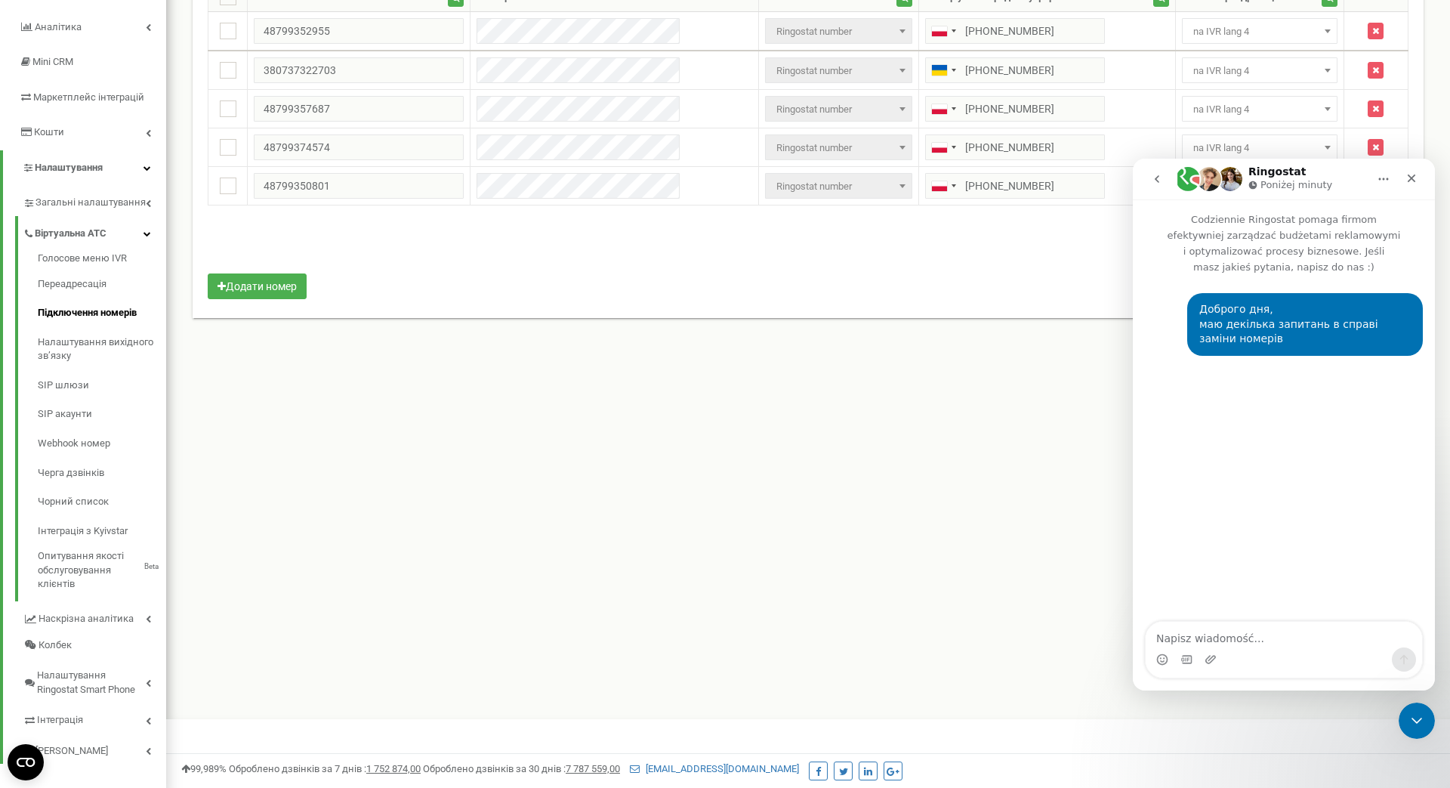
scroll to position [201, 0]
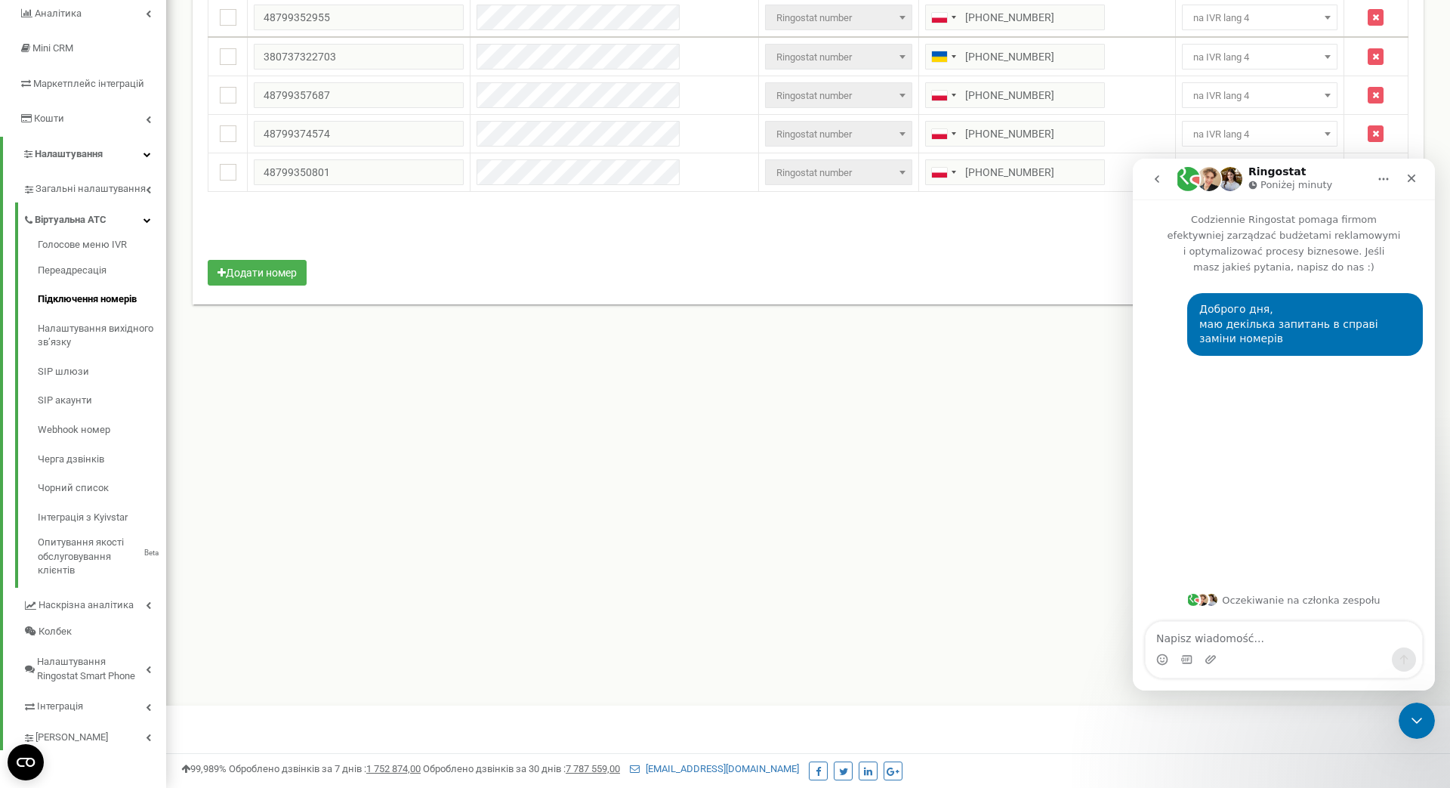
click at [1160, 181] on icon "go back" at bounding box center [1157, 179] width 12 height 12
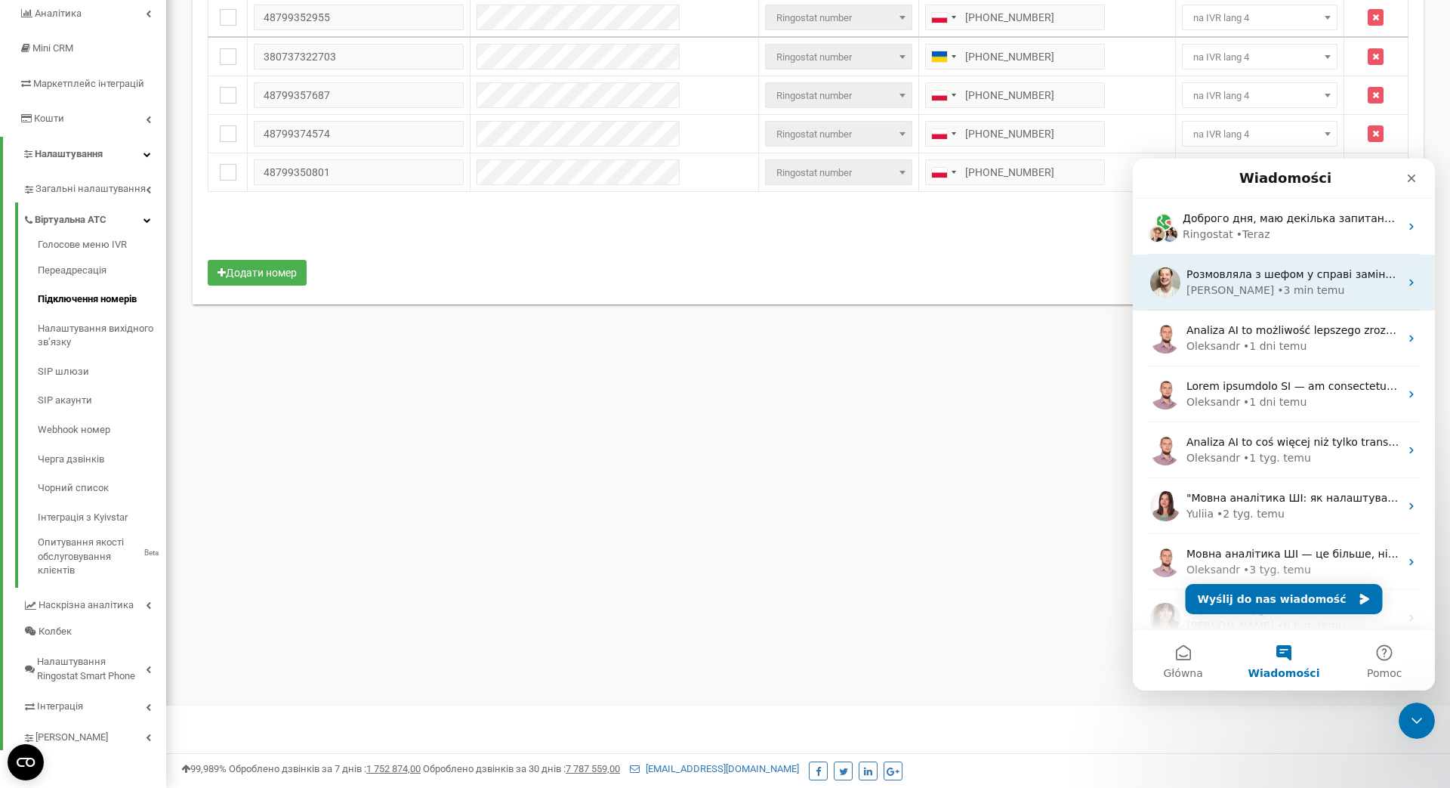
click at [1335, 285] on div "[PERSON_NAME] • 3 min temu" at bounding box center [1293, 290] width 213 height 16
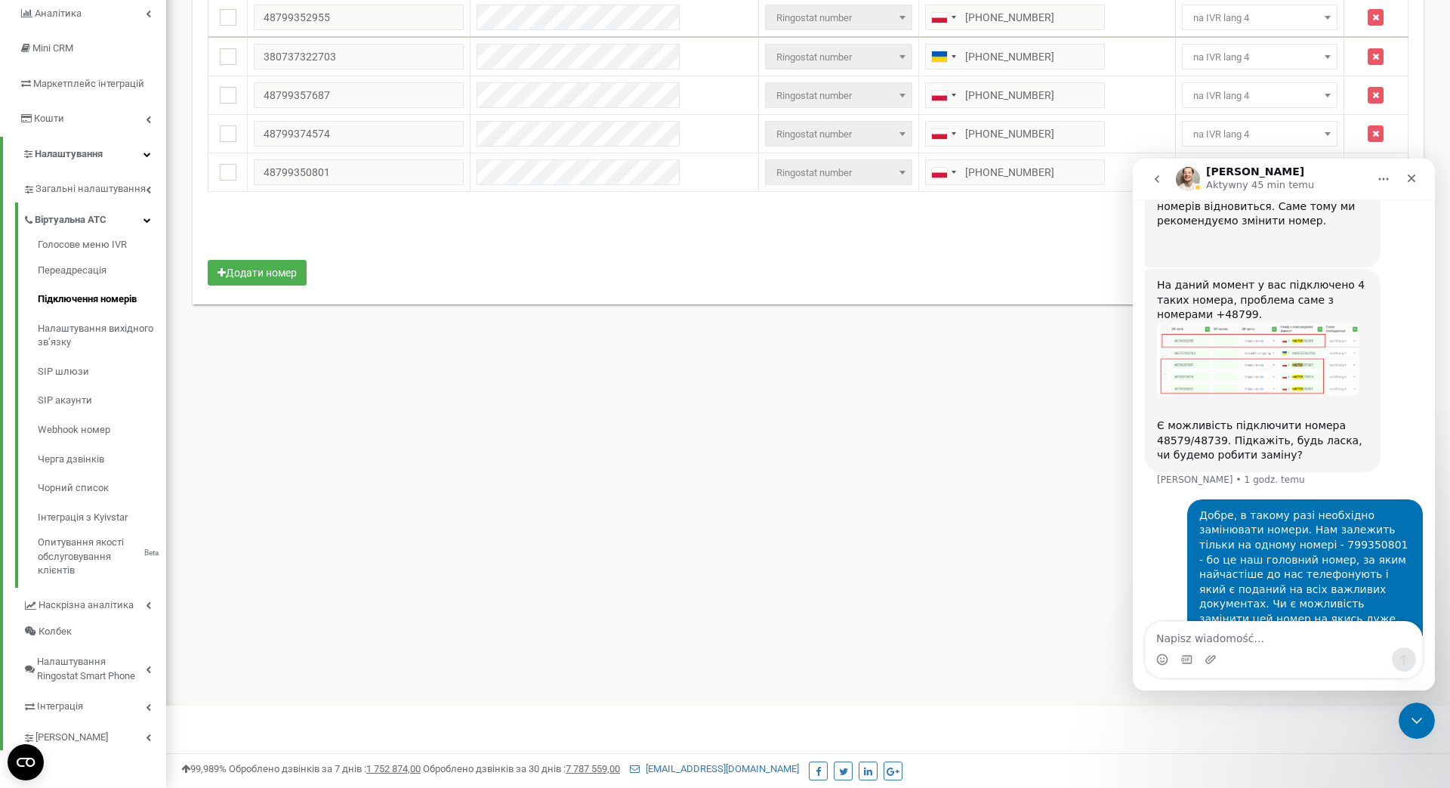
scroll to position [1794, 0]
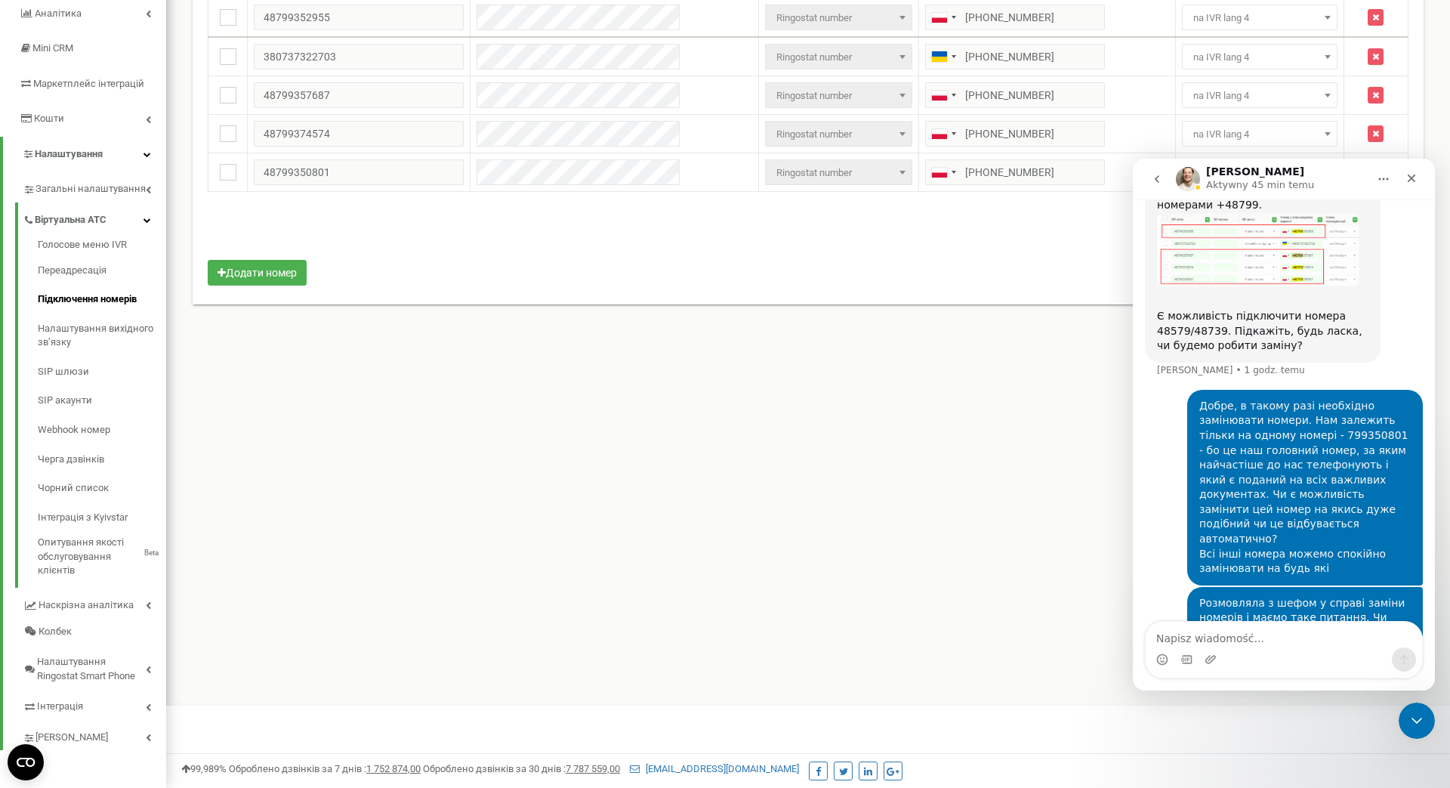
click at [1156, 178] on icon "go back" at bounding box center [1157, 179] width 5 height 8
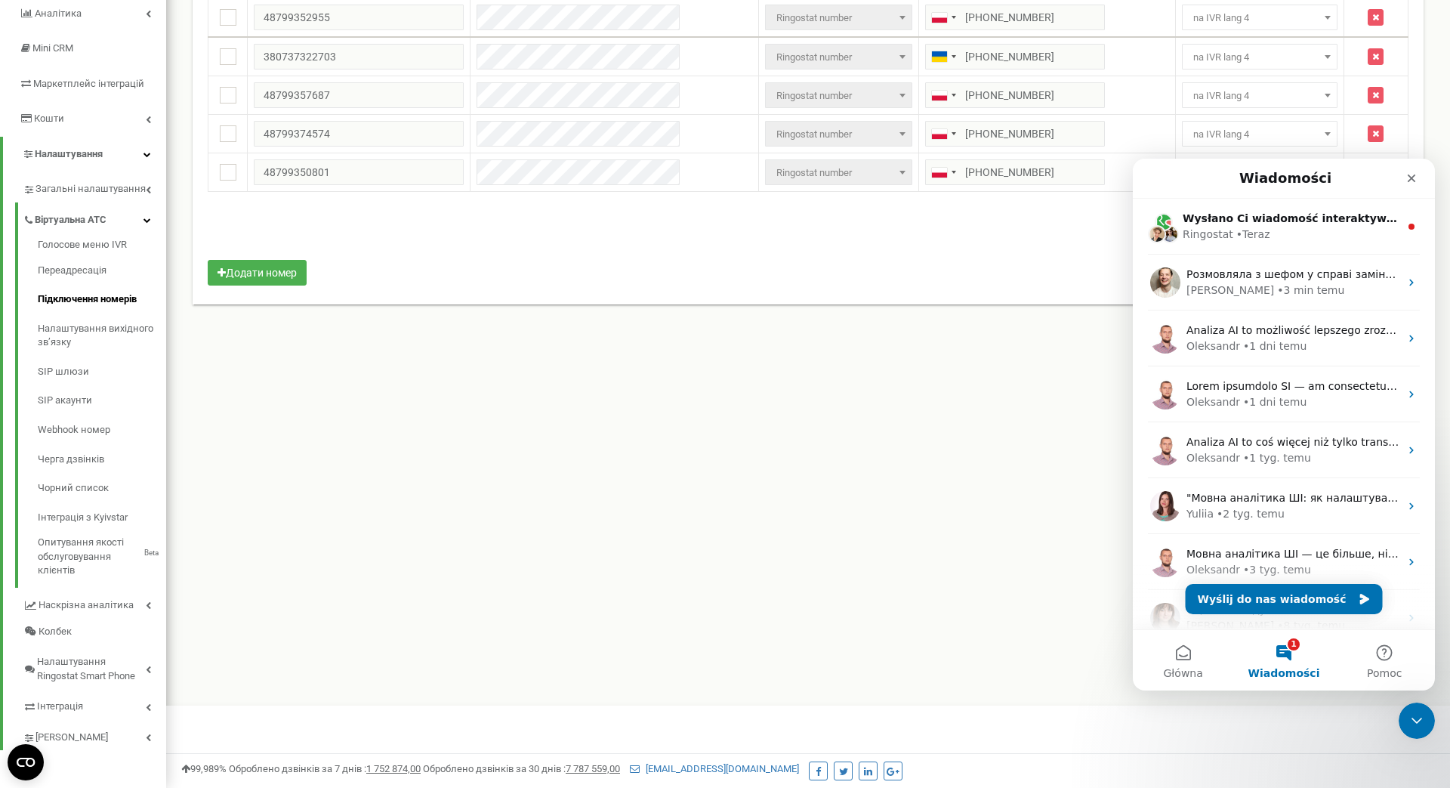
scroll to position [0, 0]
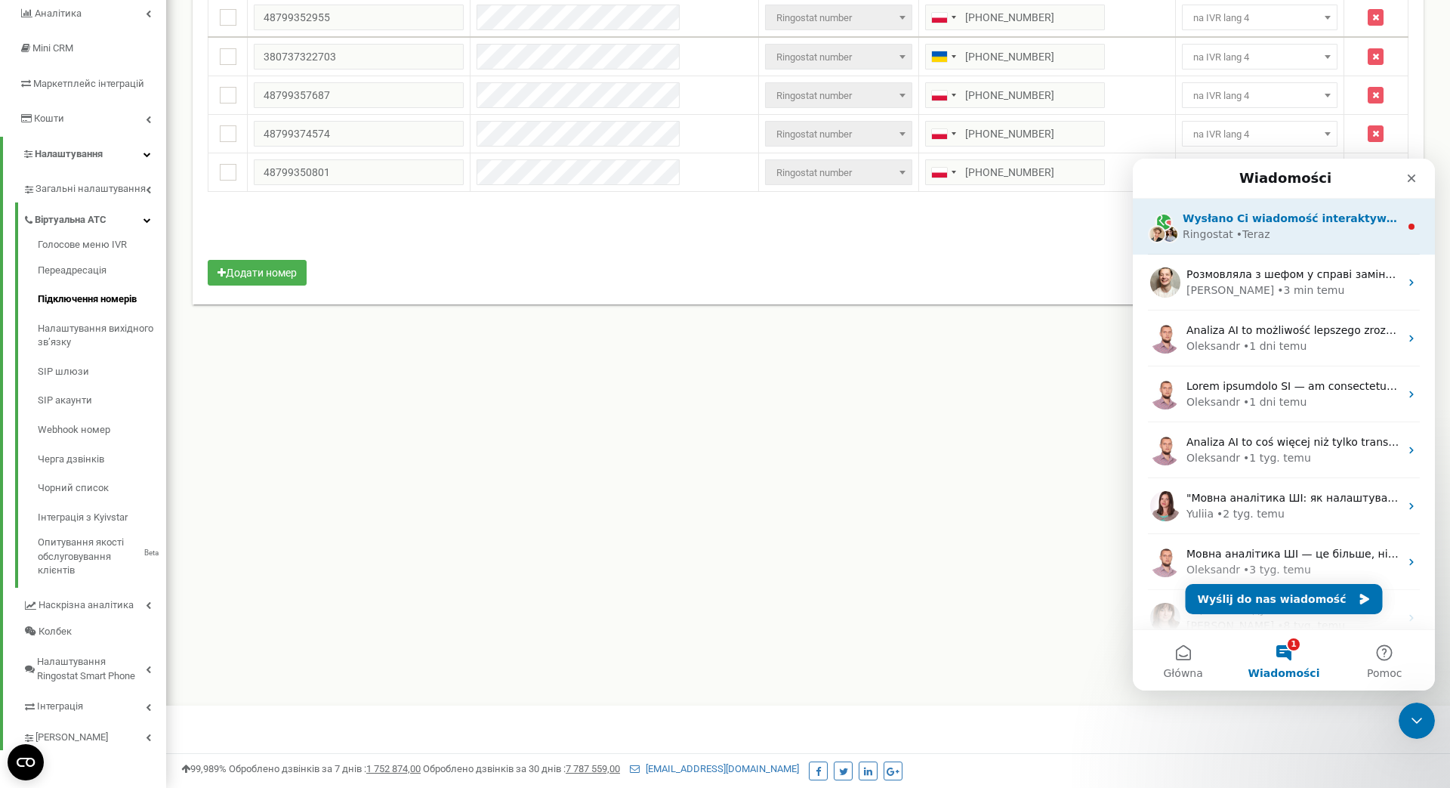
click at [1347, 239] on div "Ringostat • [GEOGRAPHIC_DATA]" at bounding box center [1291, 235] width 217 height 16
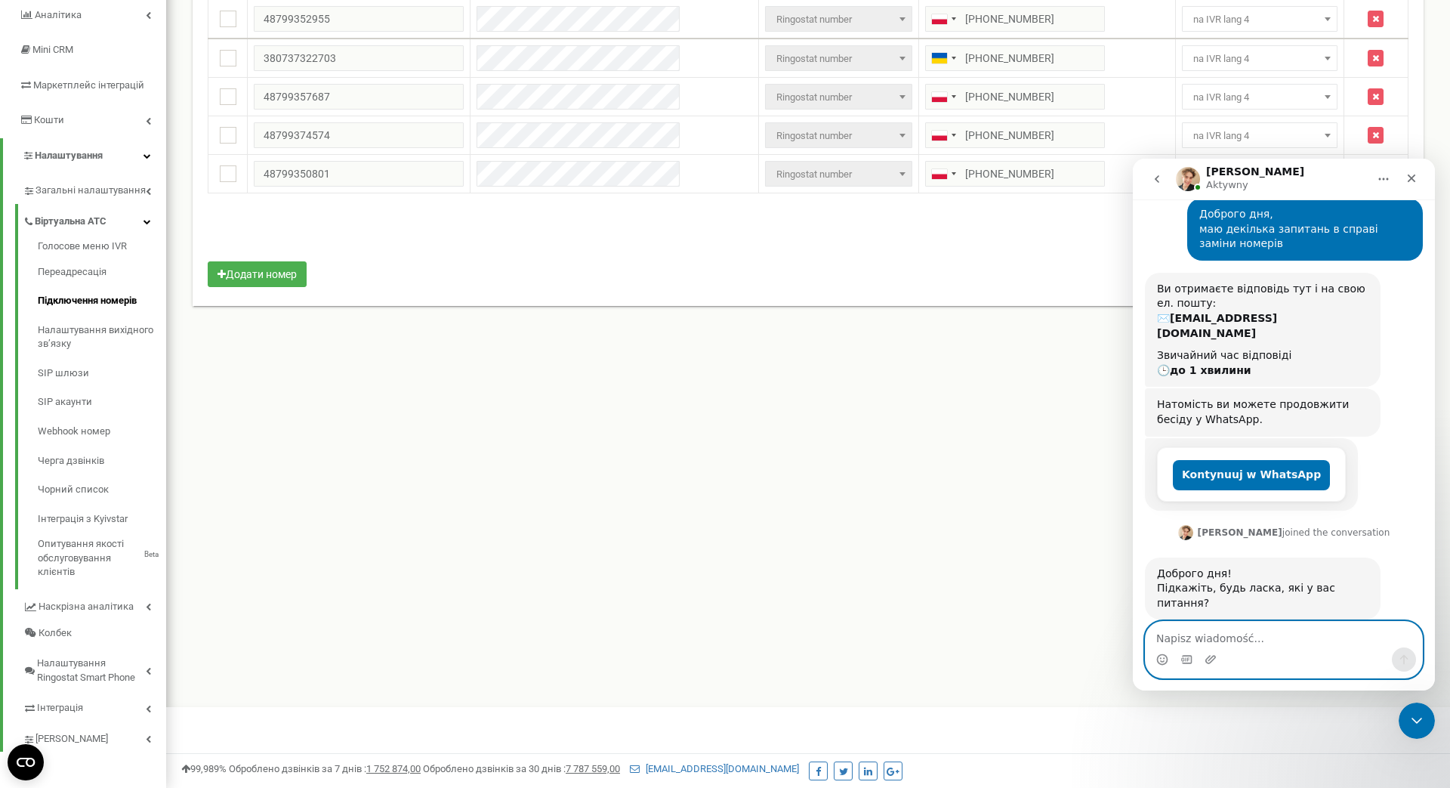
scroll to position [201, 0]
click at [1157, 178] on icon "go back" at bounding box center [1157, 179] width 12 height 12
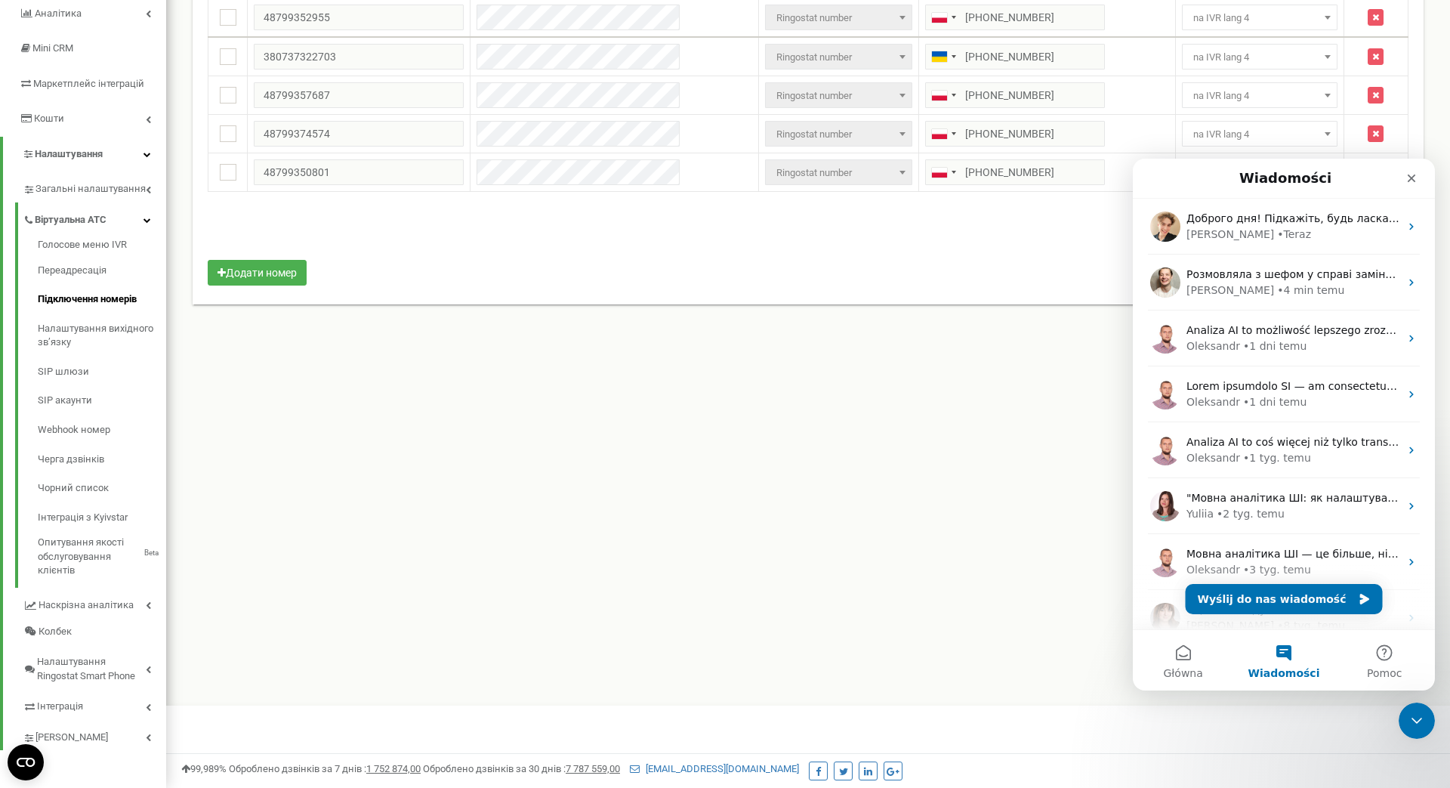
scroll to position [0, 0]
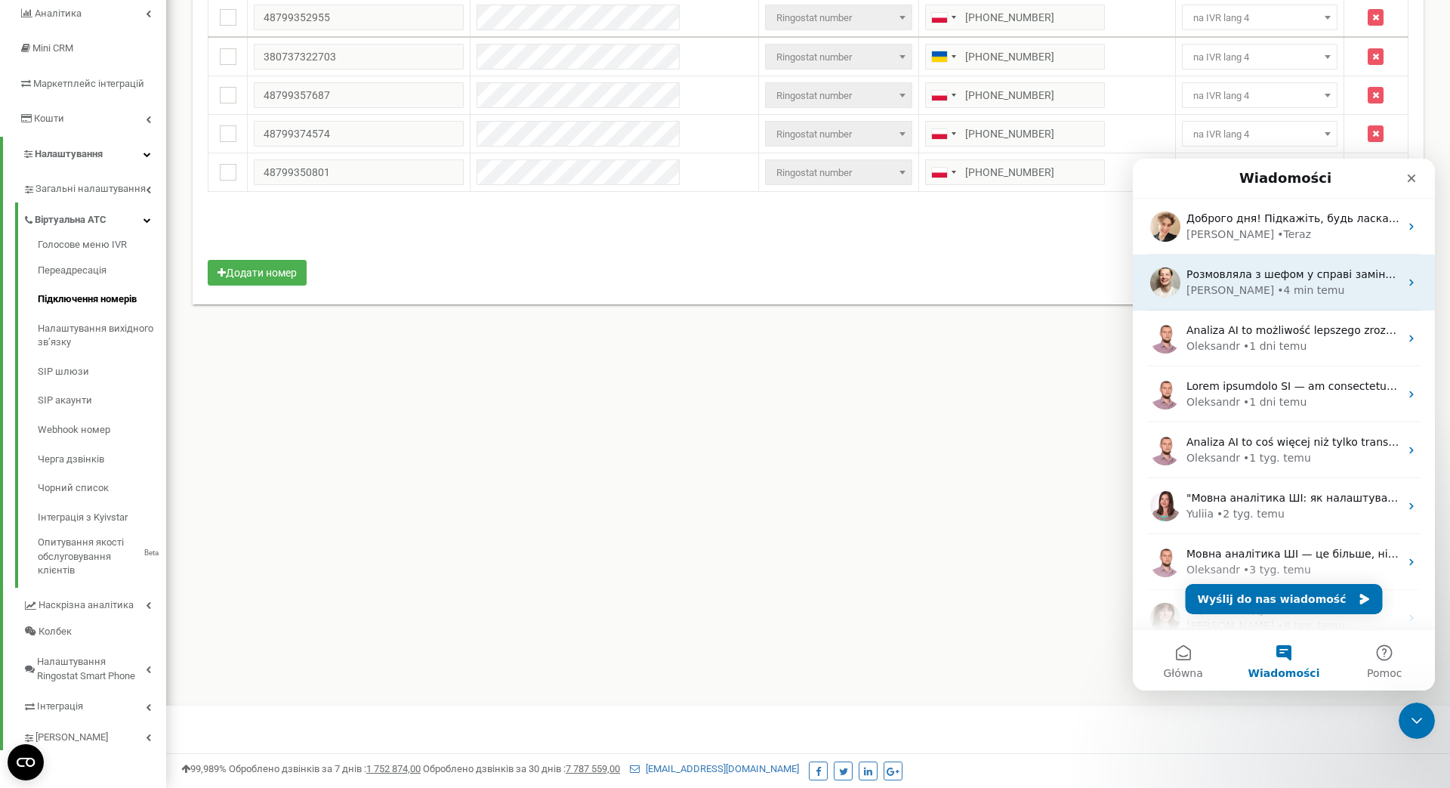
click at [1353, 297] on div "[PERSON_NAME] • 4 min temu" at bounding box center [1293, 290] width 213 height 16
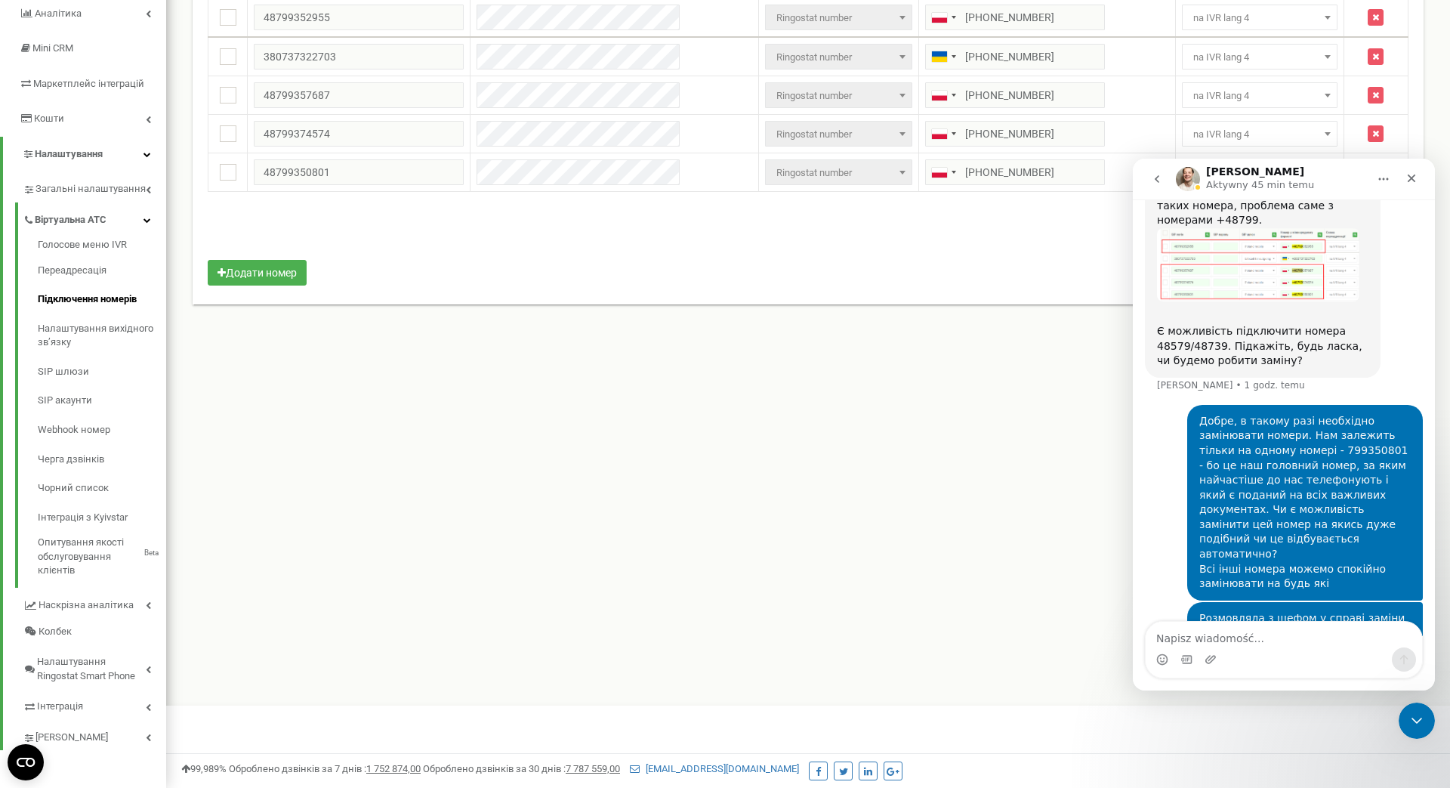
scroll to position [1794, 0]
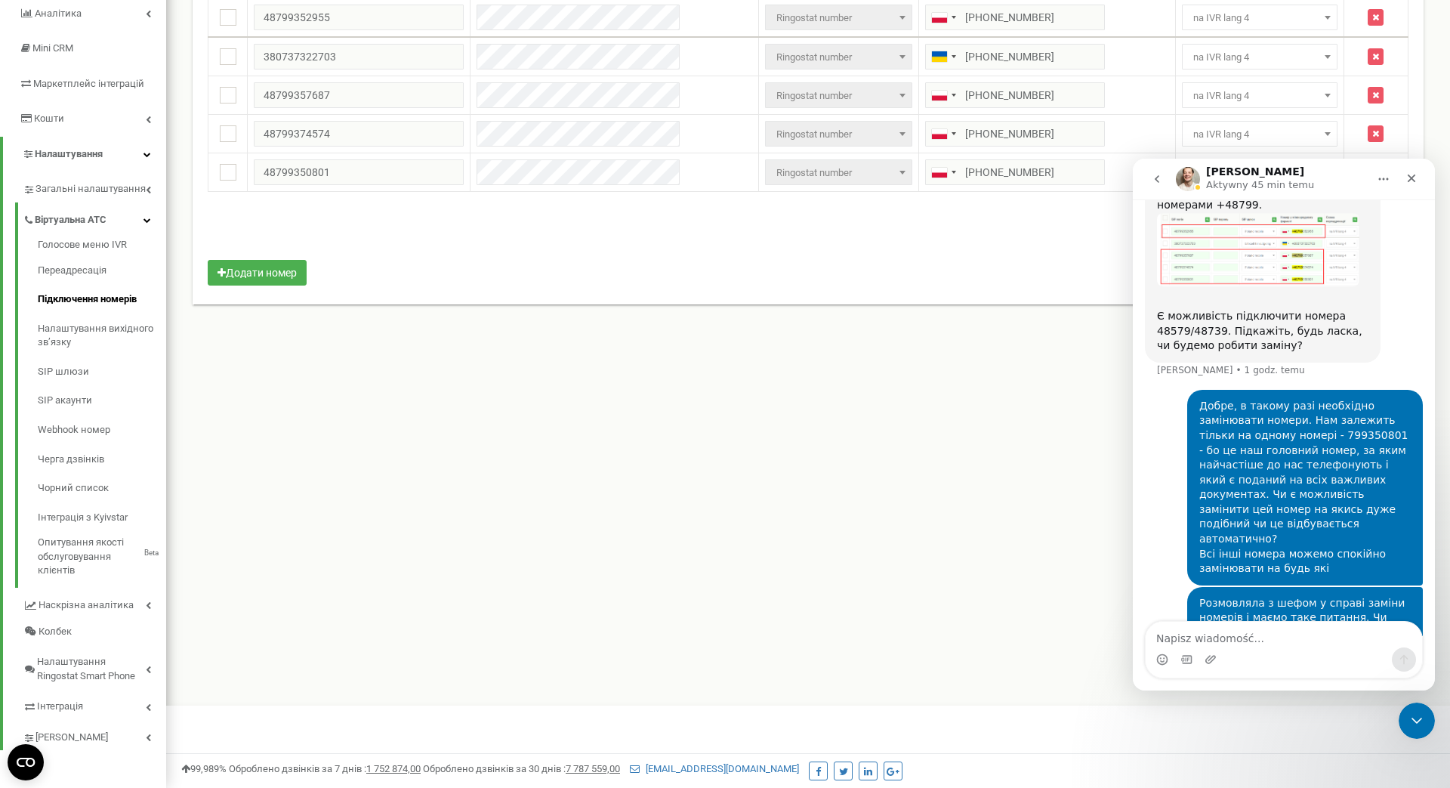
click at [1161, 189] on button "go back" at bounding box center [1157, 179] width 29 height 29
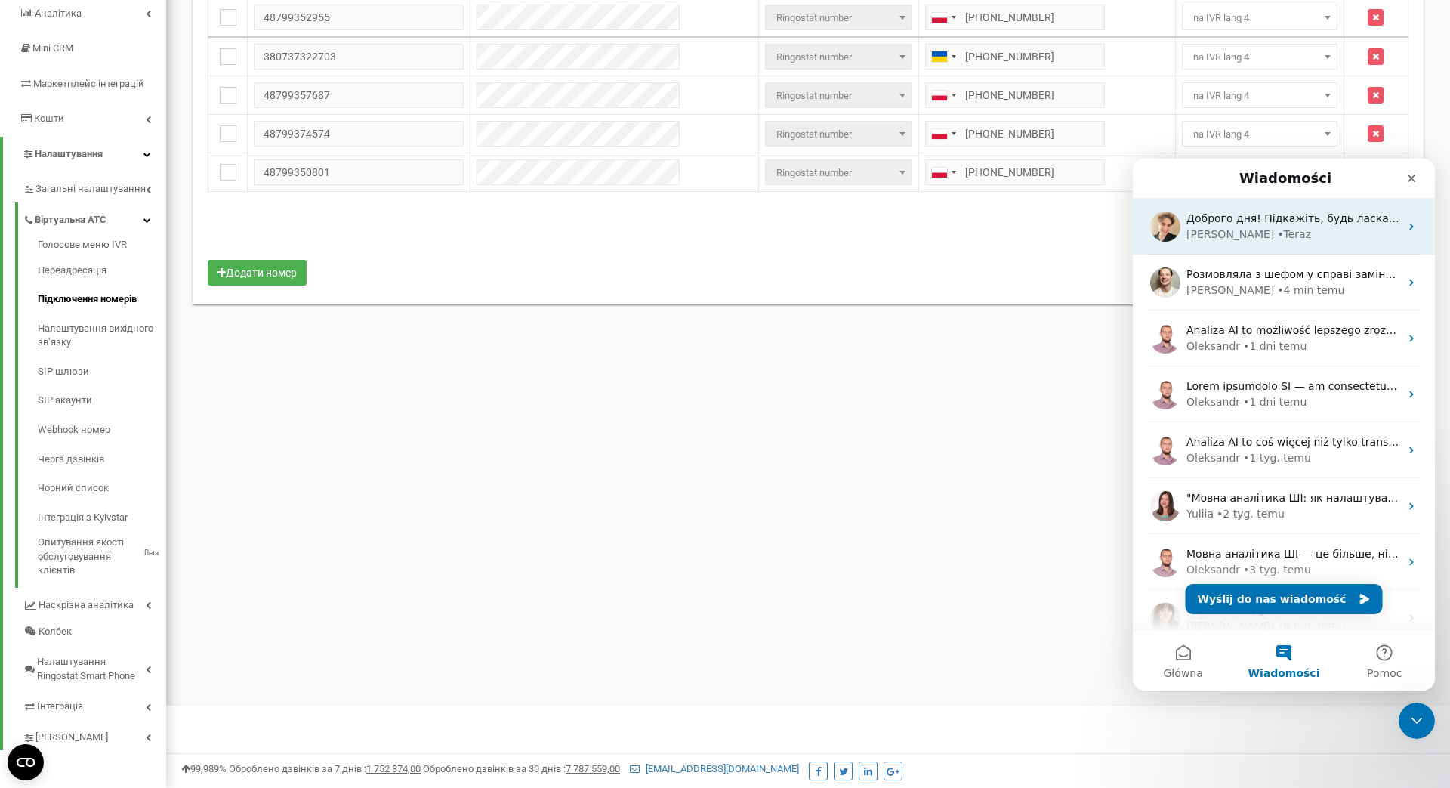
click at [1277, 242] on div "• [GEOGRAPHIC_DATA]" at bounding box center [1294, 235] width 34 height 16
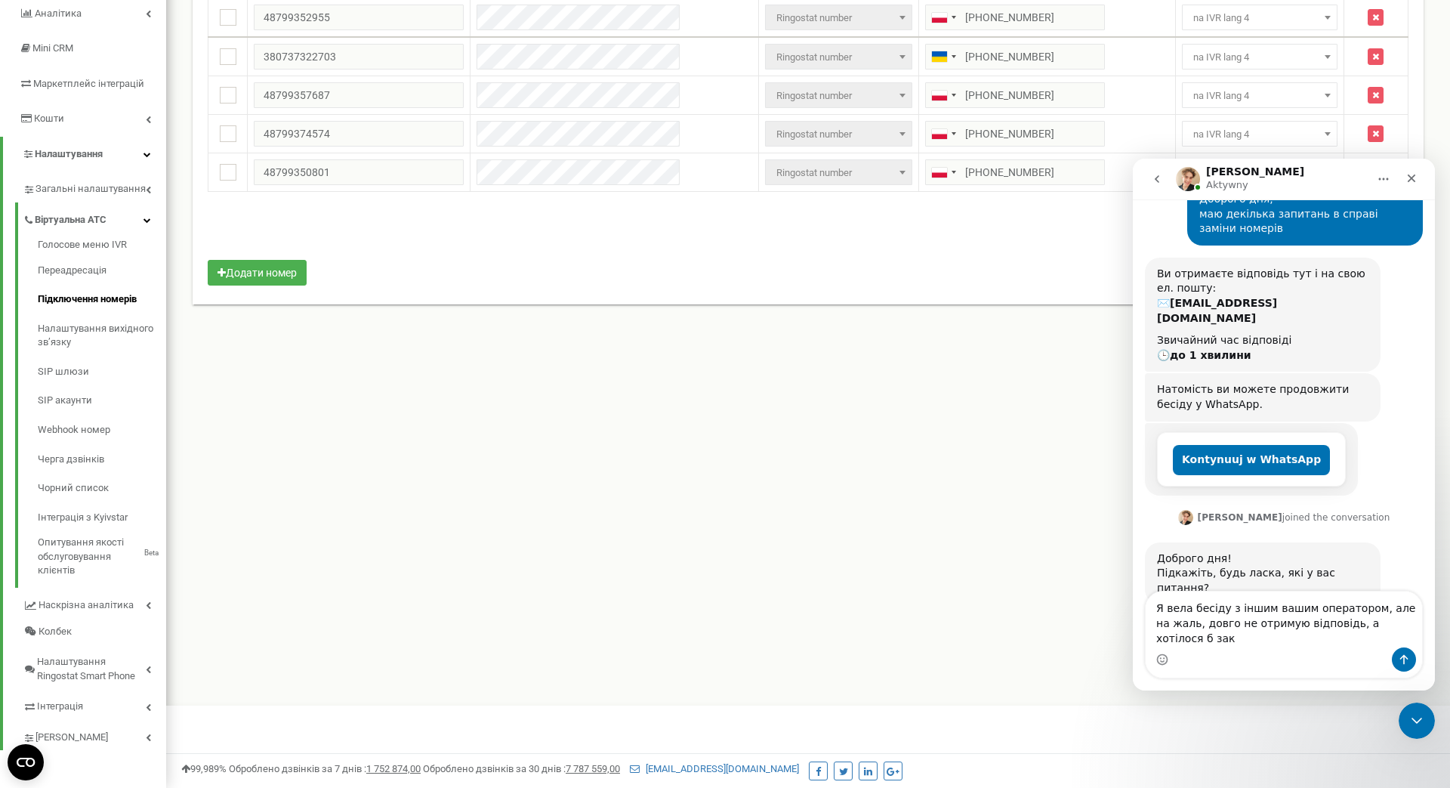
scroll to position [125, 0]
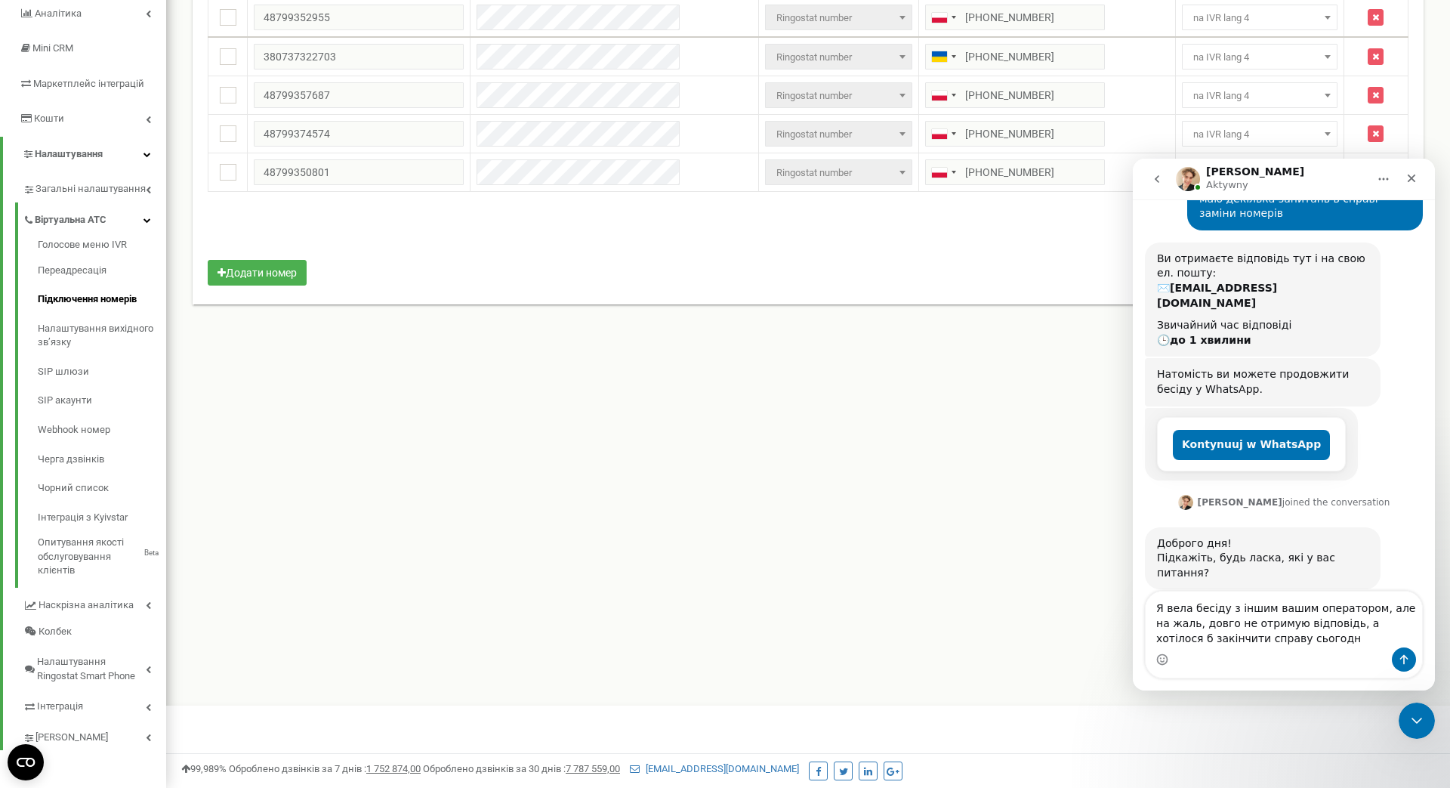
type textarea "Я вела бесіду з іншим вашим оператором, але на жаль, довго не отримую відповідь…"
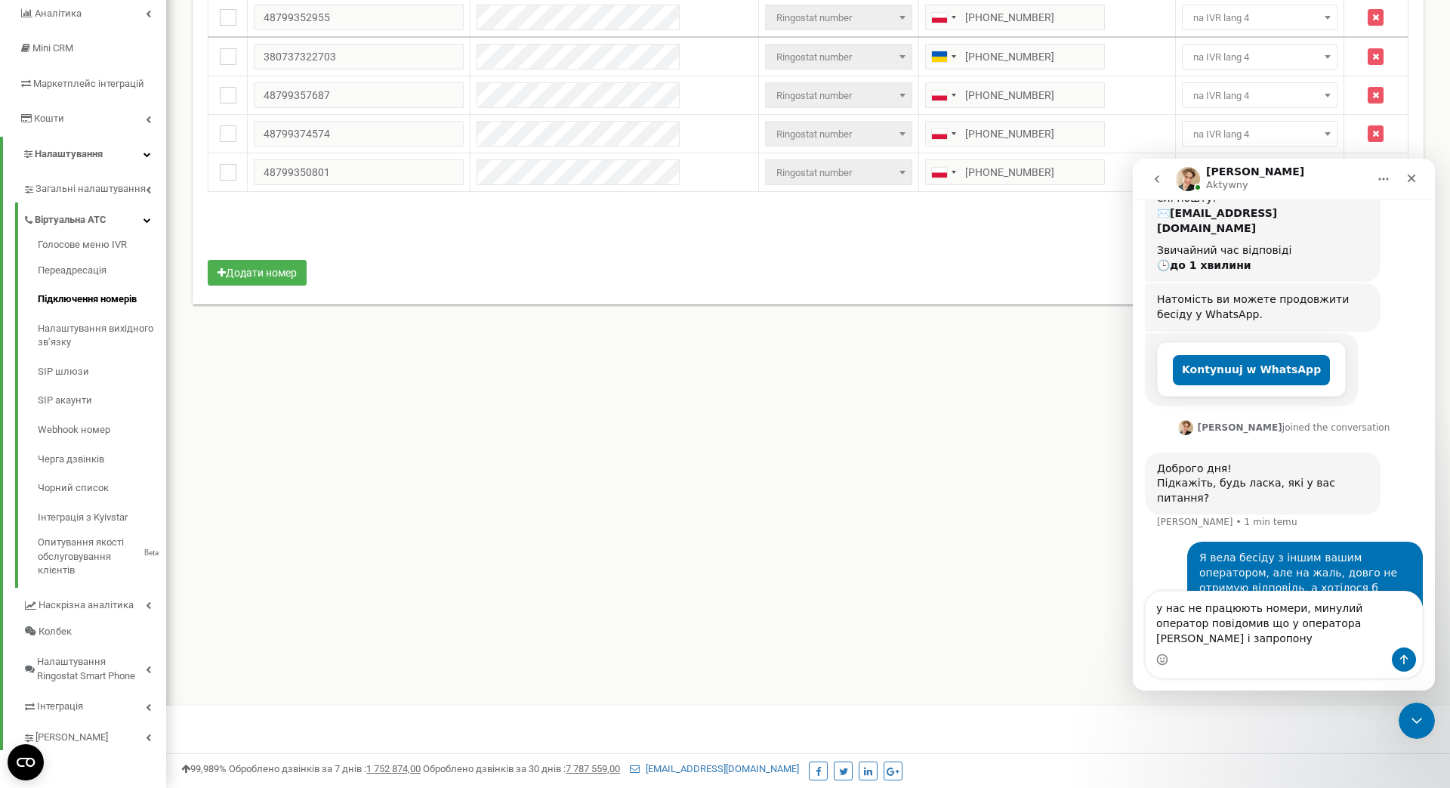
scroll to position [215, 0]
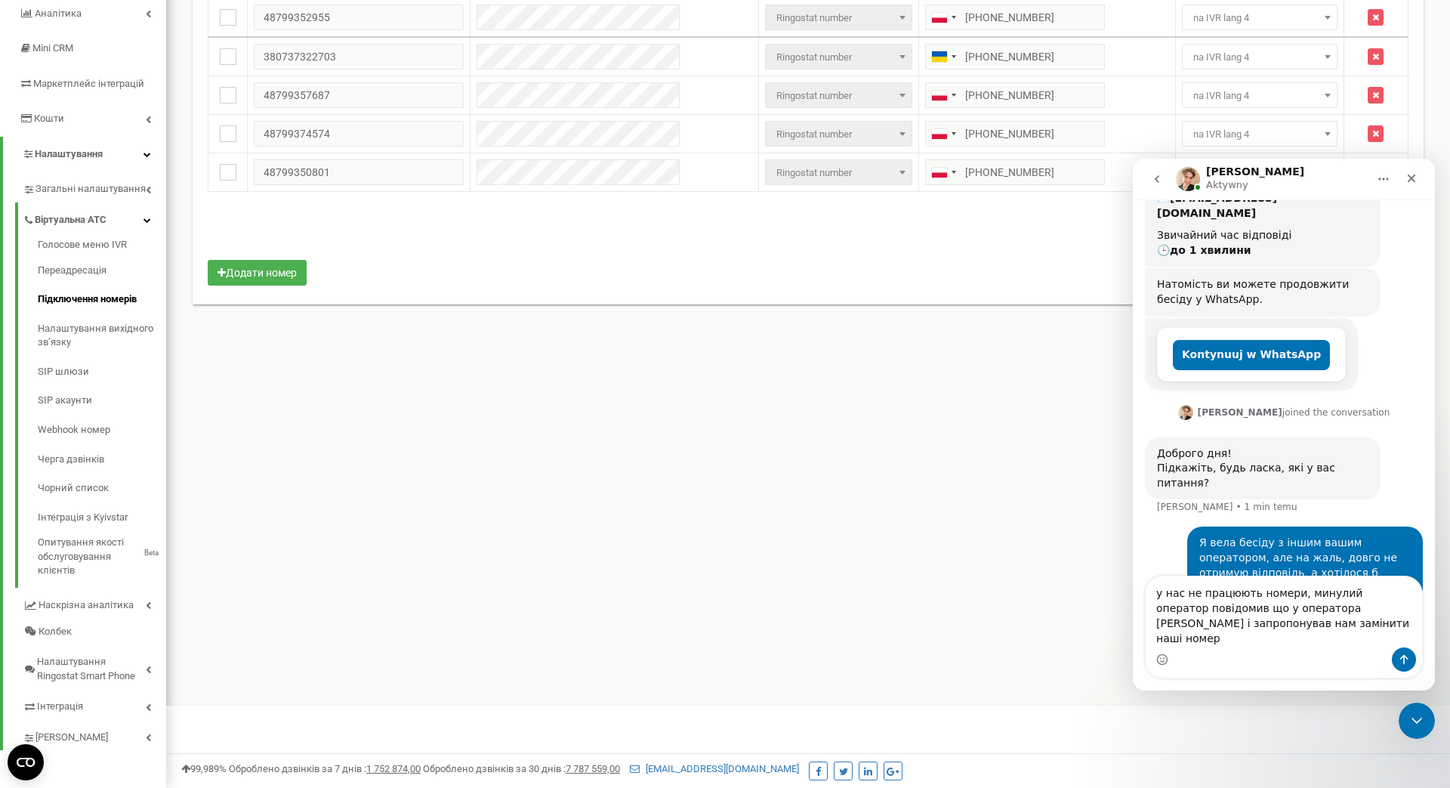
type textarea "у нас не працюють номери, минулий оператор повідомив що у оператора [PERSON_NAM…"
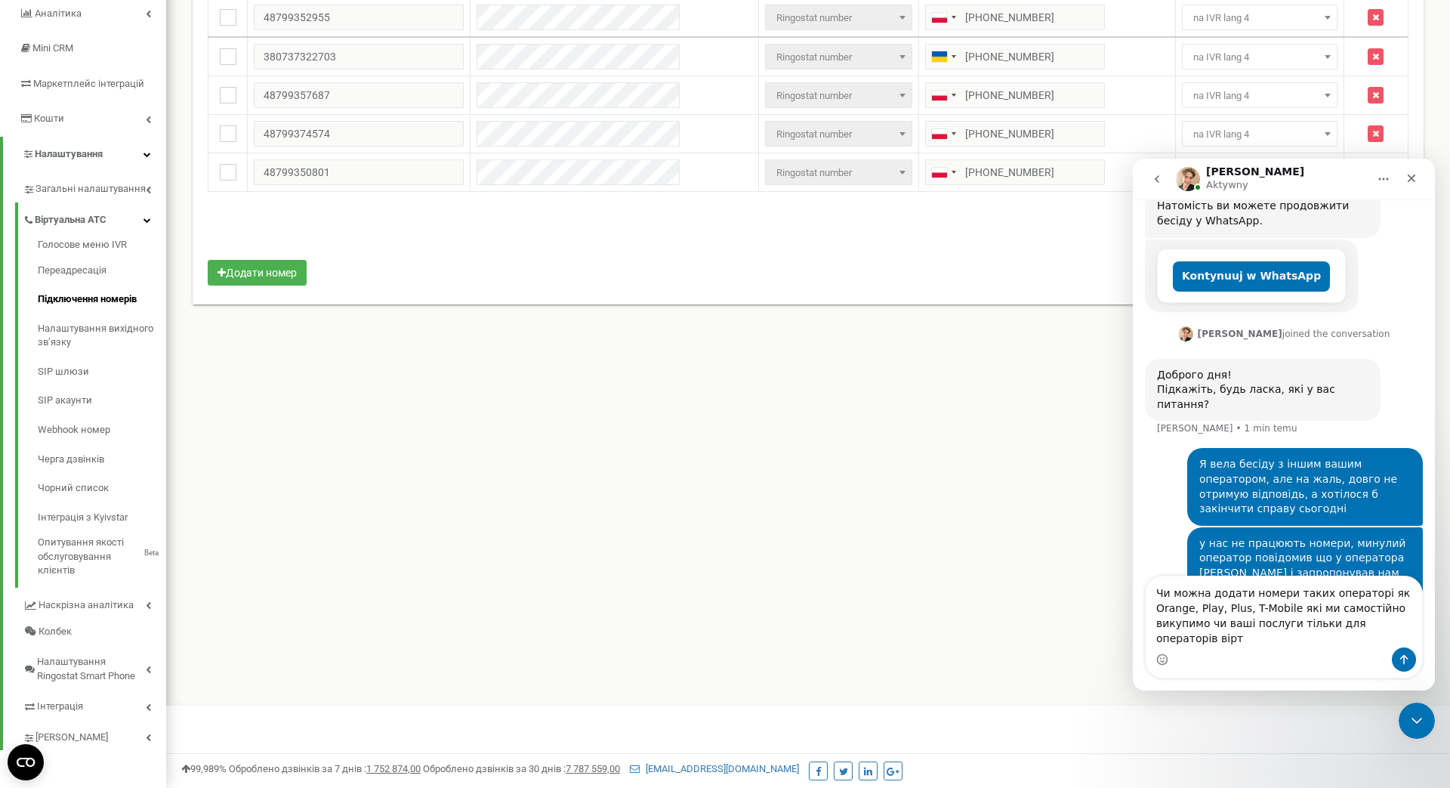
scroll to position [309, 0]
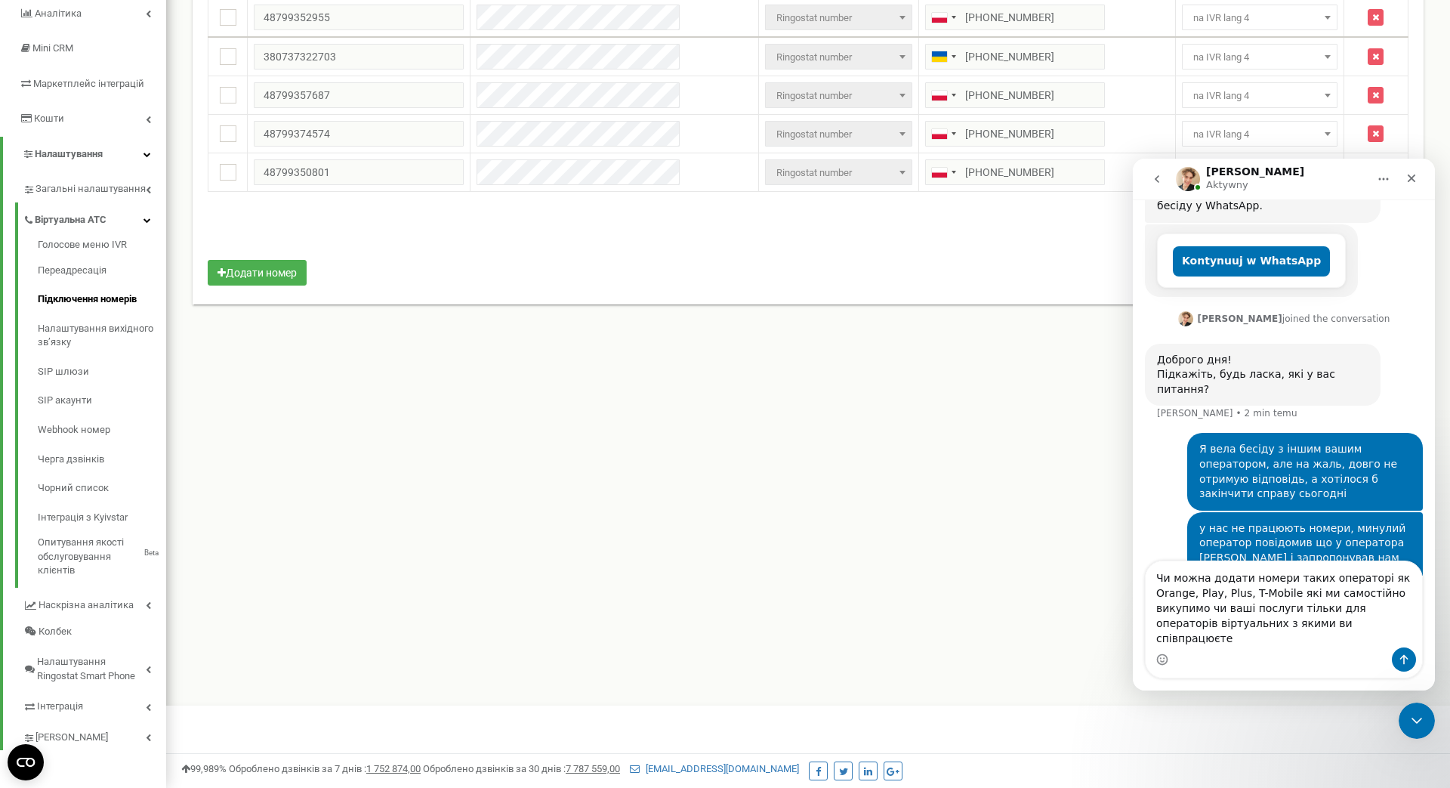
type textarea "Чи можна додати номери таких операторі як Orange, Play, Plus, T-Mobile які ми с…"
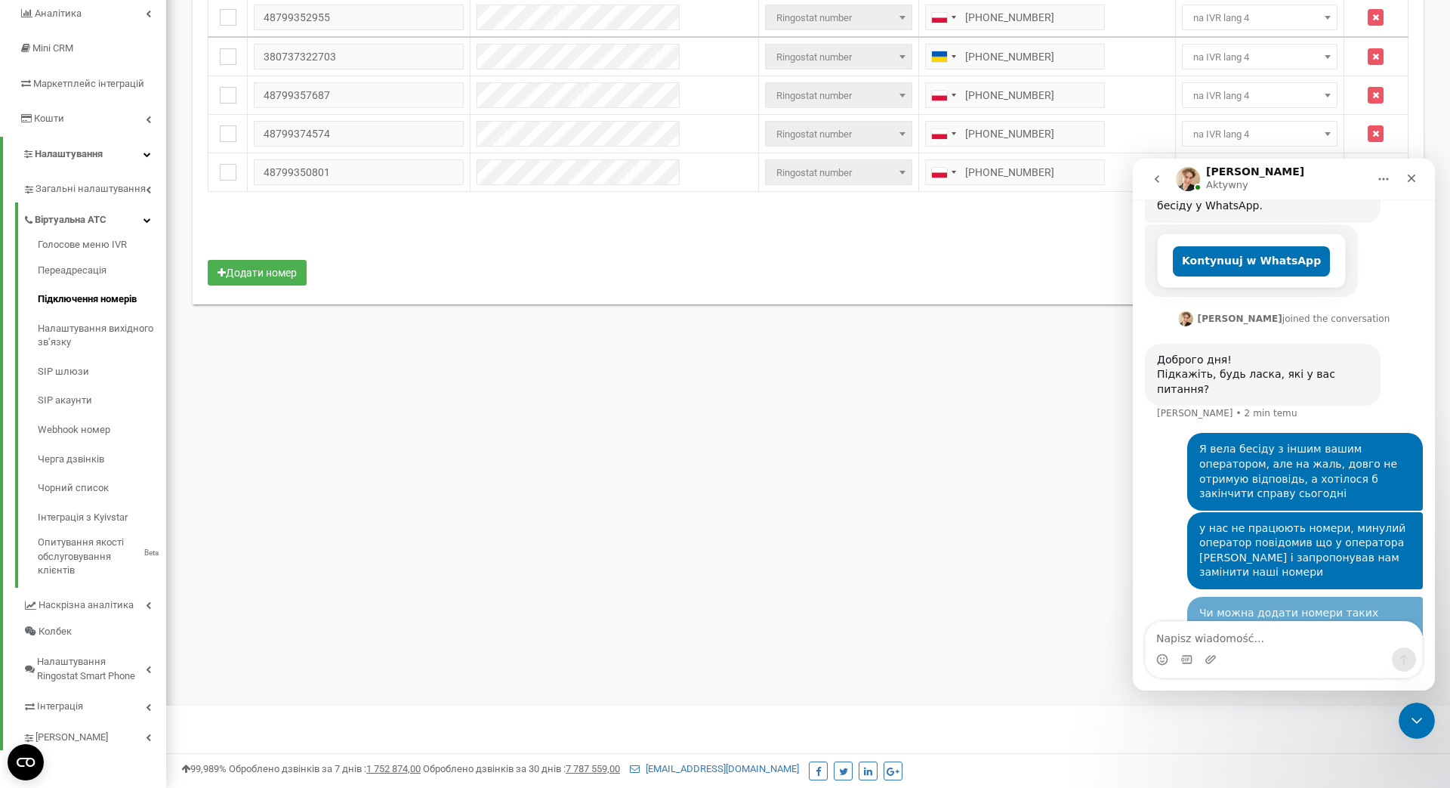
scroll to position [357, 0]
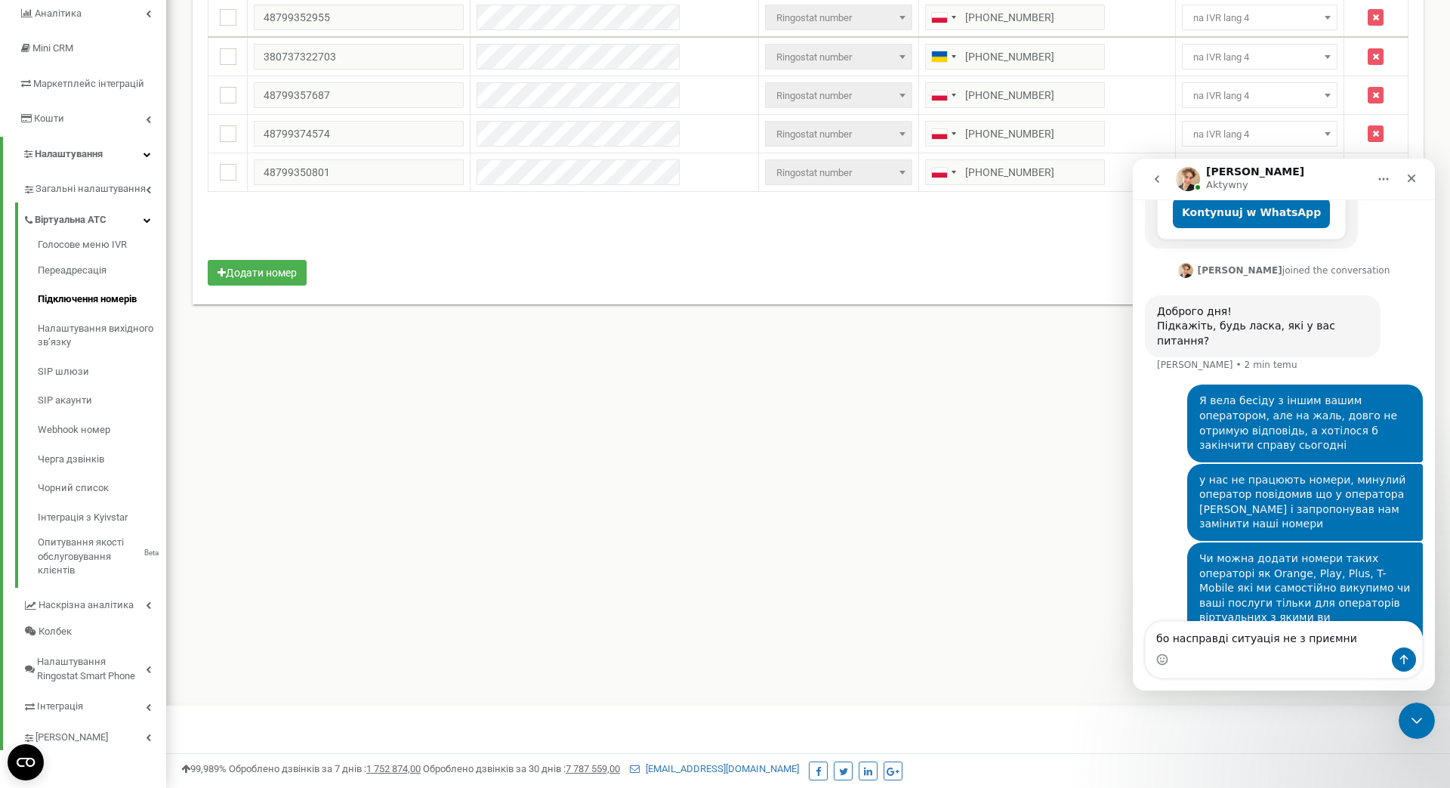
type textarea "бо насправді ситуація не з приємних"
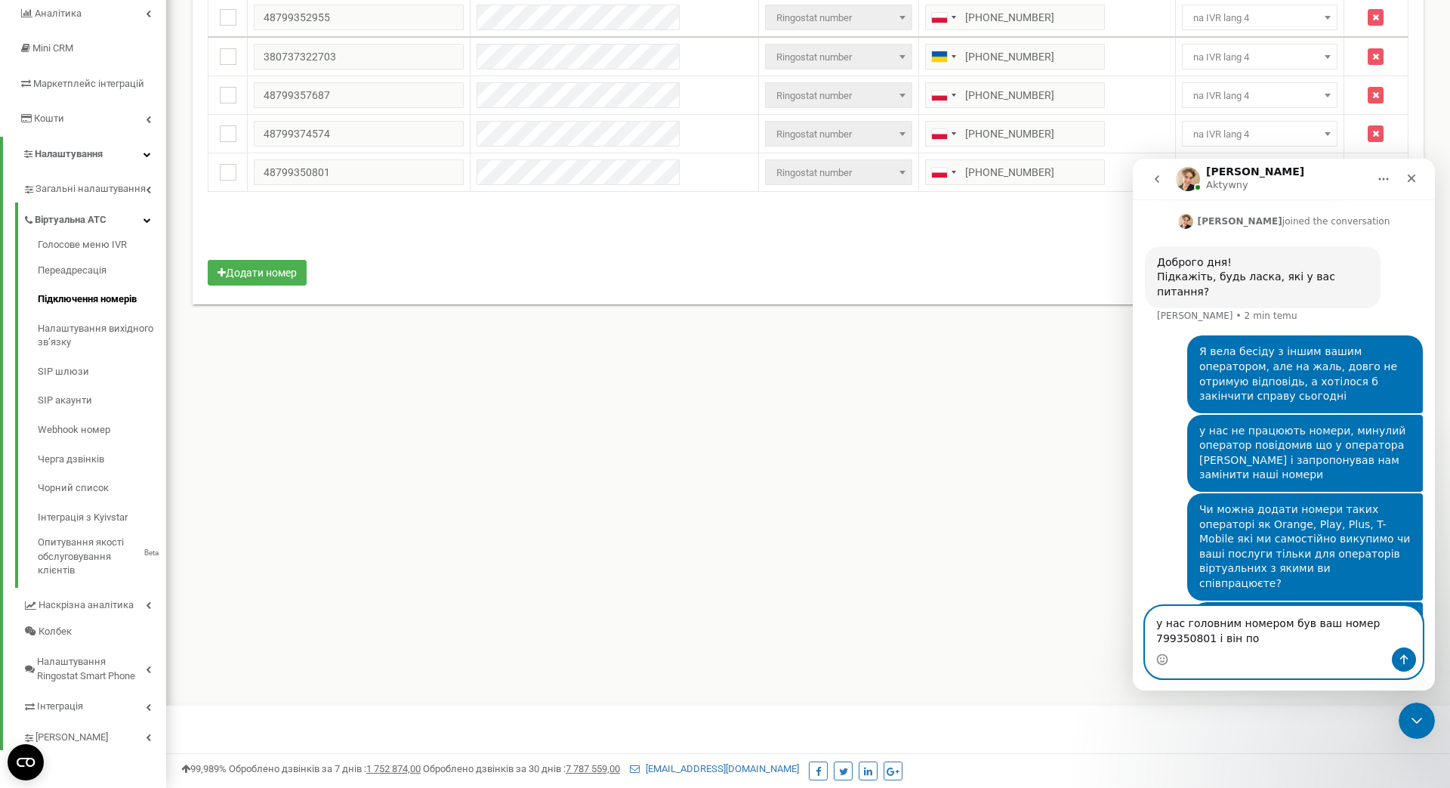
scroll to position [464, 0]
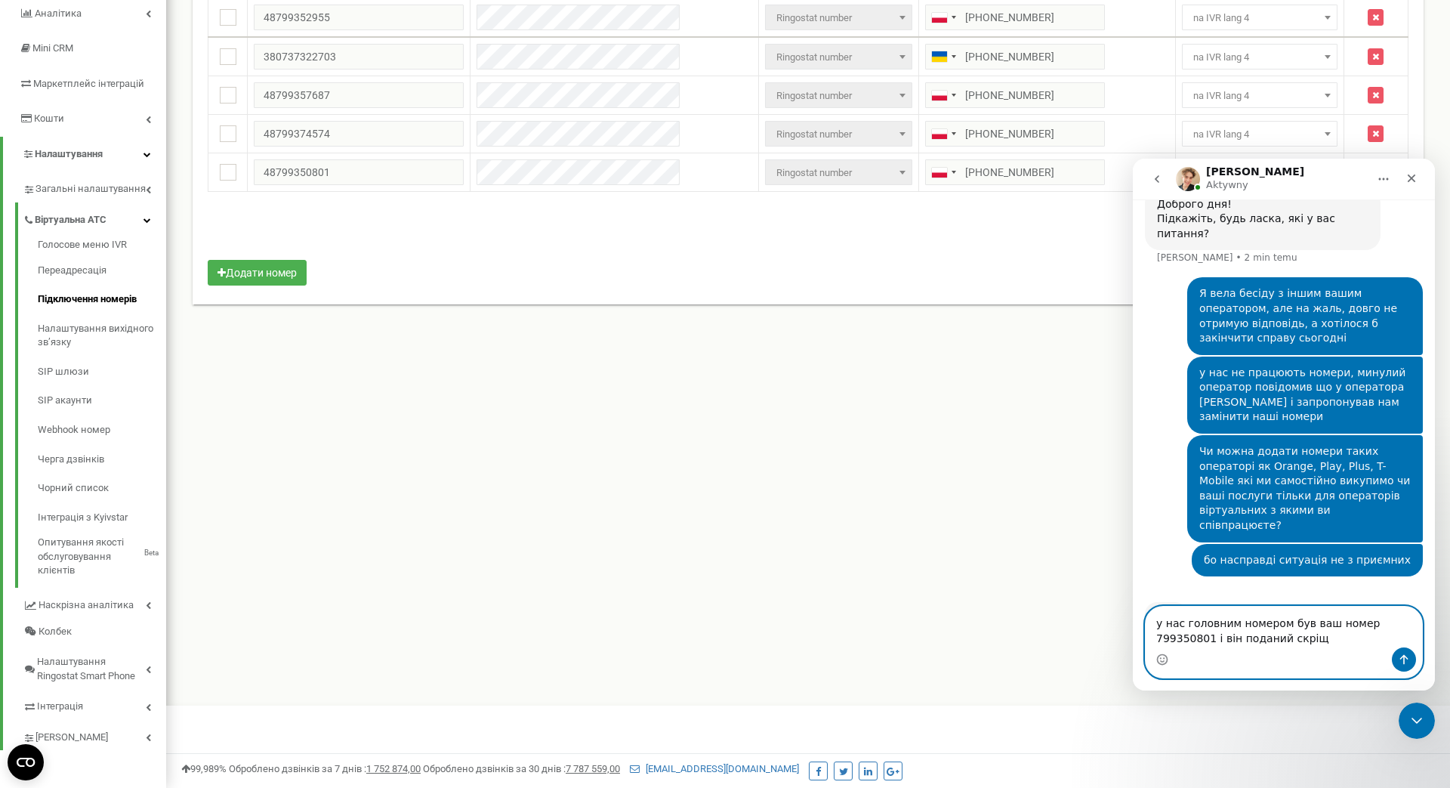
type textarea "у нас головним номером був ваш номер 799350801 і він поданий скріщь"
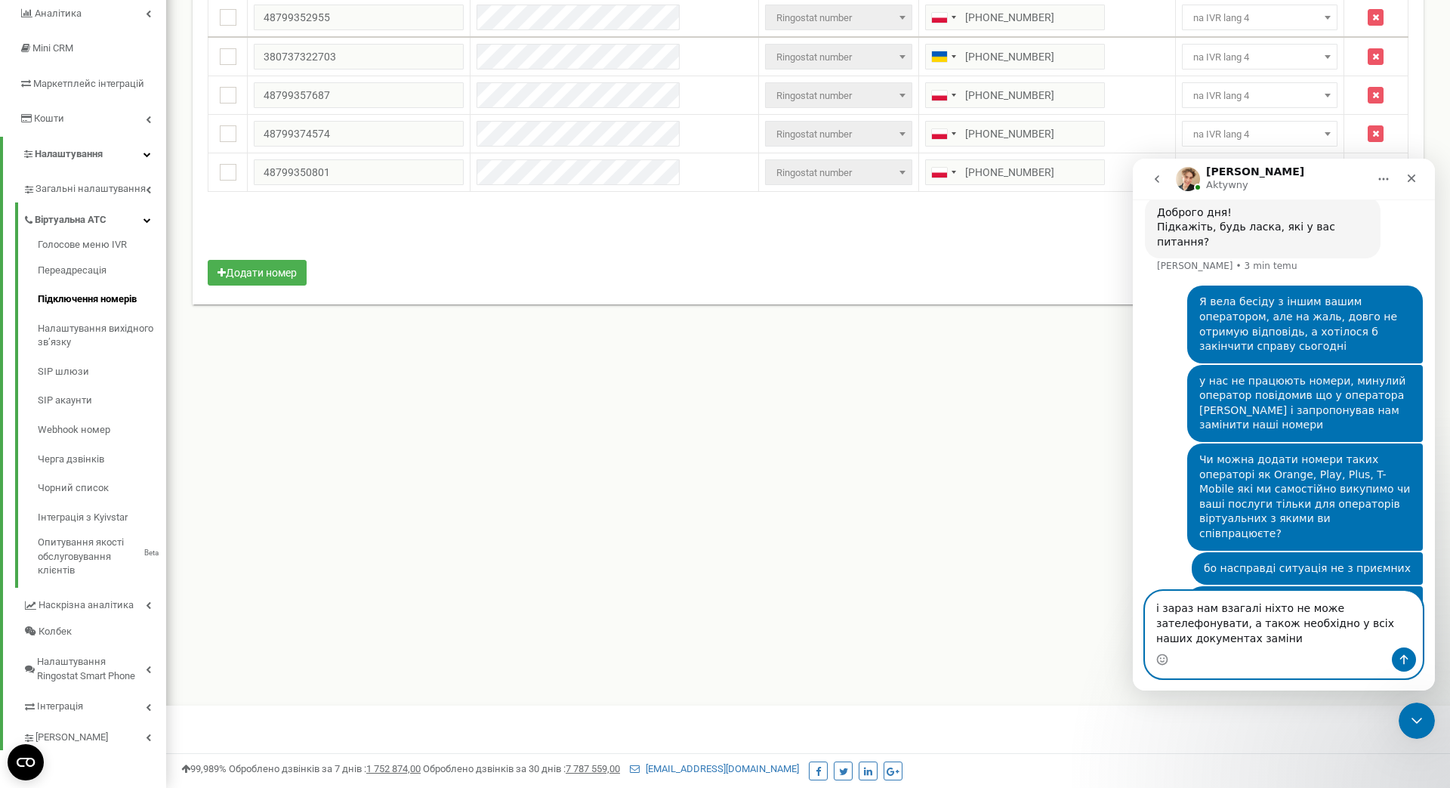
scroll to position [471, 0]
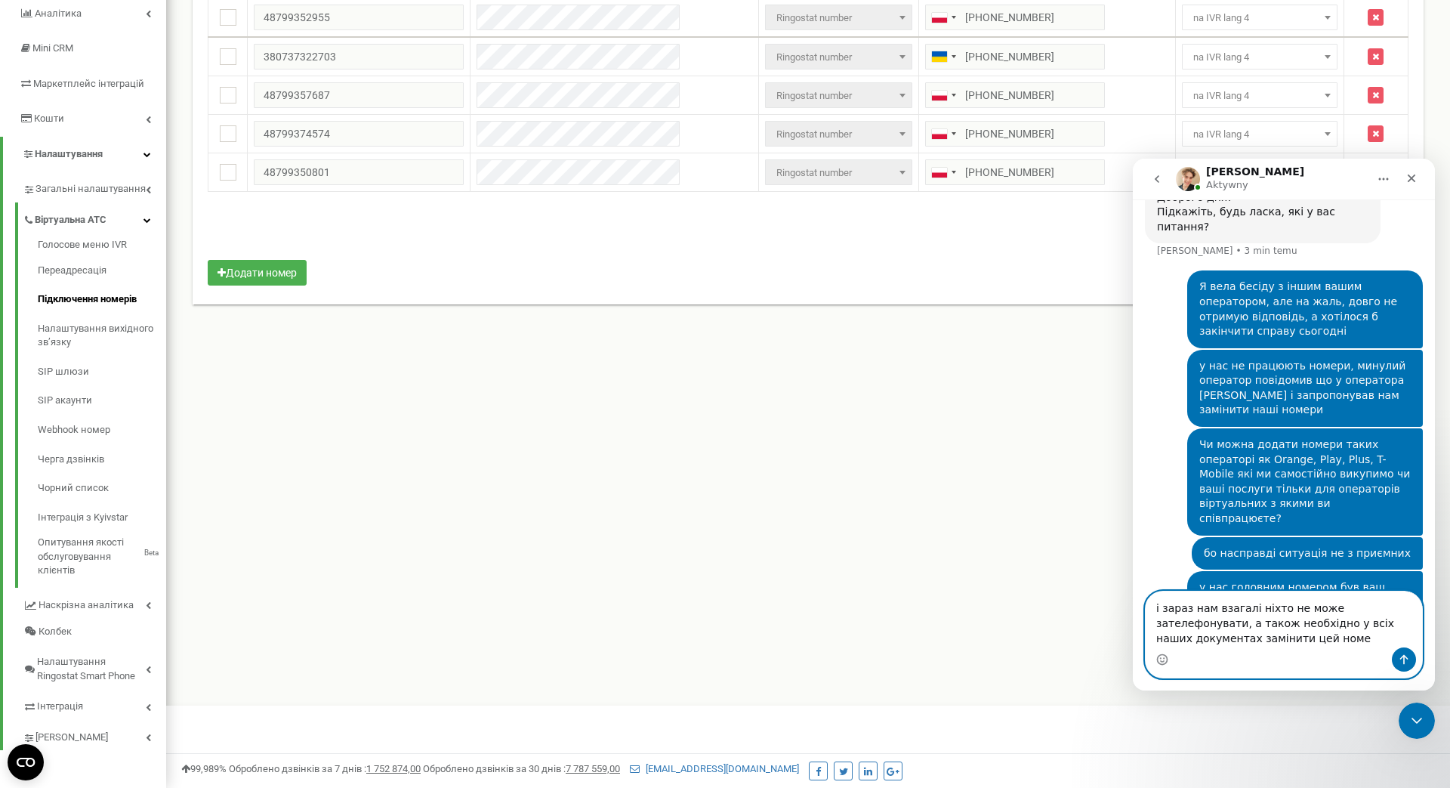
type textarea "і зараз нам взагалі ніхто не може зателефонувати, а також необхідно у всіх наши…"
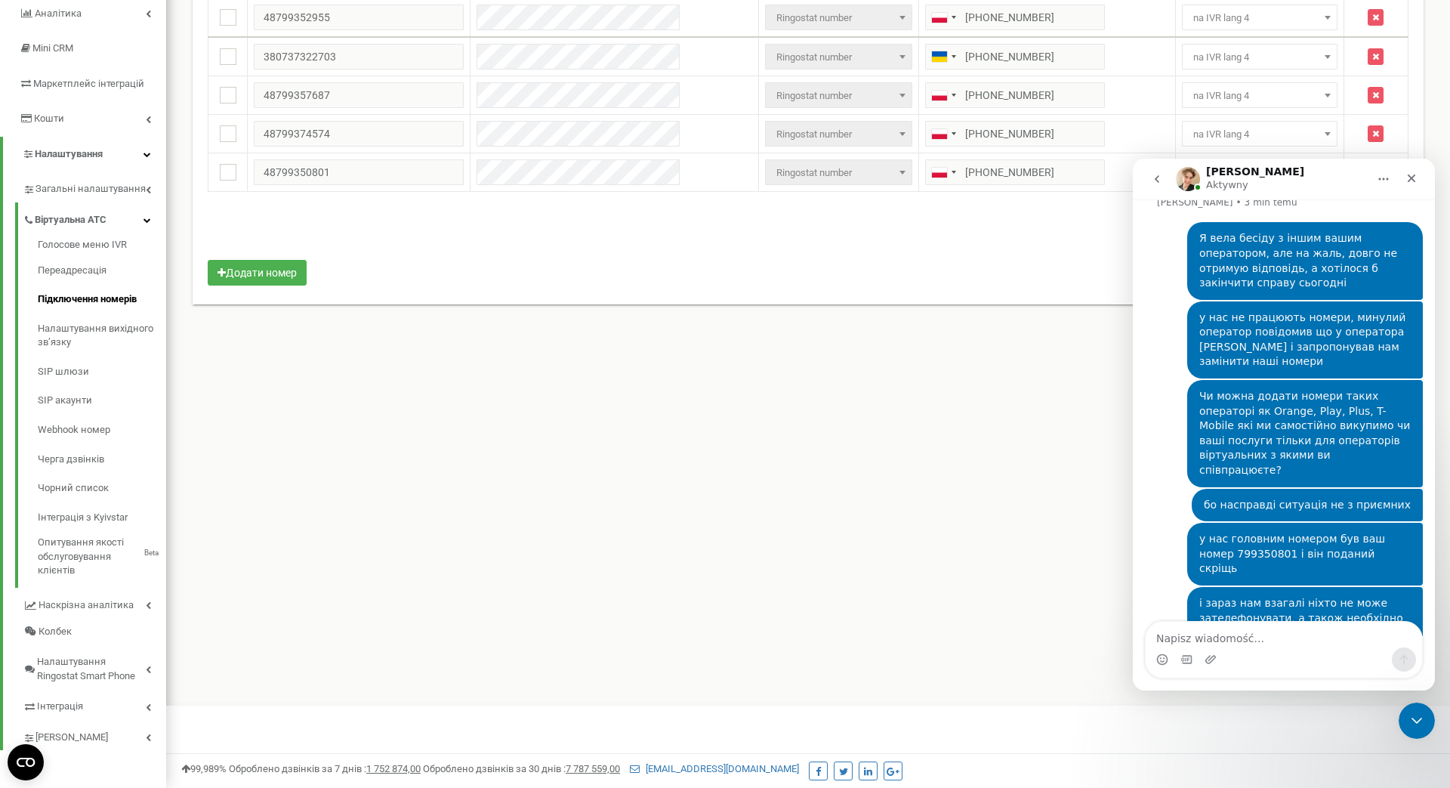
click at [1152, 177] on icon "go back" at bounding box center [1157, 179] width 12 height 12
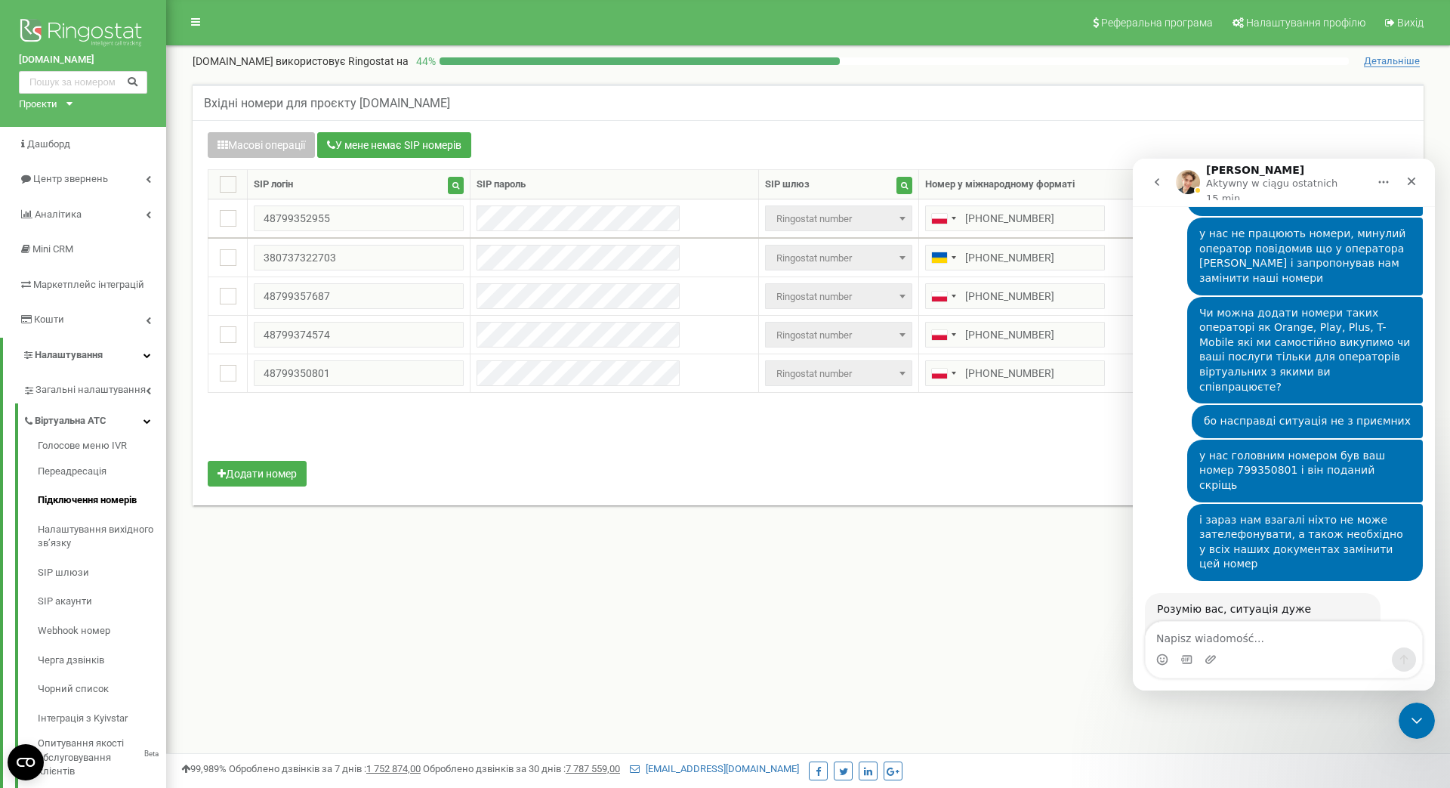
click at [1160, 181] on icon "go back" at bounding box center [1157, 182] width 12 height 12
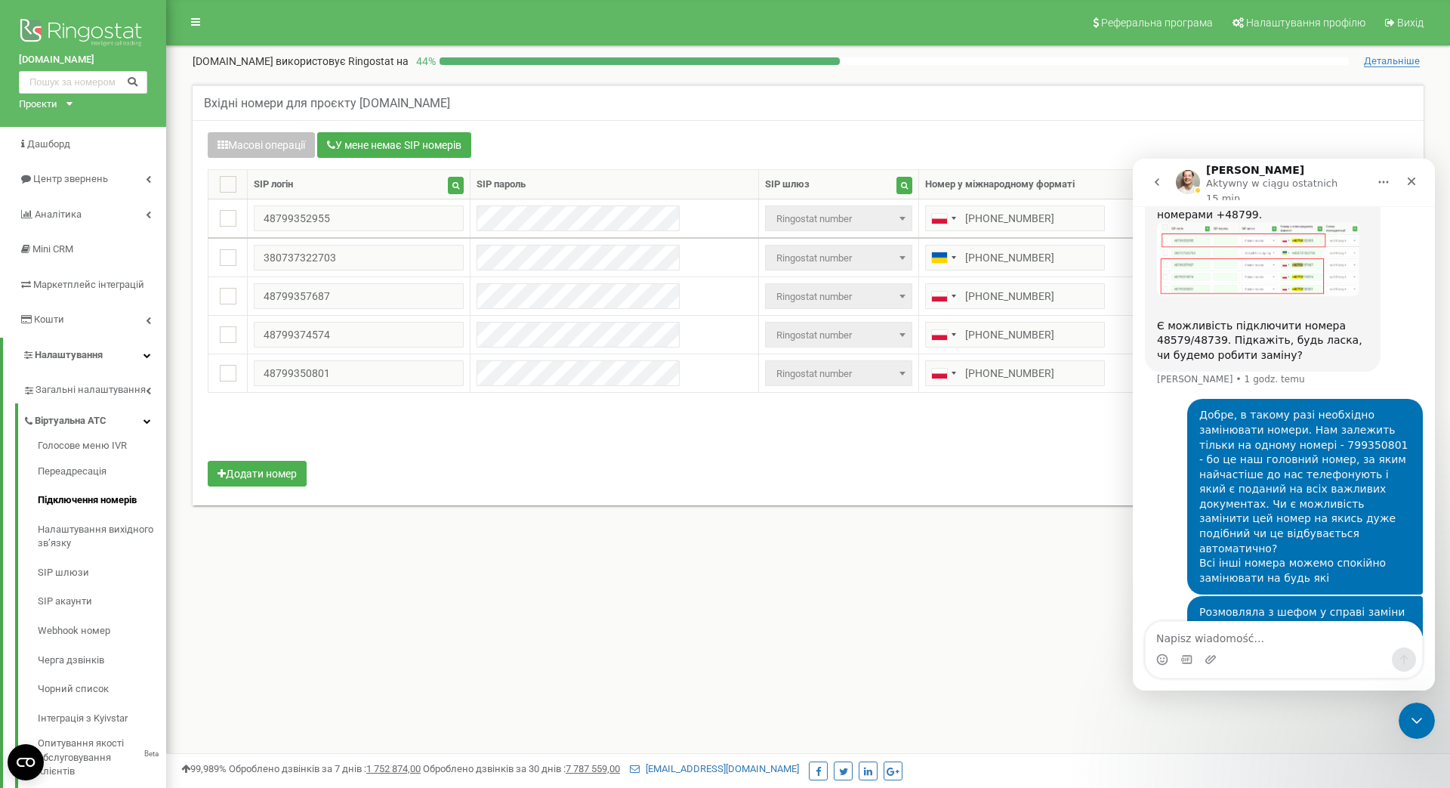
scroll to position [1794, 0]
click at [1166, 181] on button "go back" at bounding box center [1157, 182] width 29 height 29
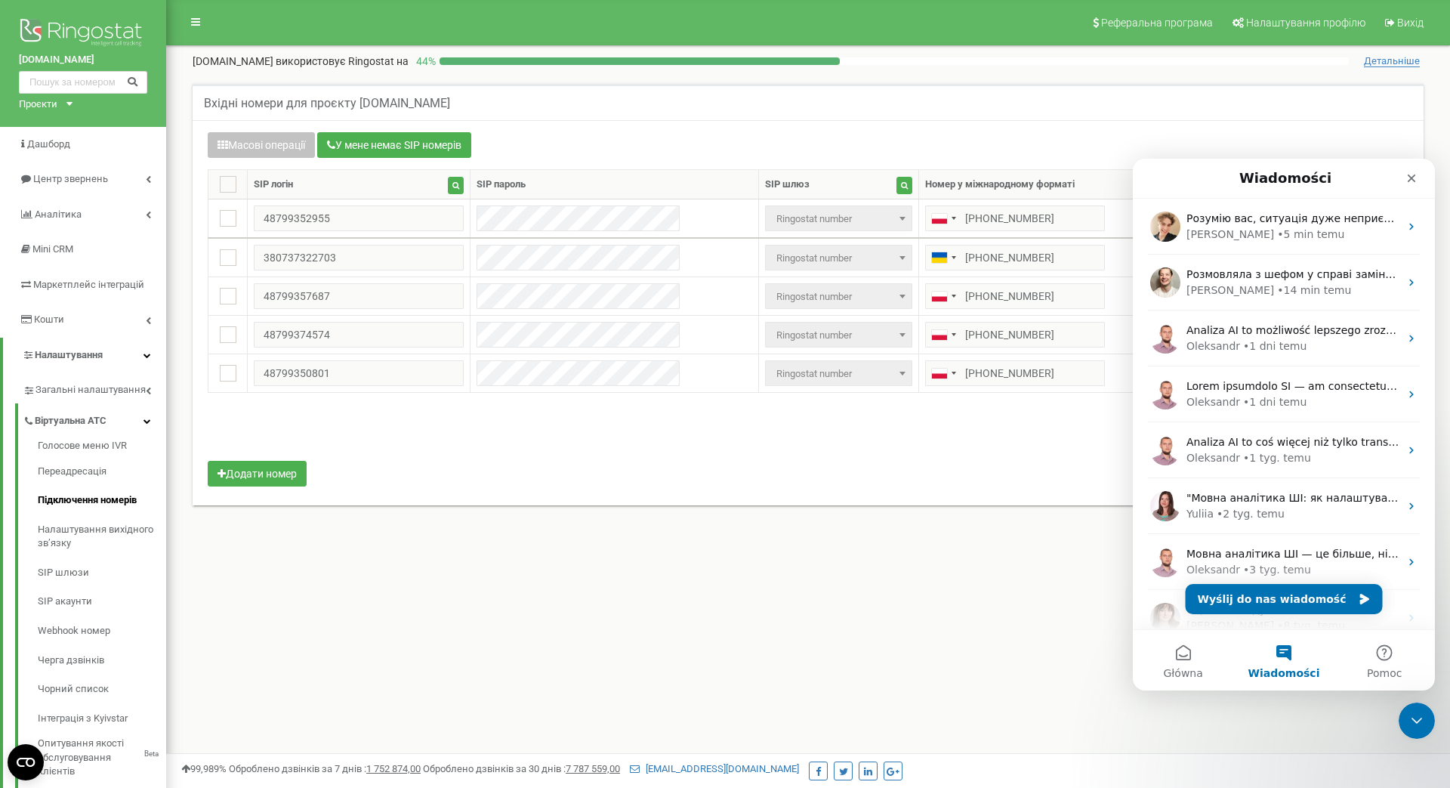
scroll to position [0, 0]
